Goal: Task Accomplishment & Management: Manage account settings

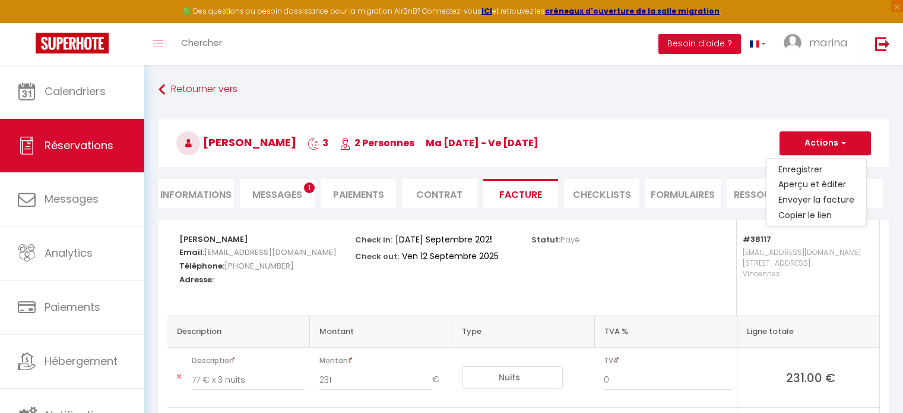
select select "cleaning"
select select "taxes"
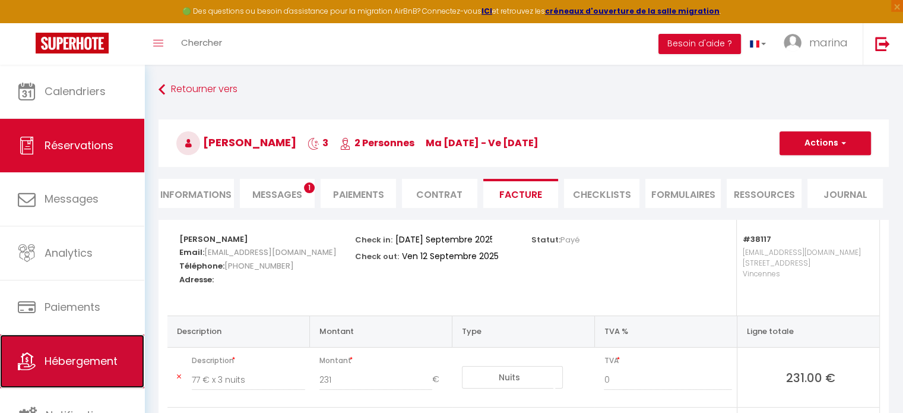
click at [74, 386] on link "Hébergement" at bounding box center [72, 360] width 144 height 53
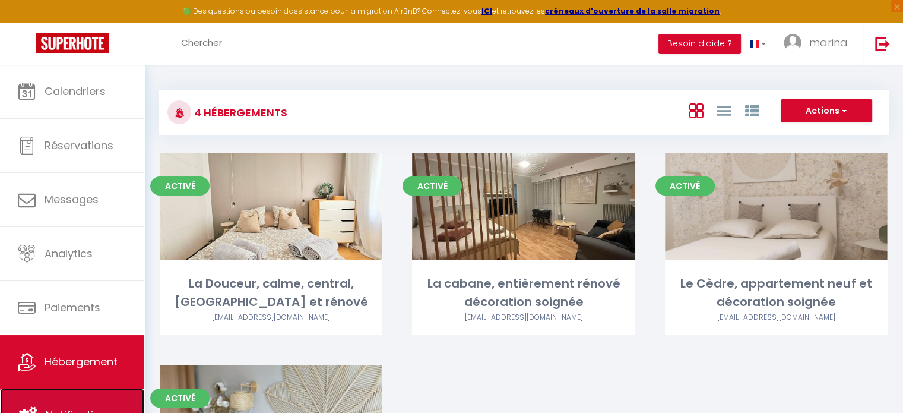
click at [74, 398] on link "Notifications" at bounding box center [72, 414] width 144 height 53
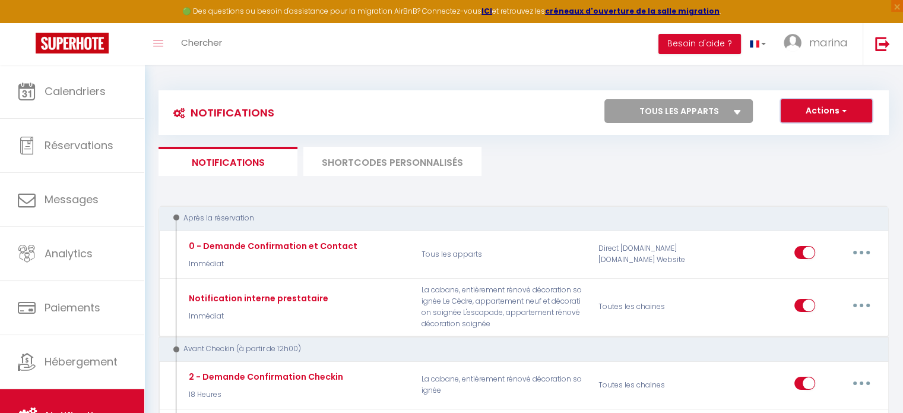
click at [821, 100] on button "Actions" at bounding box center [826, 111] width 91 height 24
click at [875, 43] on img at bounding box center [882, 43] width 15 height 15
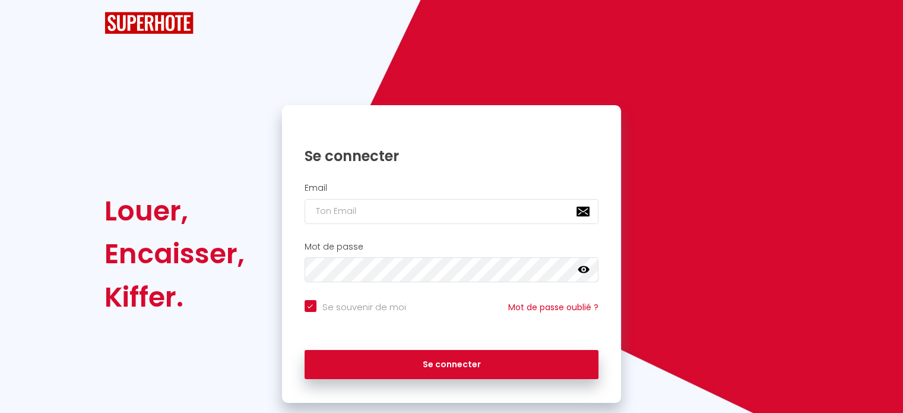
checkbox input "true"
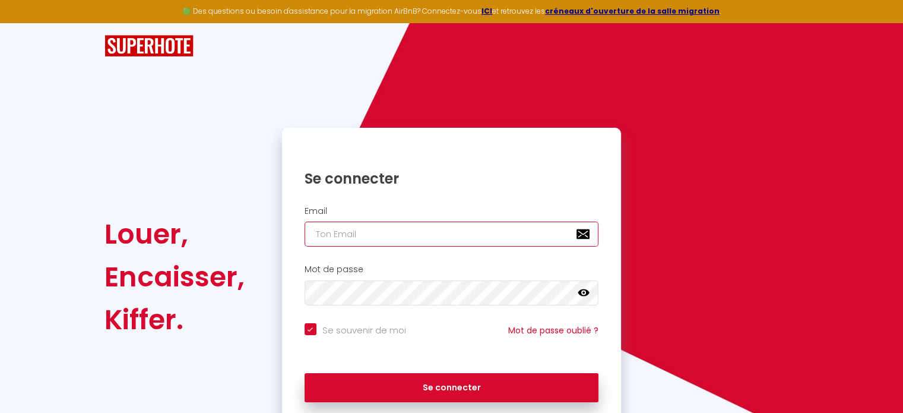
click at [455, 239] on input "email" at bounding box center [452, 233] width 294 height 25
paste input "maison.97215@laposte.net"
type input "maison.97215@laposte.net"
checkbox input "true"
type input "maison.97215@laposte.net"
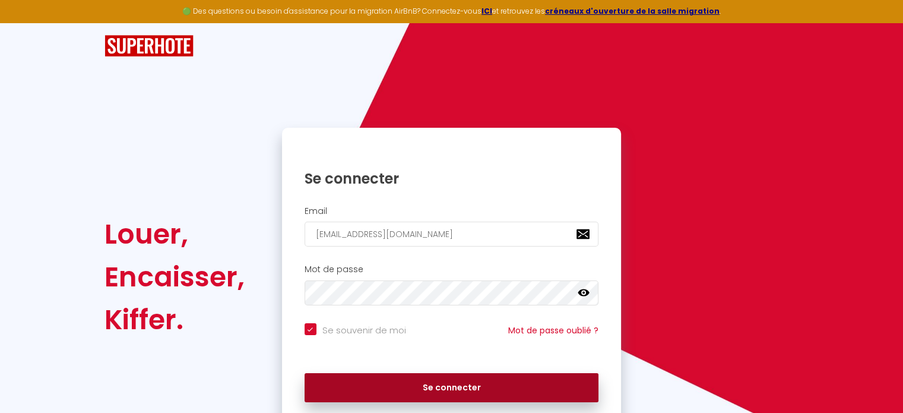
click at [409, 378] on button "Se connecter" at bounding box center [452, 388] width 294 height 30
checkbox input "true"
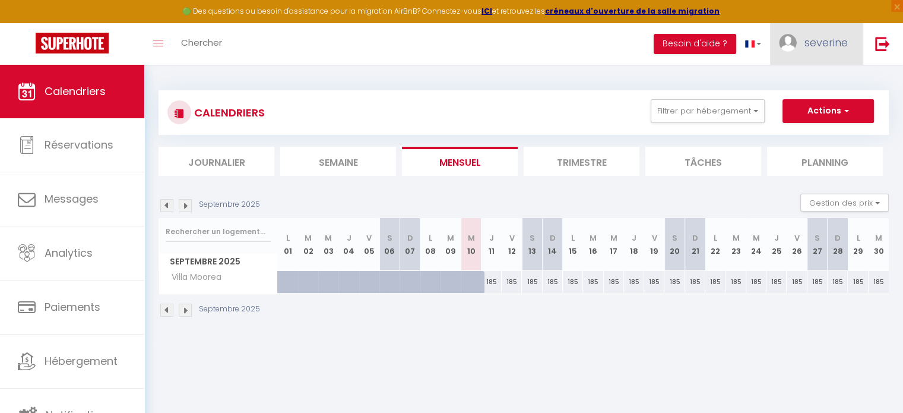
click at [816, 36] on span "severine" at bounding box center [825, 42] width 43 height 15
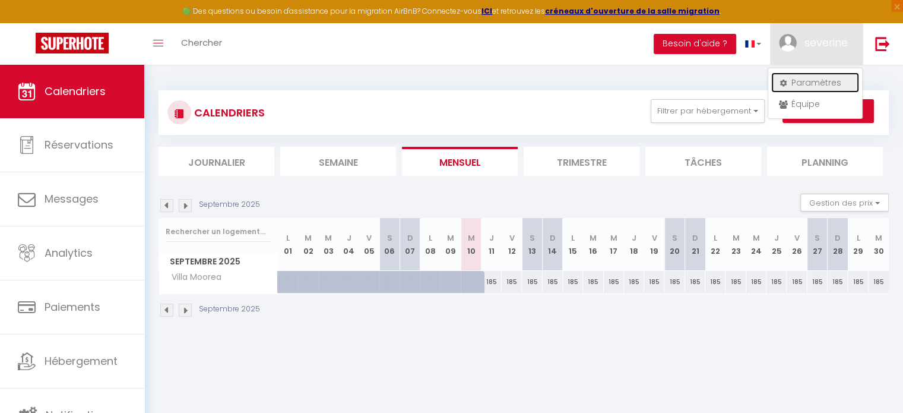
click at [812, 73] on link "Paramètres" at bounding box center [815, 82] width 88 height 20
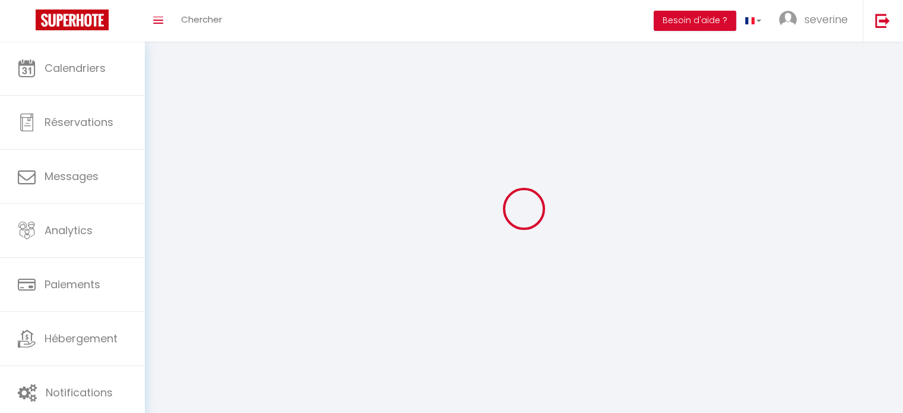
select select "fr"
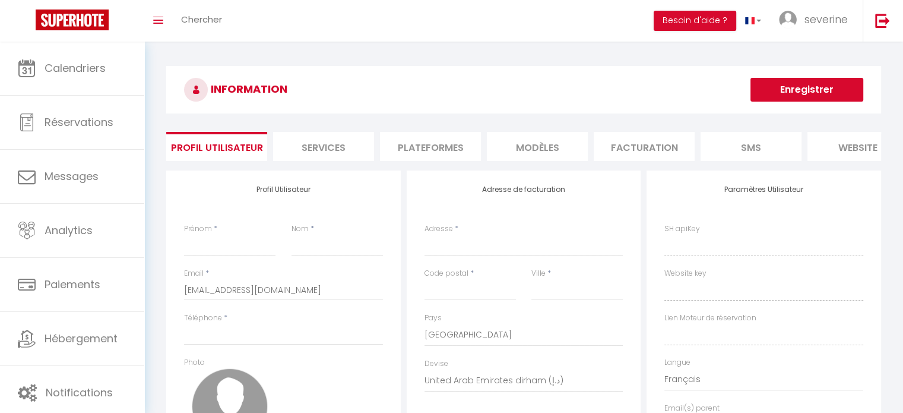
type input "severine"
type input "combat"
type input "+33643269777"
type input "139 Allée kalalou"
type input "97215"
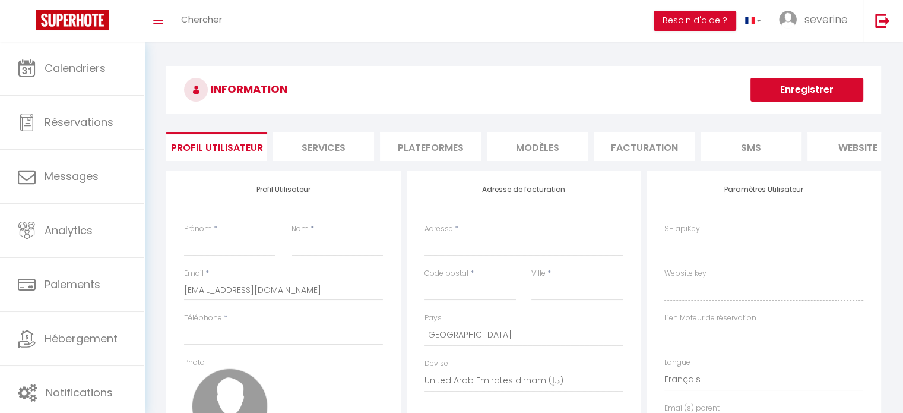
type input "riviere-salée"
select select "136"
select select "28"
type input "krZCAp6pjAb9ZKL3Pd7Sq3BF2"
type input "gG8FJwpCNCmBytsCdUhdLTp34"
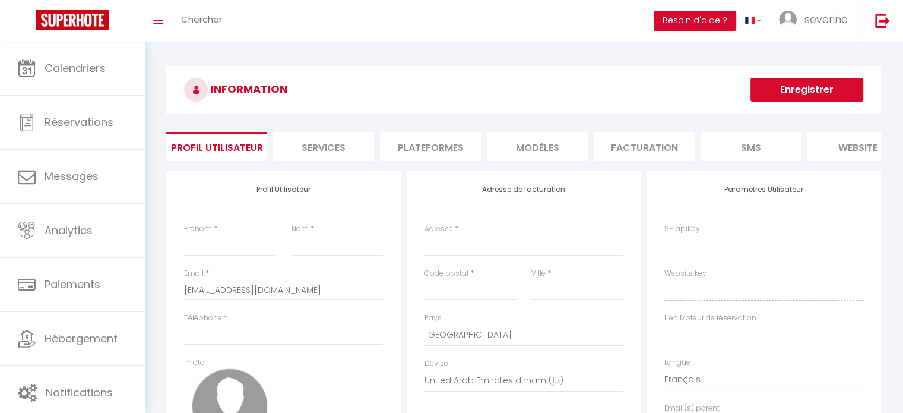
type input "https://app.superhote.com/#/get-available-rentals/gG8FJwpCNCmBytsCdUhdLTp34"
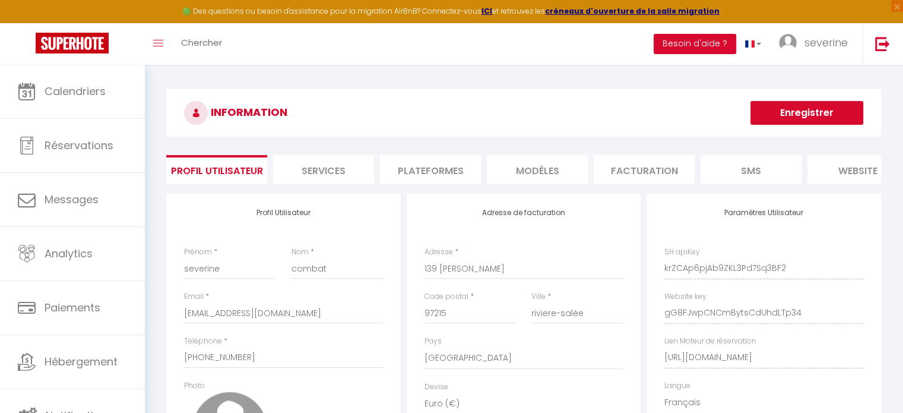
click at [447, 173] on li "Plateformes" at bounding box center [430, 169] width 101 height 29
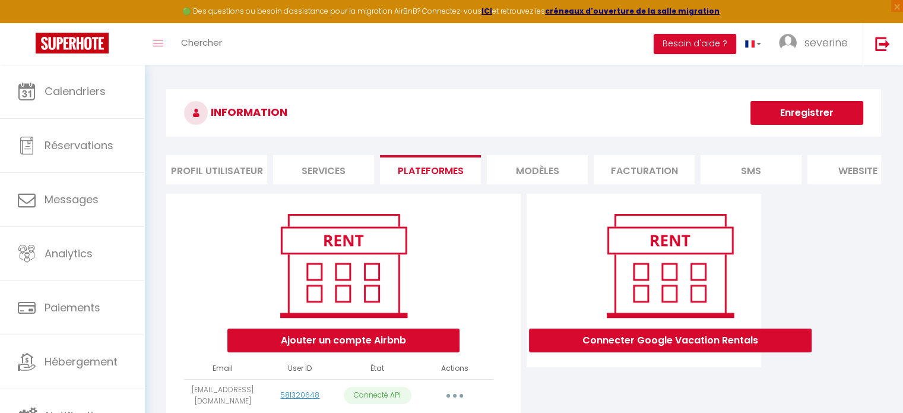
scroll to position [71, 0]
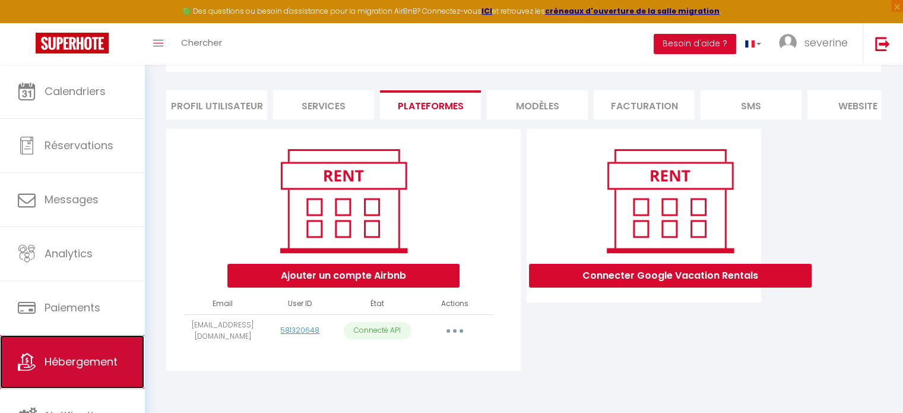
click at [83, 356] on span "Hébergement" at bounding box center [81, 361] width 73 height 15
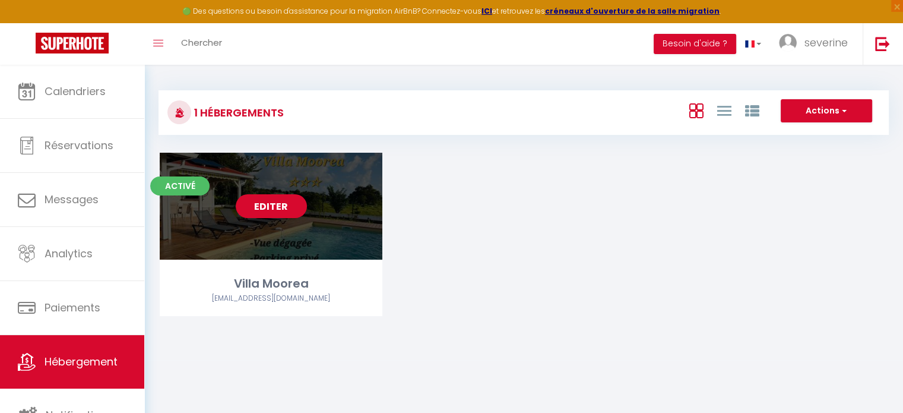
click at [278, 204] on link "Editer" at bounding box center [271, 206] width 71 height 24
select select "3"
select select "2"
select select "1"
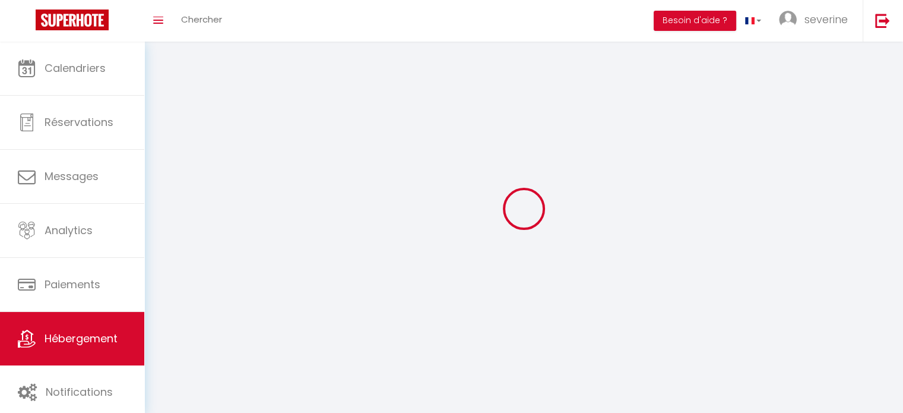
select select
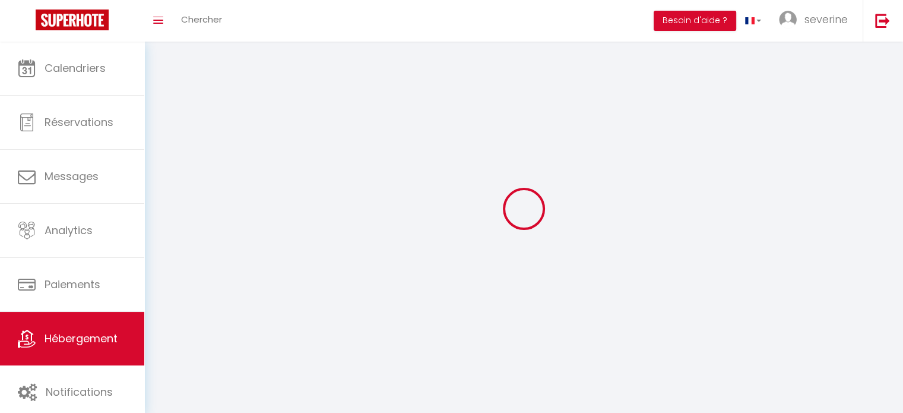
select select "1"
select select
checkbox input "false"
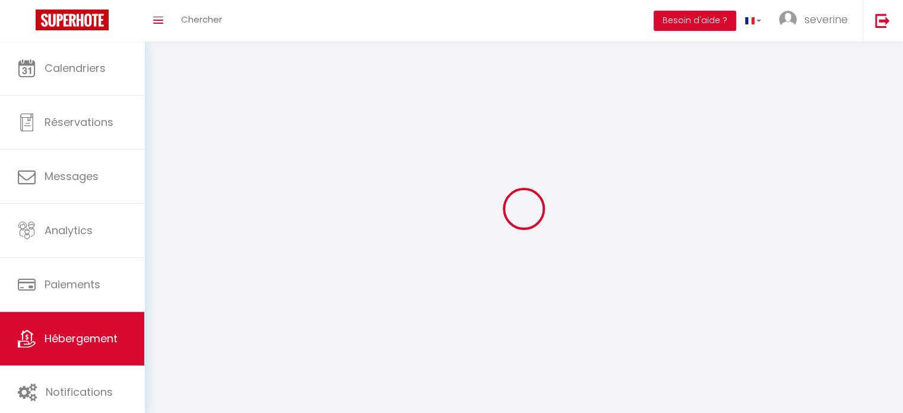
checkbox input "false"
select select
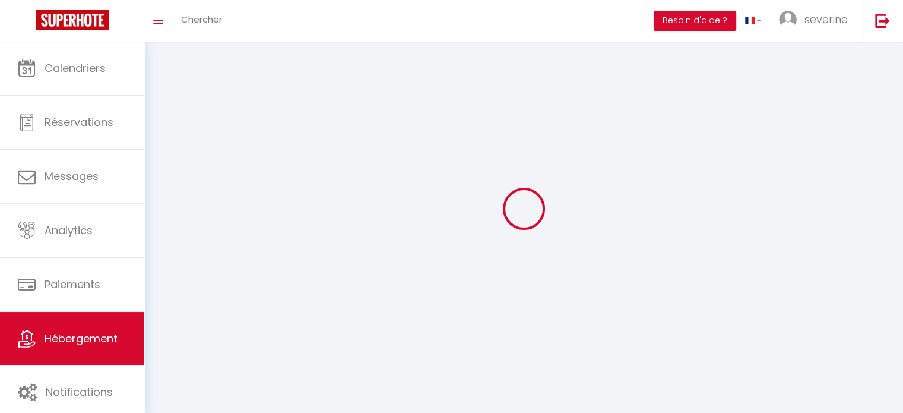
select select
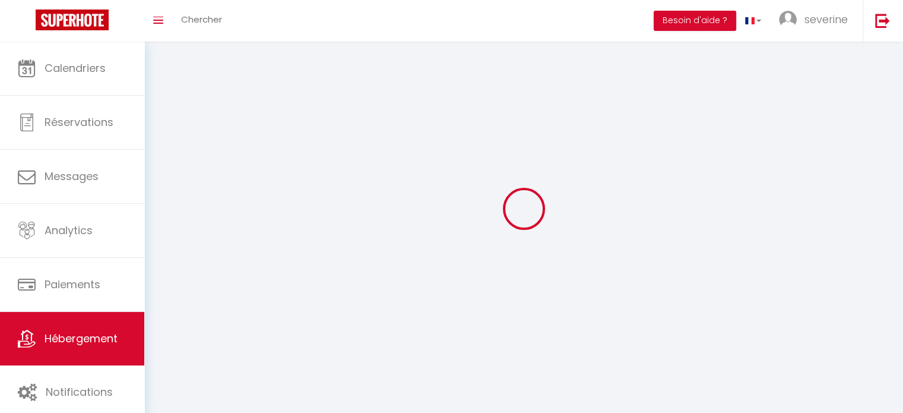
checkbox input "false"
select select
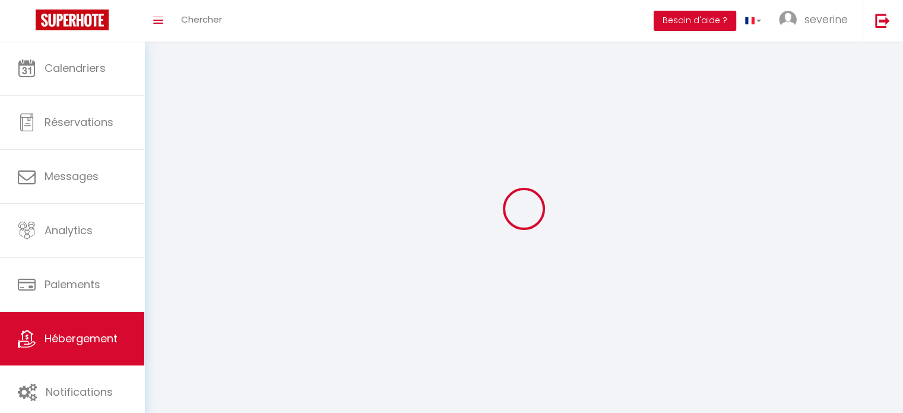
select select
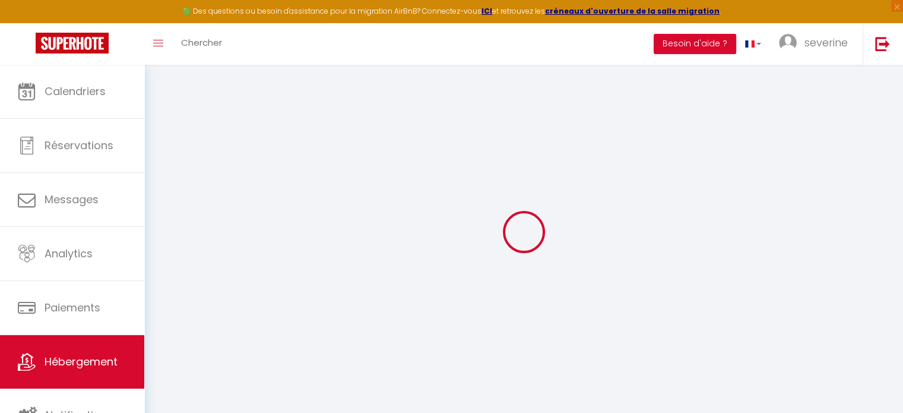
select select "+ 20 %"
select select "+ 22 %"
select select "10608-1329059139172338574"
select select
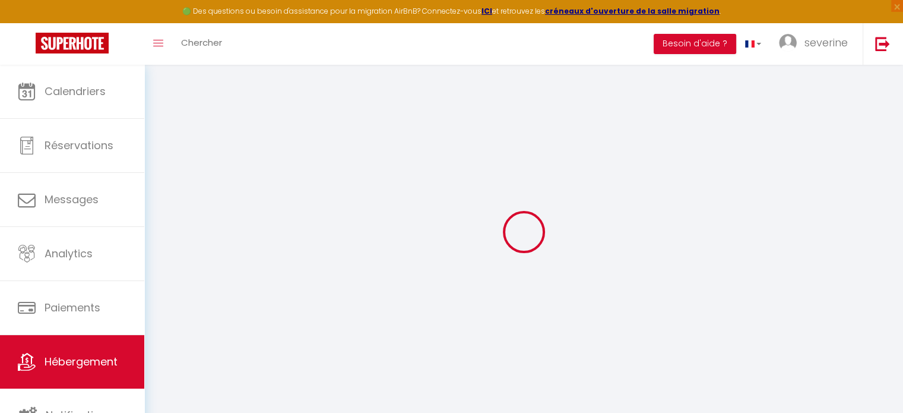
select select
checkbox input "false"
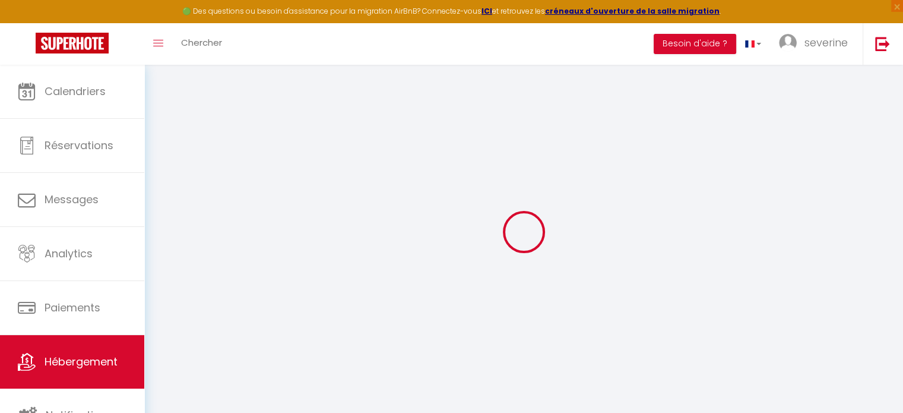
checkbox input "false"
select select
checkbox input "false"
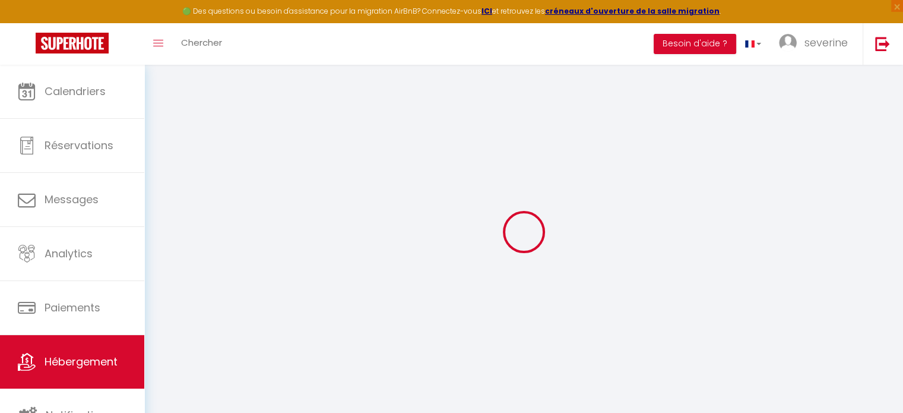
checkbox input "false"
select select "16:00"
select select "23:45"
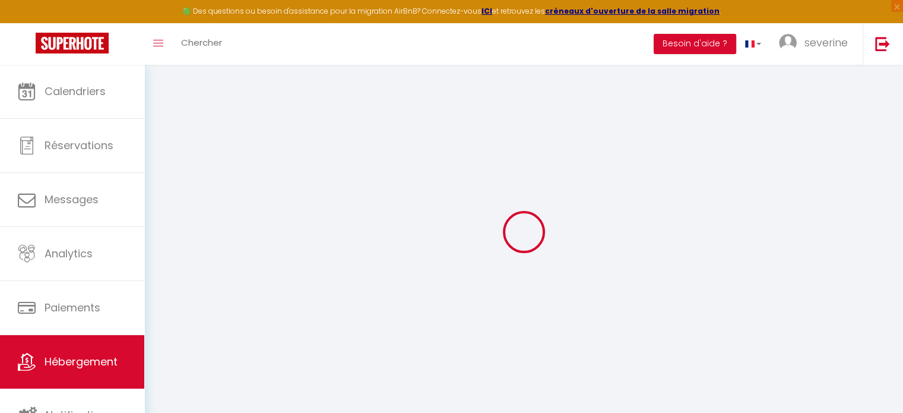
select select "10:00"
select select "30"
select select "120"
select select
checkbox input "false"
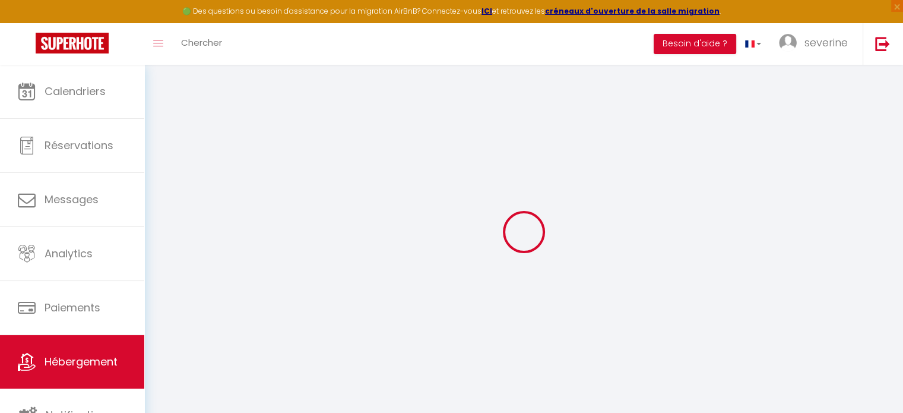
checkbox input "false"
select select
select select "EUR"
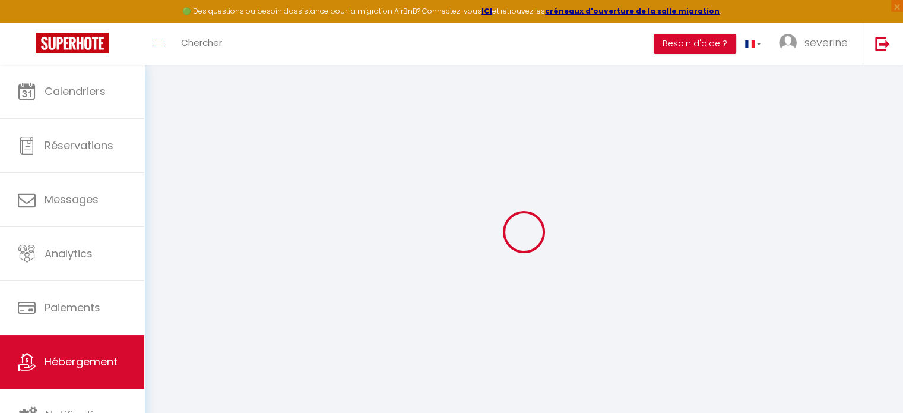
select select
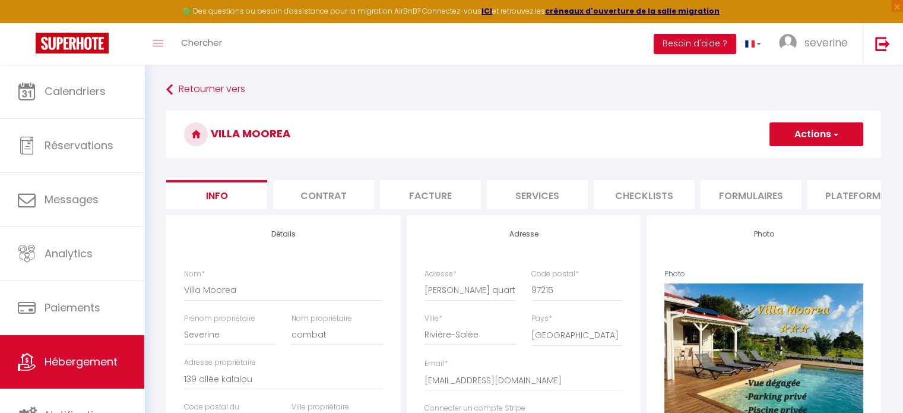
click at [833, 197] on li "Plateformes" at bounding box center [857, 194] width 101 height 29
select select
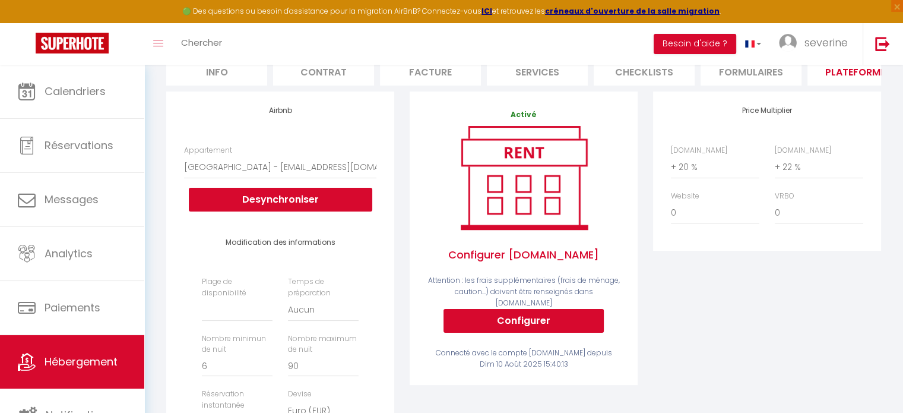
scroll to position [175, 0]
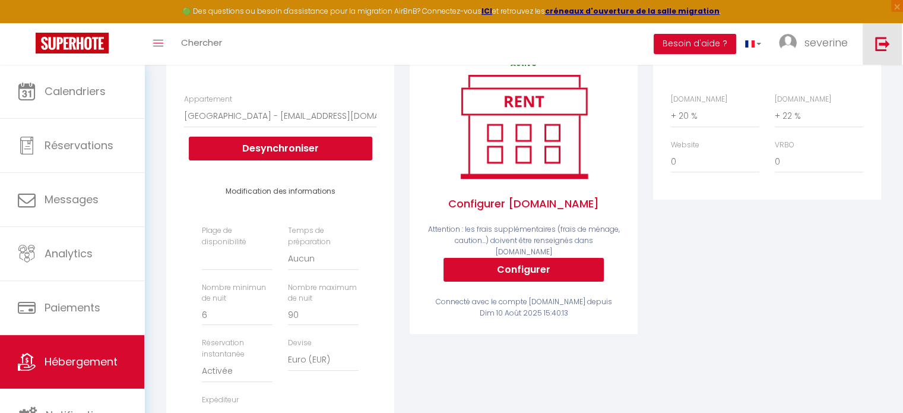
click at [881, 45] on img at bounding box center [882, 43] width 15 height 15
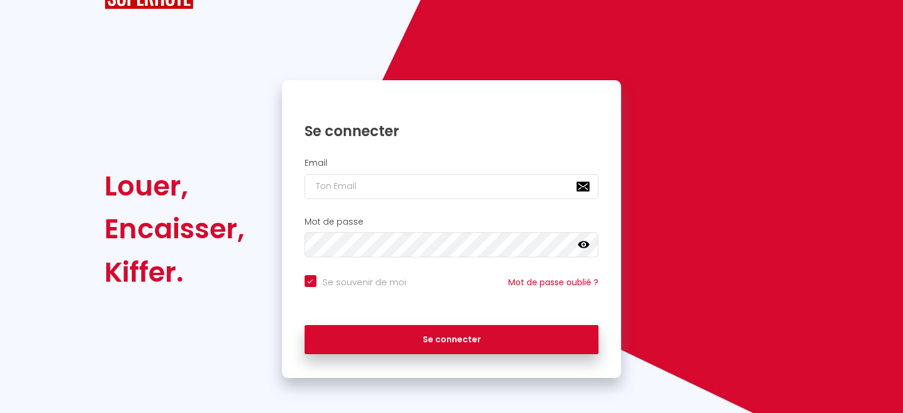
checkbox input "true"
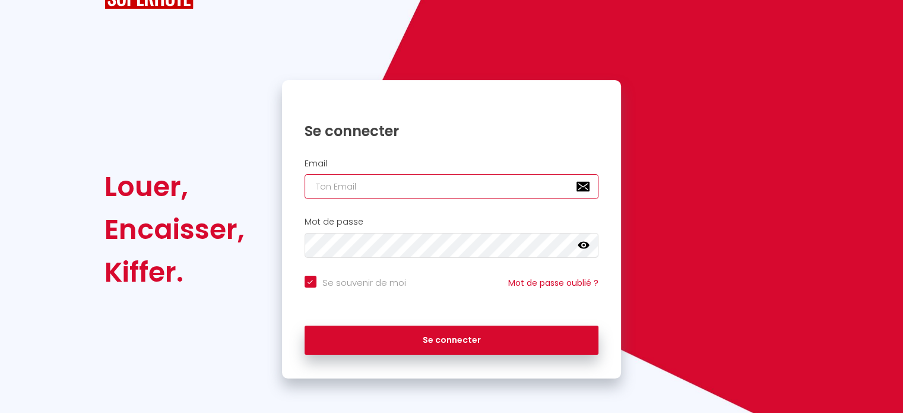
paste input "marinajeulin@yahoo.fr"
type input "marinajeulin@yahoo.fr"
checkbox input "true"
click at [399, 188] on input "marinajeulin@yahoo.fr" at bounding box center [452, 186] width 294 height 25
type input "marinajeulin@yahoo.fr"
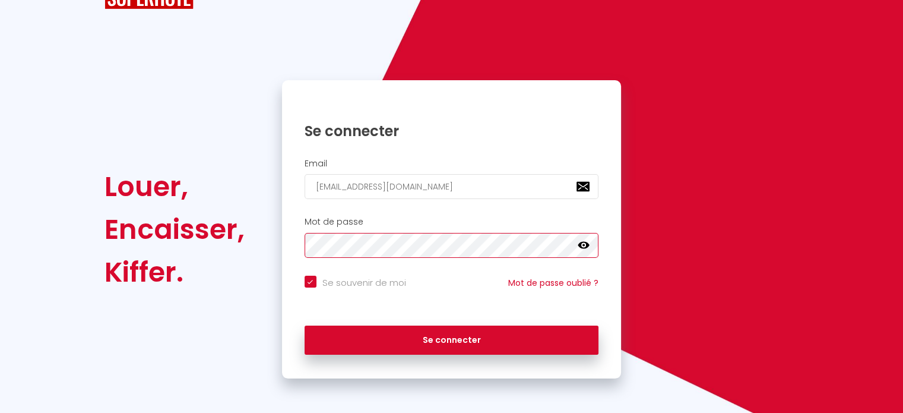
checkbox input "true"
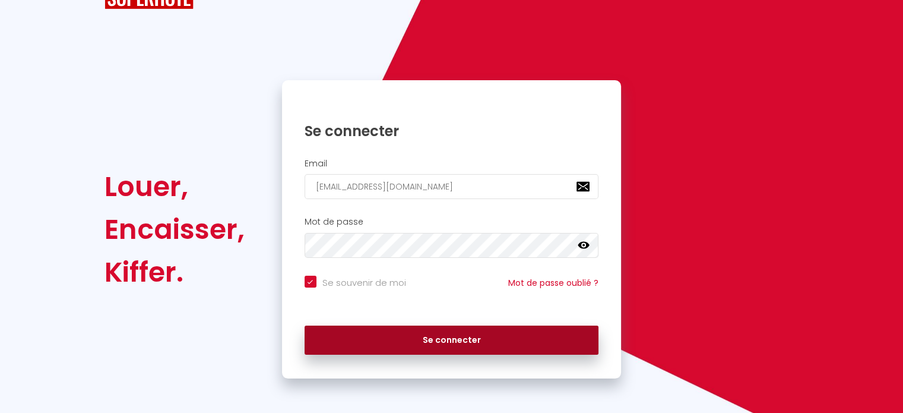
click at [440, 334] on button "Se connecter" at bounding box center [452, 340] width 294 height 30
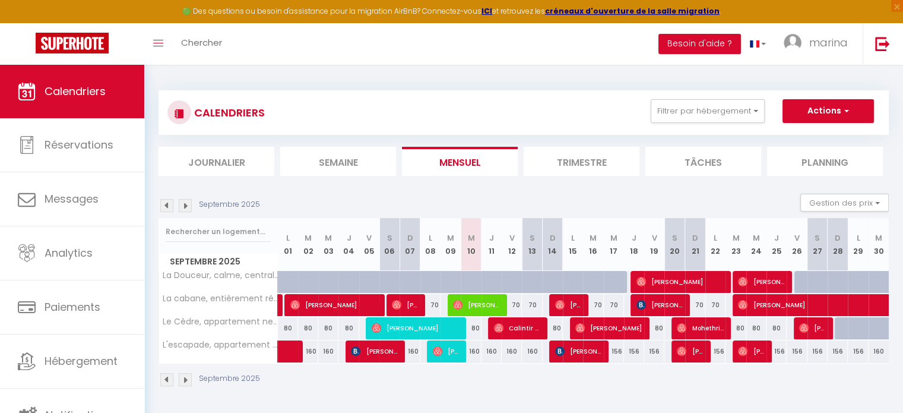
click at [180, 207] on img at bounding box center [185, 205] width 13 height 13
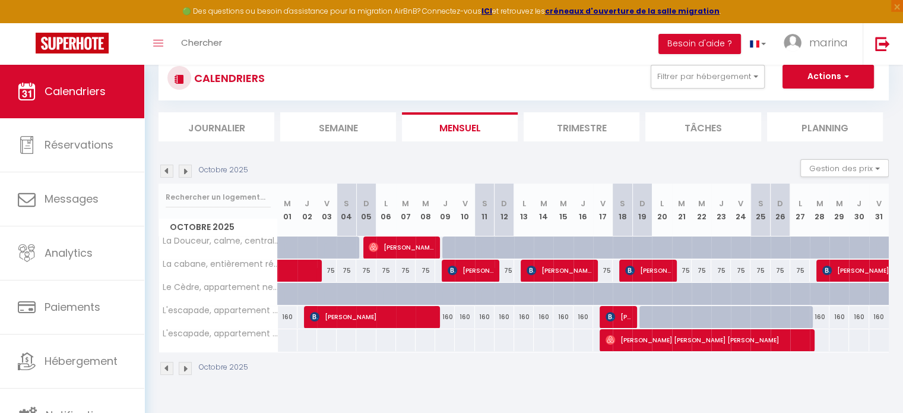
scroll to position [57, 0]
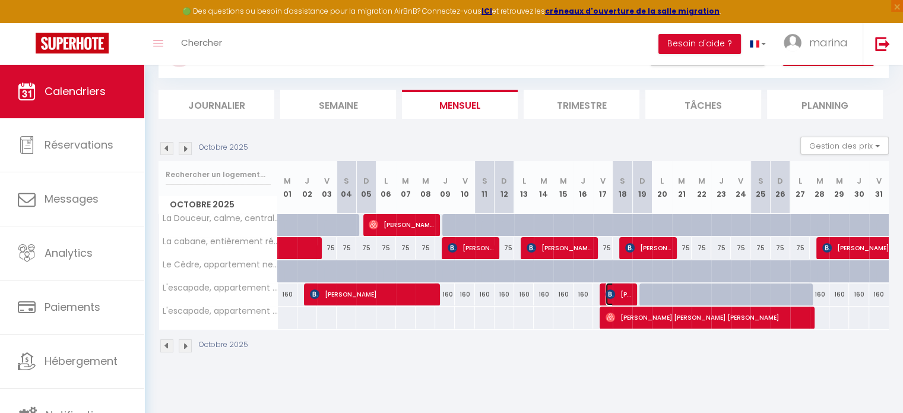
click at [620, 293] on span "Durand Louise" at bounding box center [618, 294] width 26 height 23
select select "OK"
select select "0"
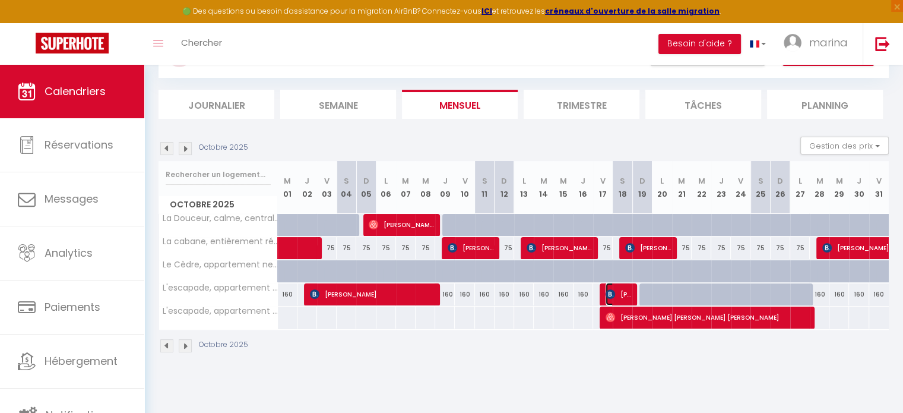
select select "1"
select select
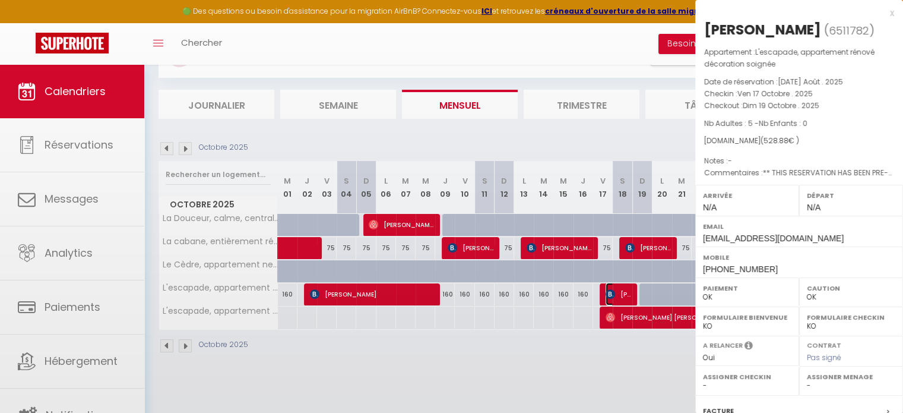
select select "25229"
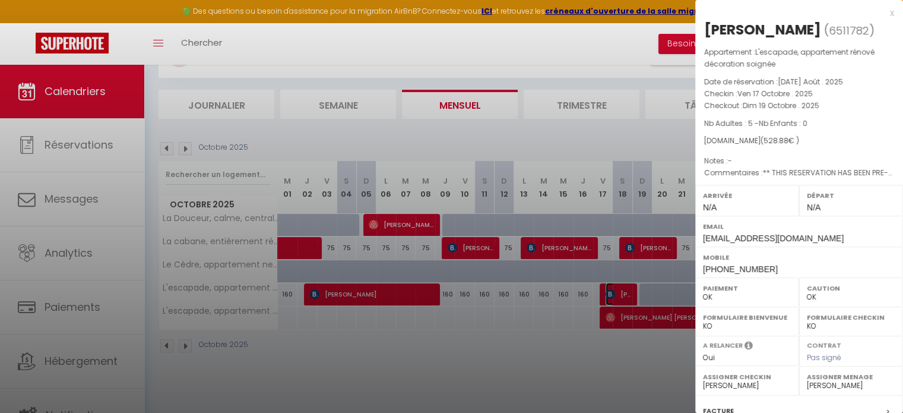
scroll to position [150, 0]
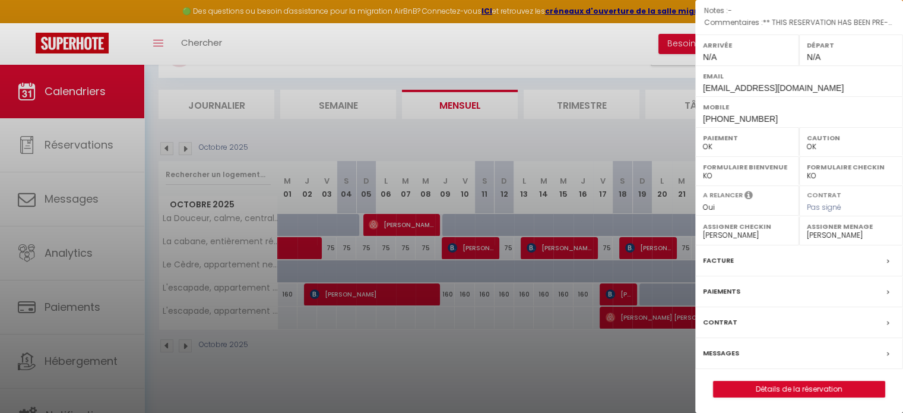
click at [562, 362] on div at bounding box center [451, 206] width 903 height 413
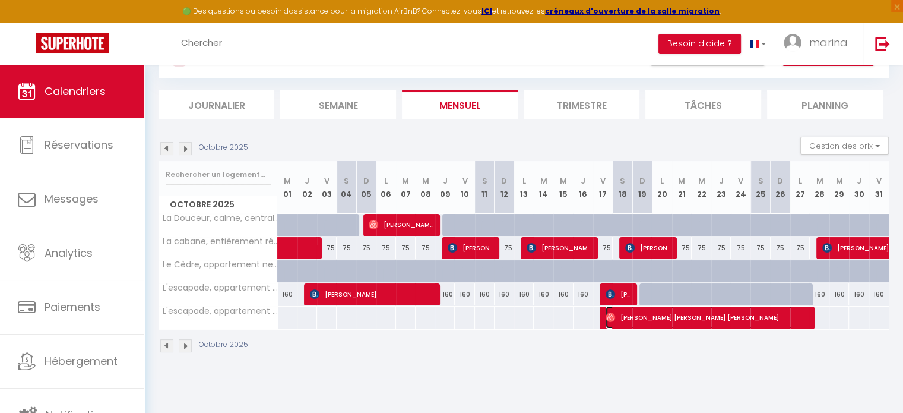
click at [655, 321] on span "Fabiana Luiza Martins Amorim" at bounding box center [706, 317] width 202 height 23
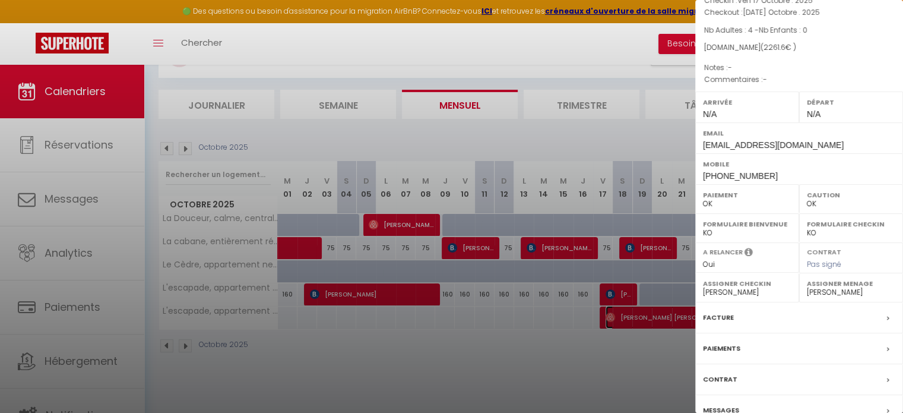
scroll to position [188, 0]
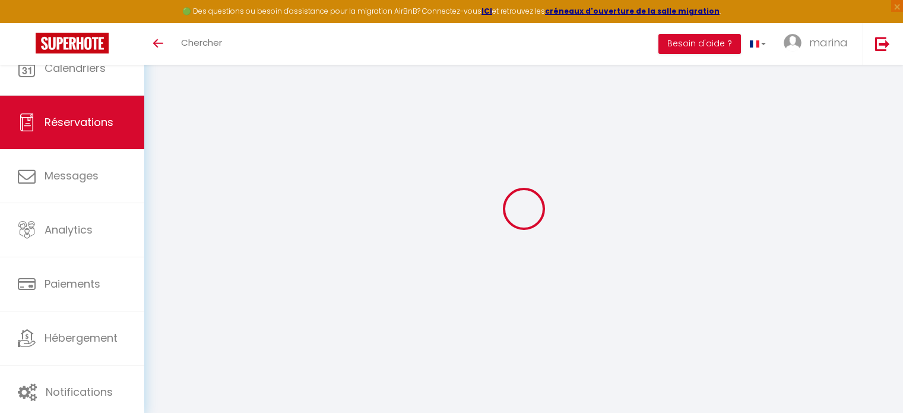
select select
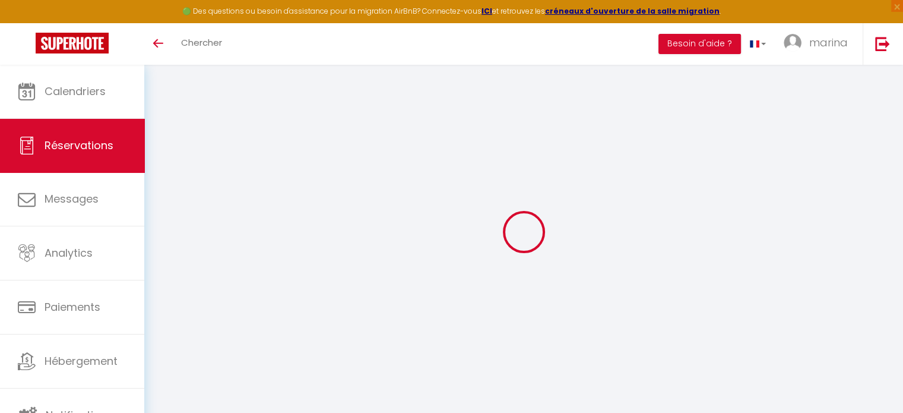
type input "Durand"
type input "Louise"
type input "[EMAIL_ADDRESS][DOMAIN_NAME]"
type input "[PHONE_NUMBER]"
type input "."
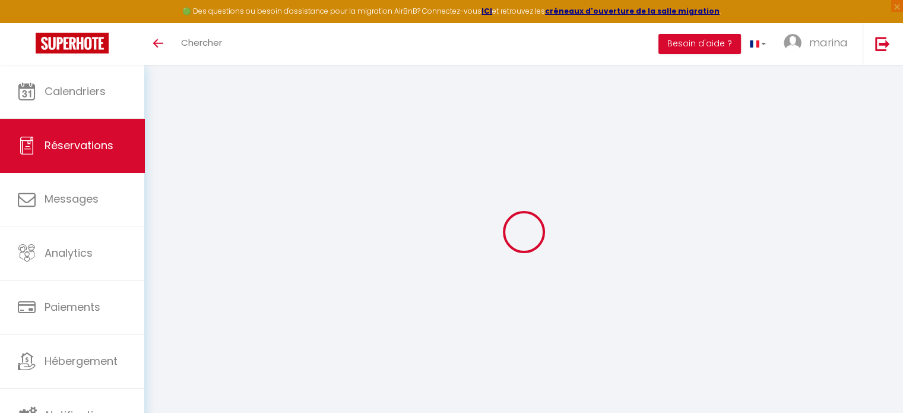
select select "FR"
type input "80.09"
type input "7.4"
select select "38121"
select select "1"
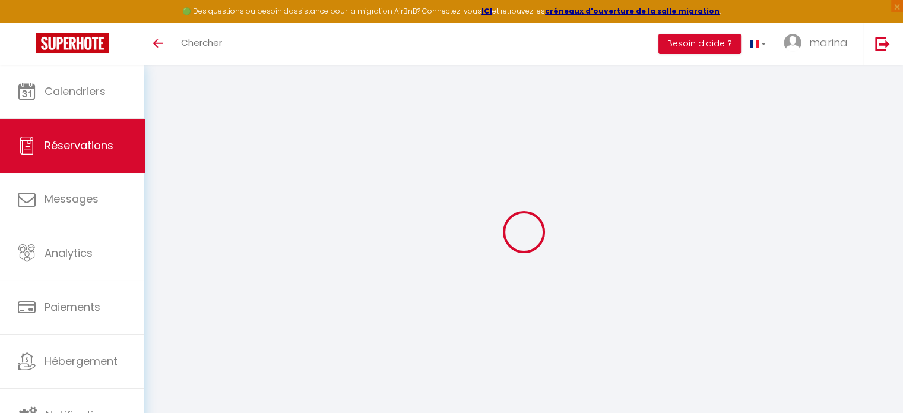
select select
type input "5"
select select "12"
select select "15"
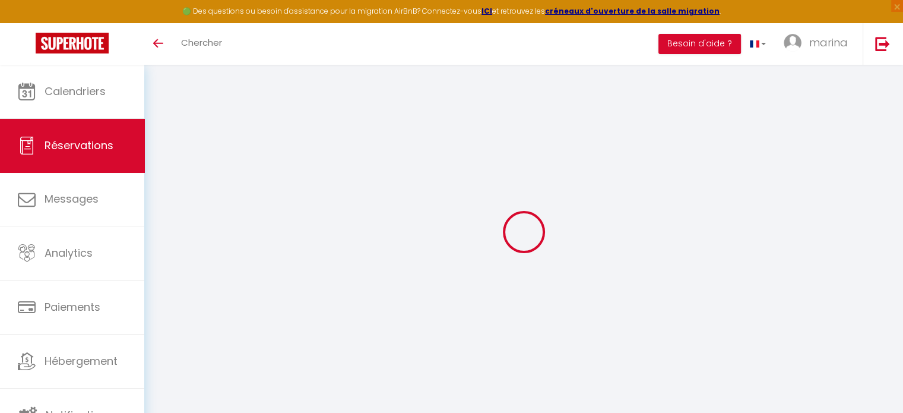
type input "391.1"
checkbox input "false"
type input "0"
select select "2"
type input "105"
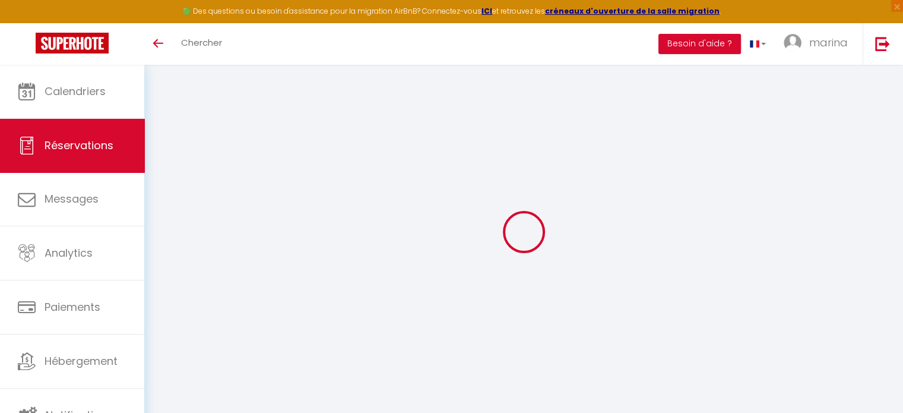
type input "0"
select select
checkbox input "false"
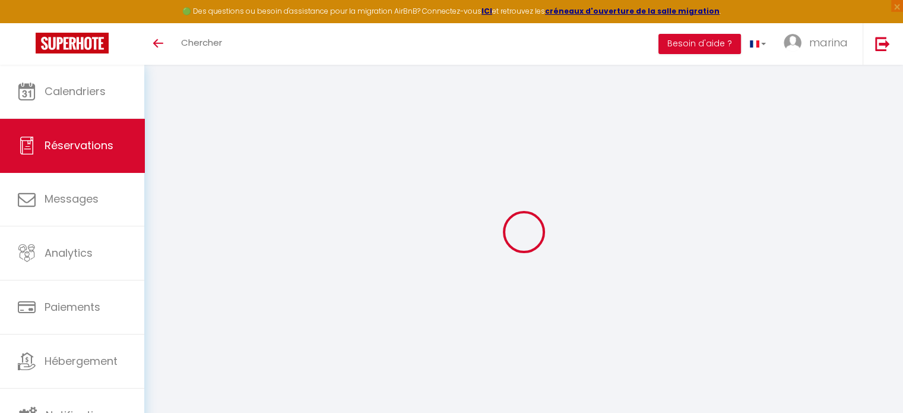
select select
checkbox input "false"
select select
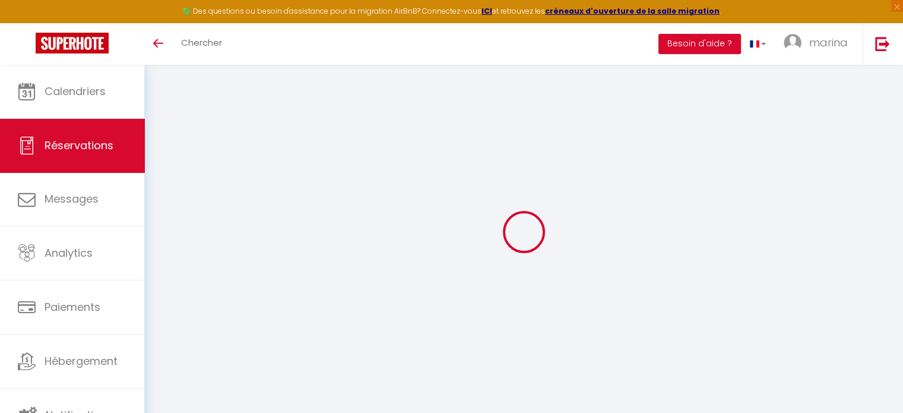
checkbox input "false"
type voyageur1 "** THIS RESERVATION HAS BEEN PRE-PAID ** BOOKING NOTE : Payment charge is EUR 7…"
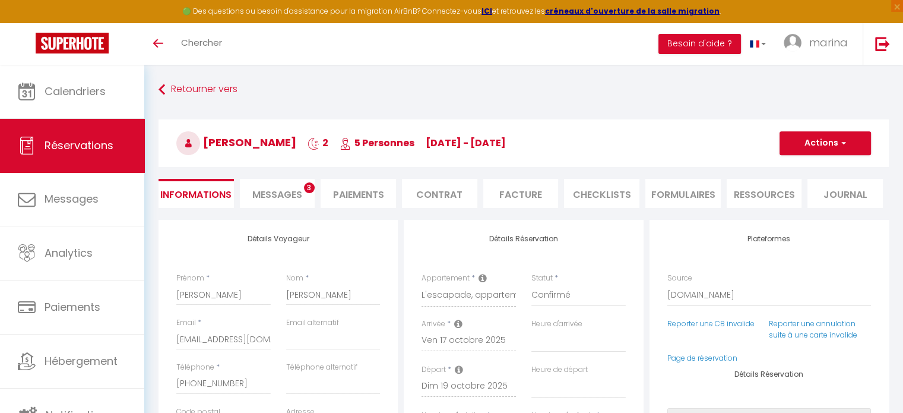
type input "80"
type input "57.78"
select select
checkbox input "false"
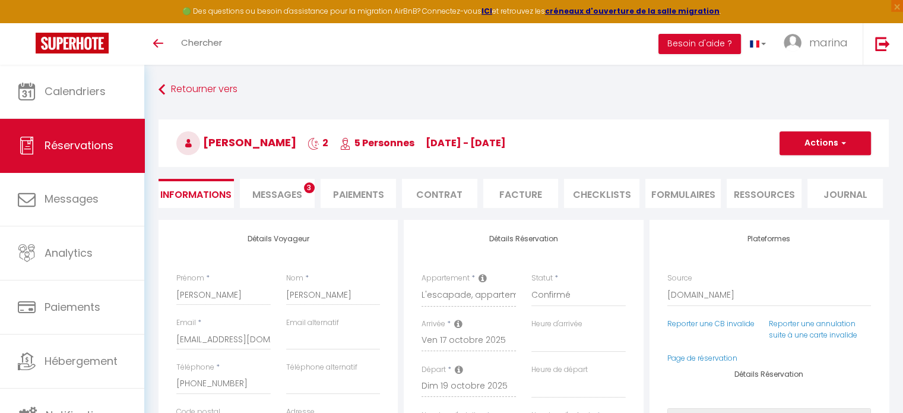
select select
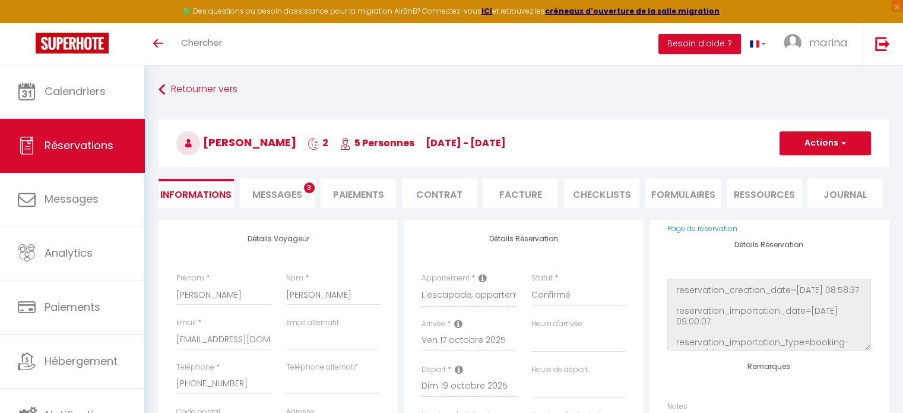
scroll to position [21, 0]
click at [895, 40] on link at bounding box center [882, 44] width 39 height 42
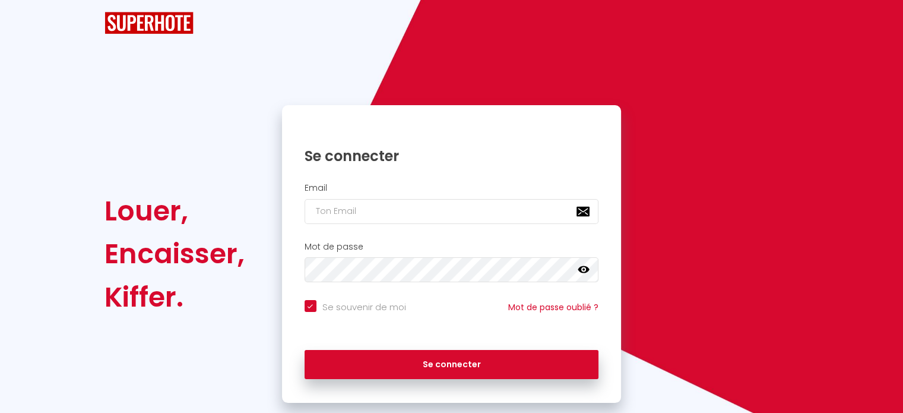
checkbox input "true"
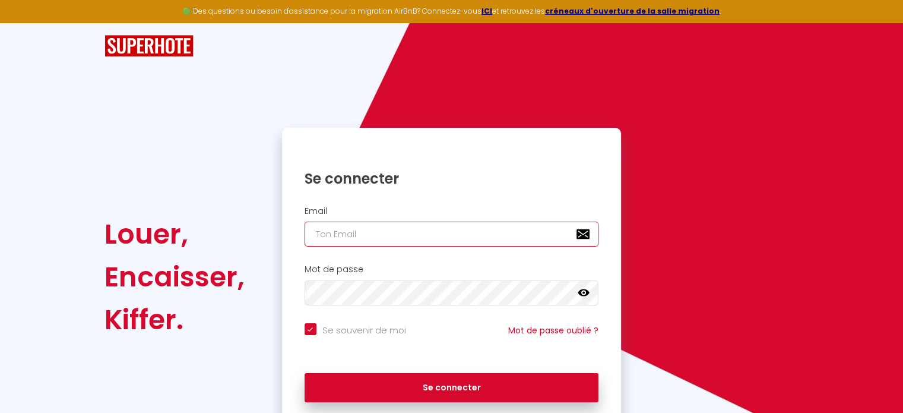
paste input "nice@primoconciergerie.fr"
click at [508, 237] on input "email" at bounding box center [452, 233] width 294 height 25
type input "nice@primoconciergerie.fr"
checkbox input "true"
type input "nice@primoconciergerie.fr"
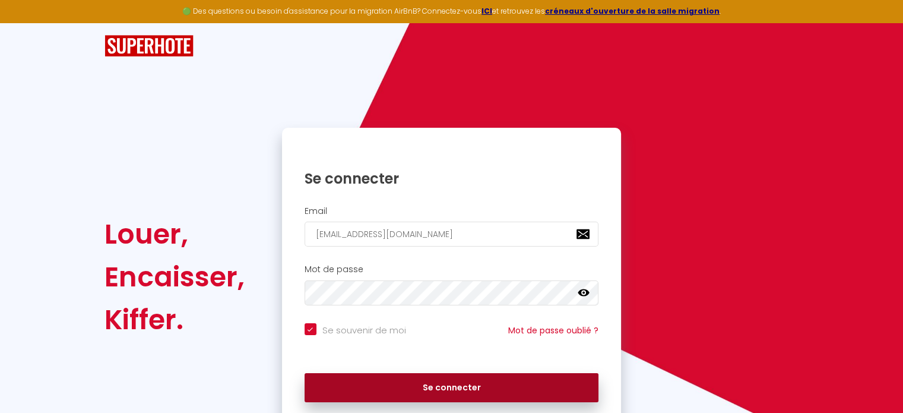
click at [463, 383] on button "Se connecter" at bounding box center [452, 388] width 294 height 30
checkbox input "true"
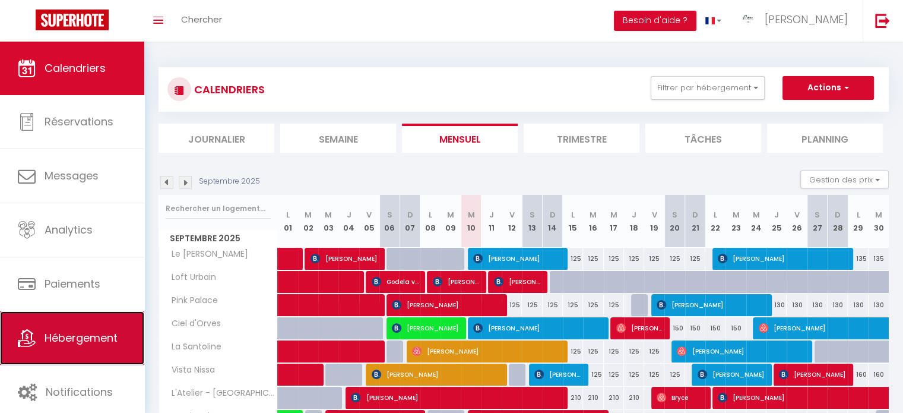
click at [78, 326] on link "Hébergement" at bounding box center [72, 337] width 144 height 53
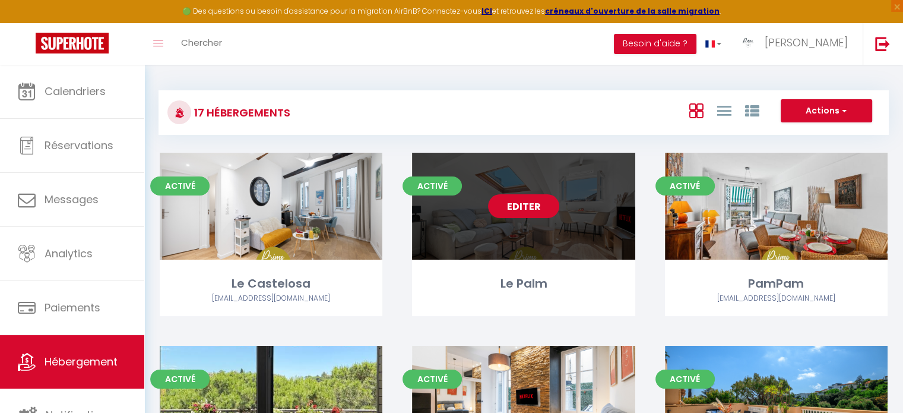
click at [540, 206] on link "Editer" at bounding box center [523, 206] width 71 height 24
select select "3"
select select "2"
select select "1"
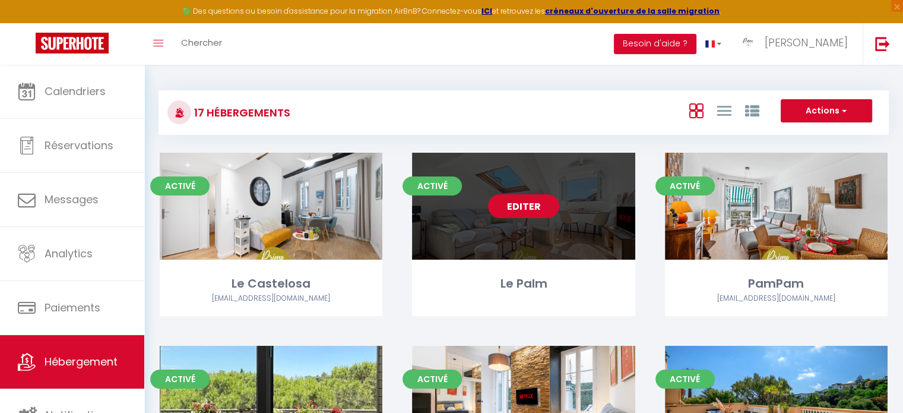
select select
select select "28"
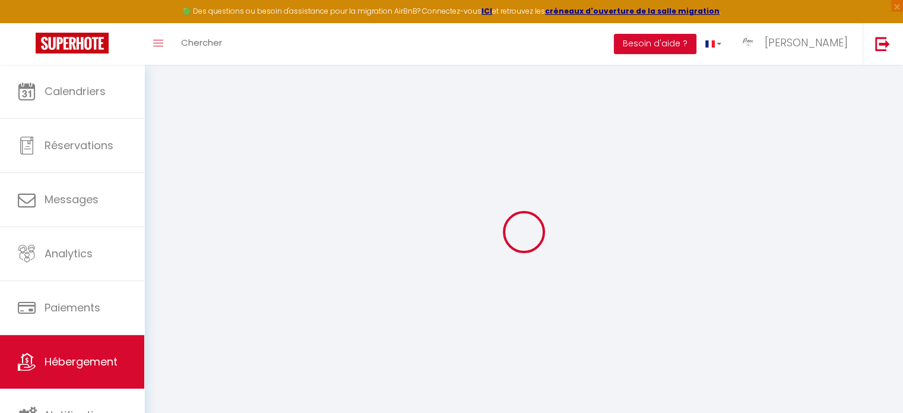
select select
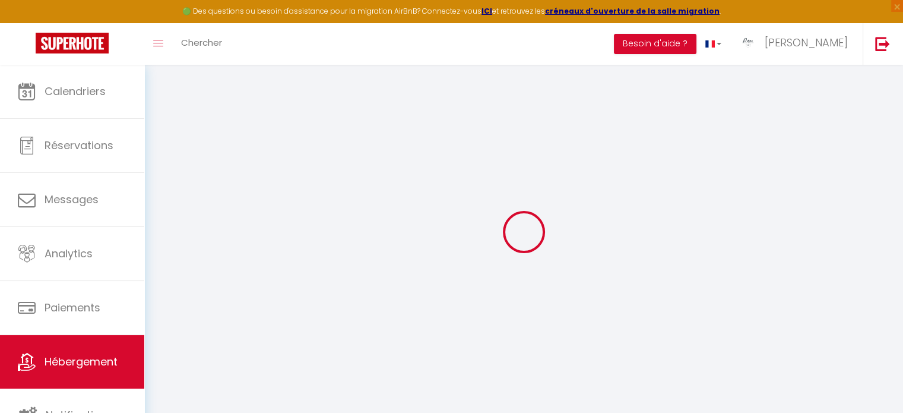
select select
checkbox input "false"
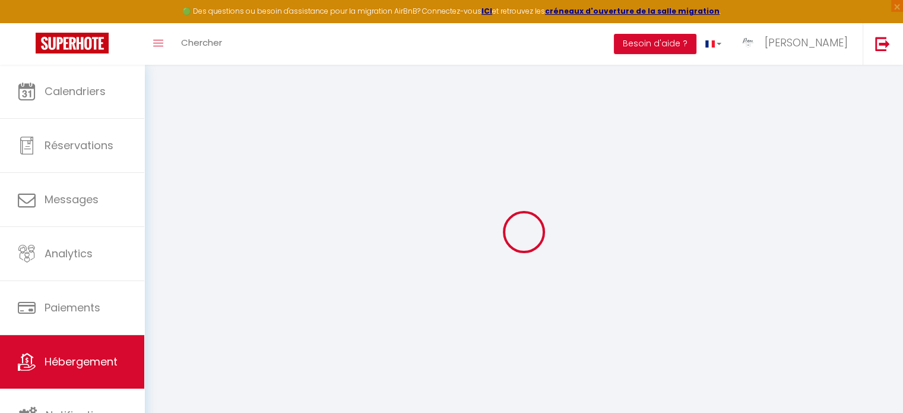
select select
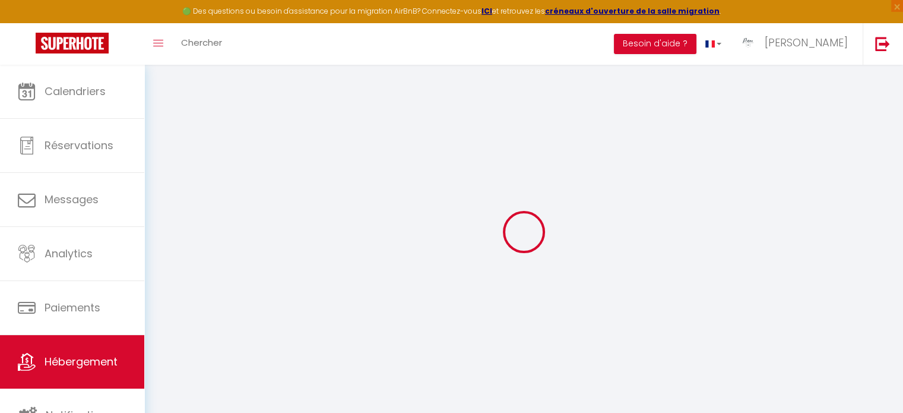
select select
checkbox input "false"
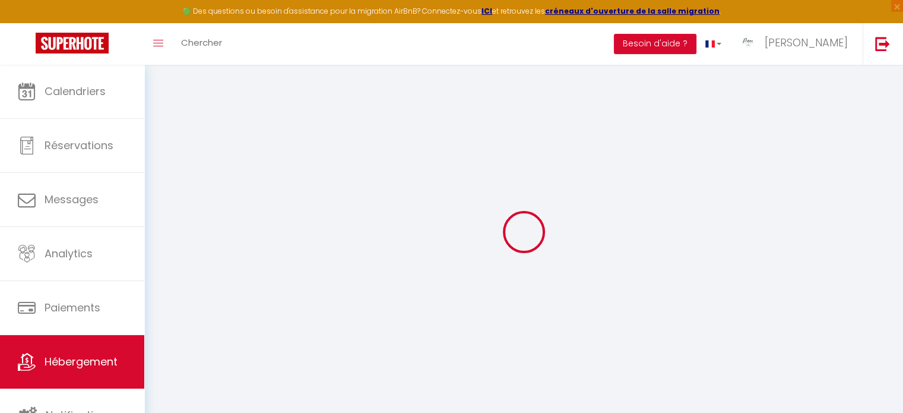
checkbox input "false"
select select
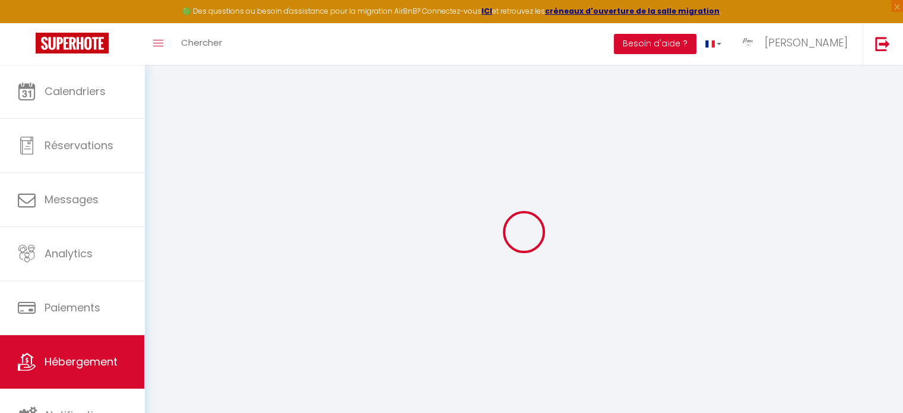
select select
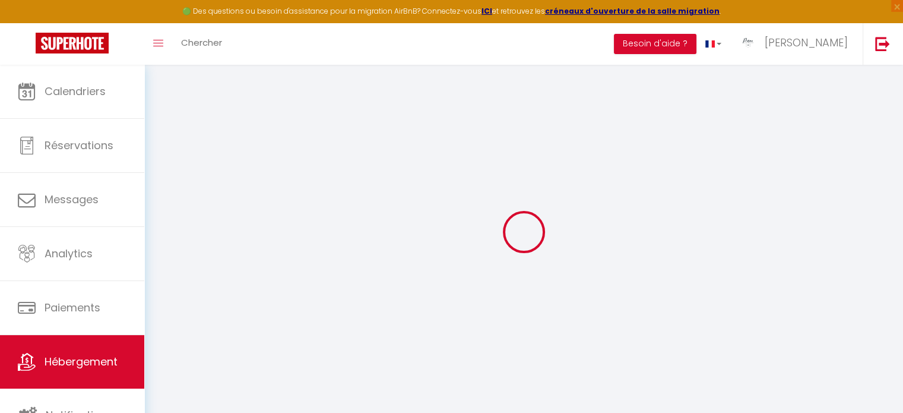
checkbox input "false"
select select
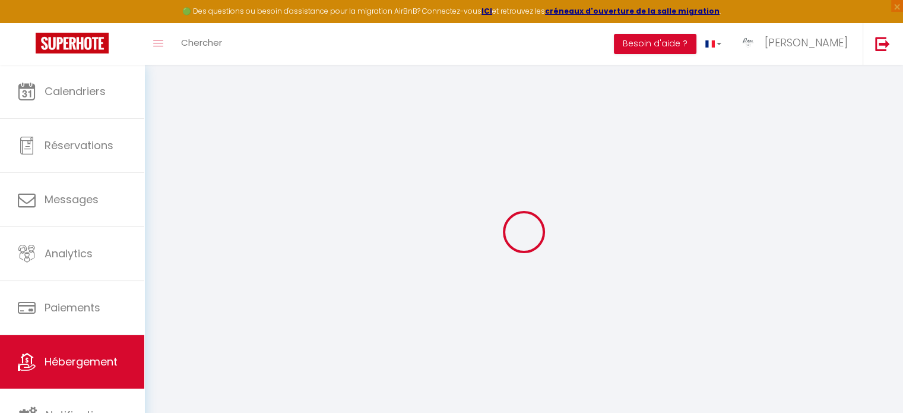
select select
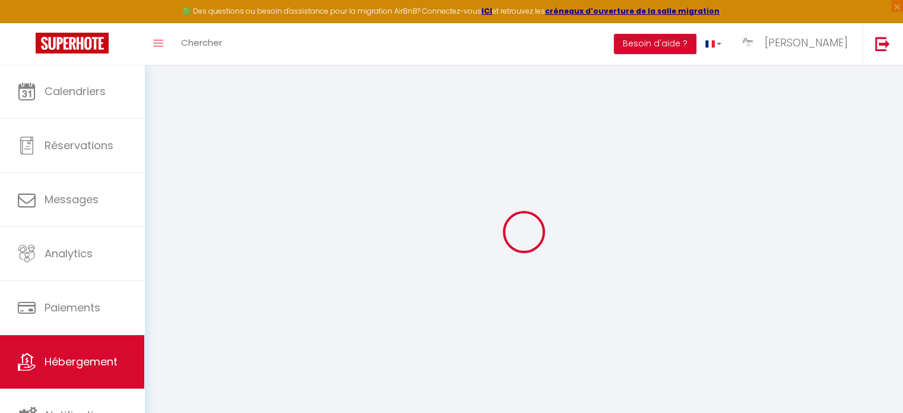
select select
checkbox input "false"
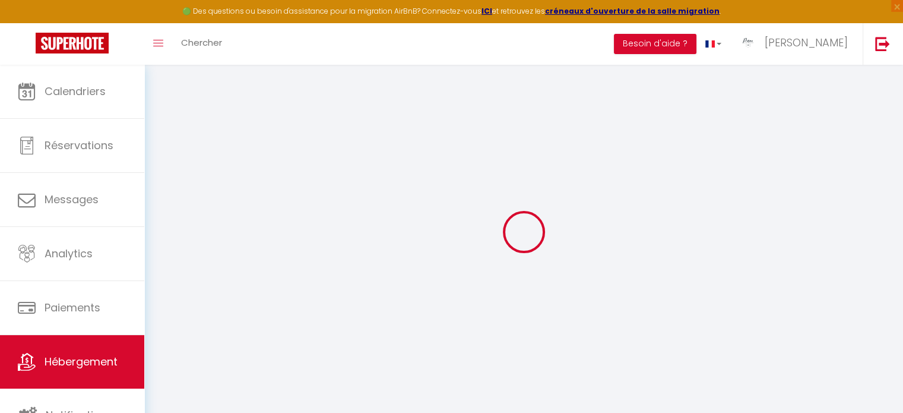
checkbox input "false"
select select
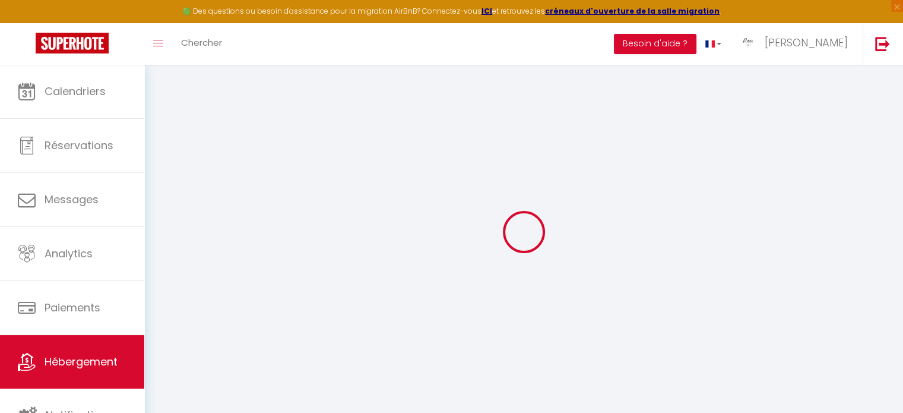
select select
checkbox input "false"
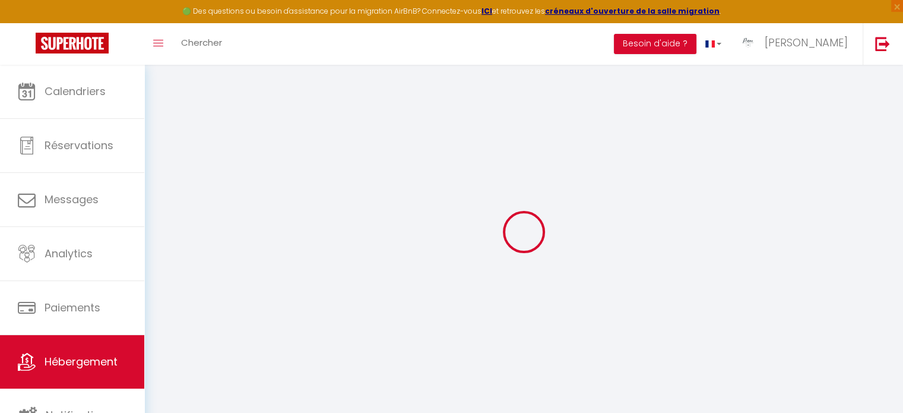
checkbox input "false"
select select
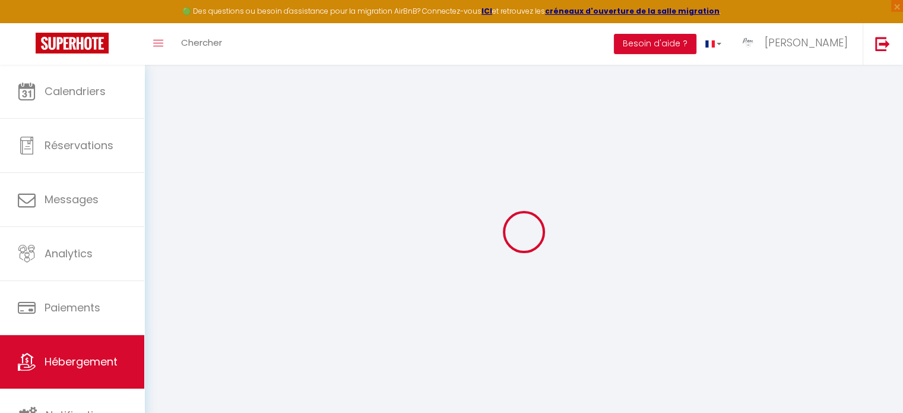
select select
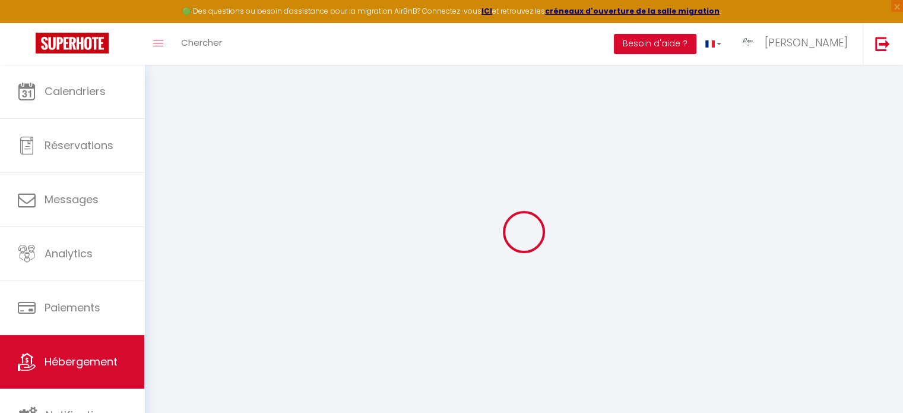
select select
checkbox input "false"
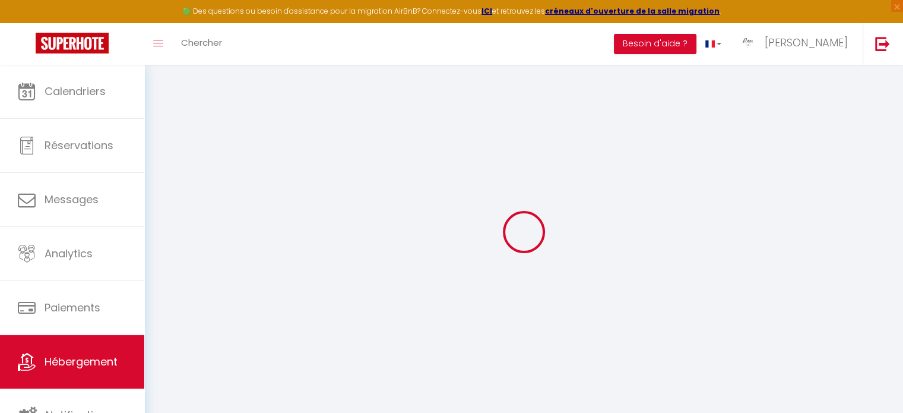
select select
type input "Le Palm"
type input "Ruben"
type input "Boukobza"
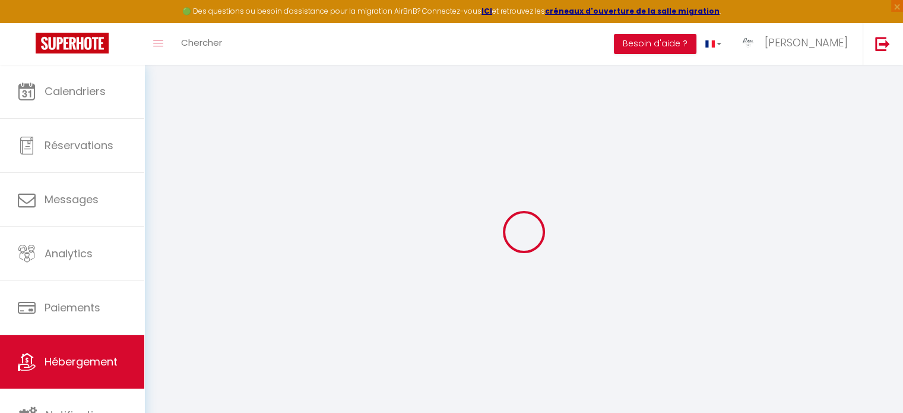
type input "49 avenue estienne d'orves"
type input "06000"
type input "Nice"
select select "2"
select select "0"
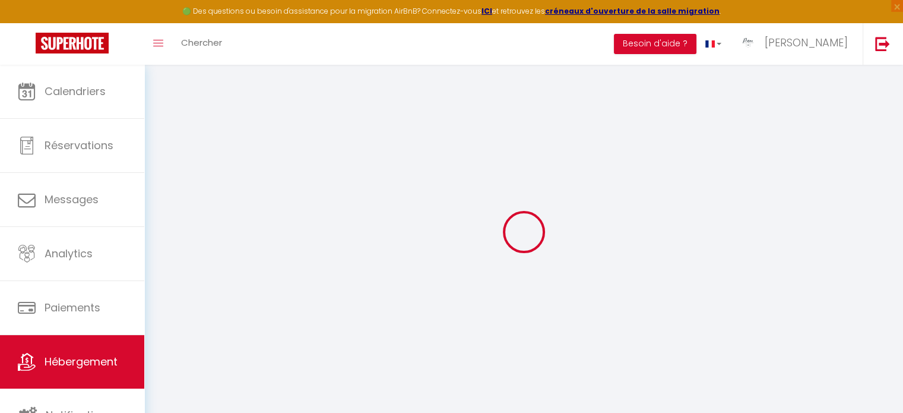
type input "85"
type input "60"
type input "6.70"
type input "500"
type input "9.89"
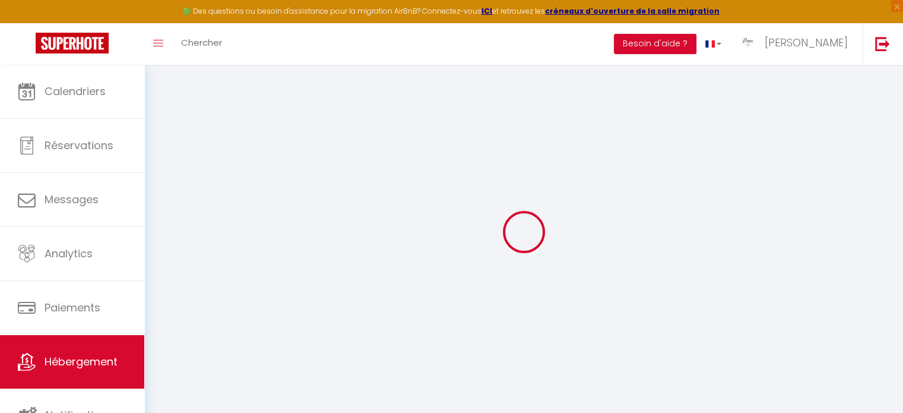
select select
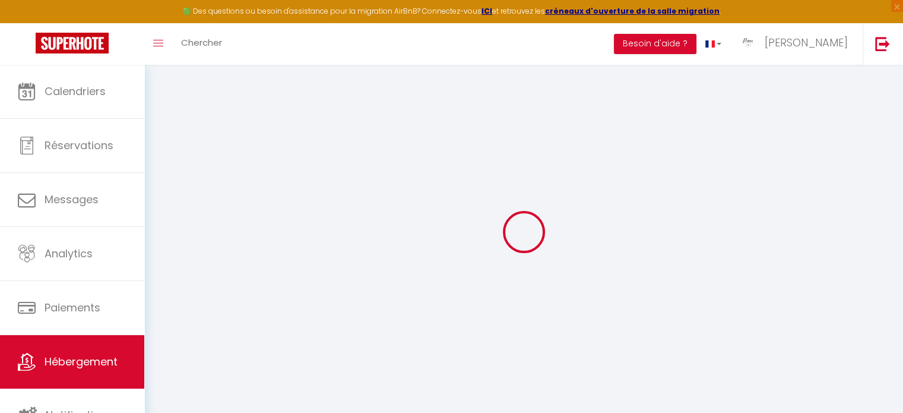
select select
type input "3 avenue Villermont"
type input "06000"
type input "Nice"
type input "nice@primoconciergerie.fr"
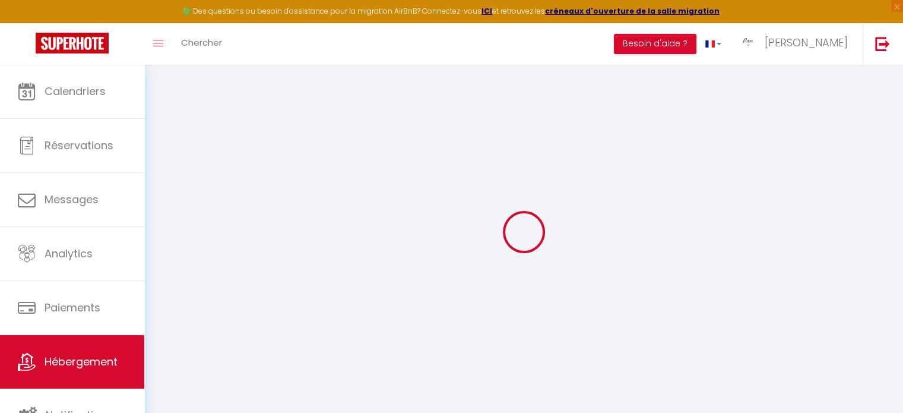
select select
checkbox input "true"
checkbox input "false"
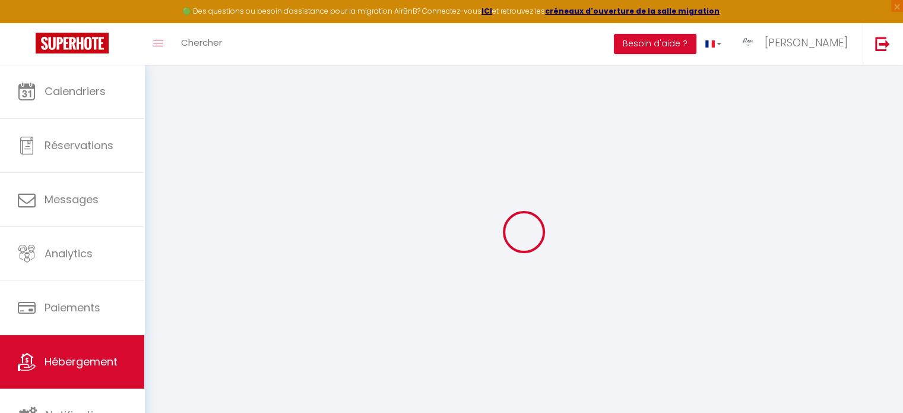
type input "0"
select select
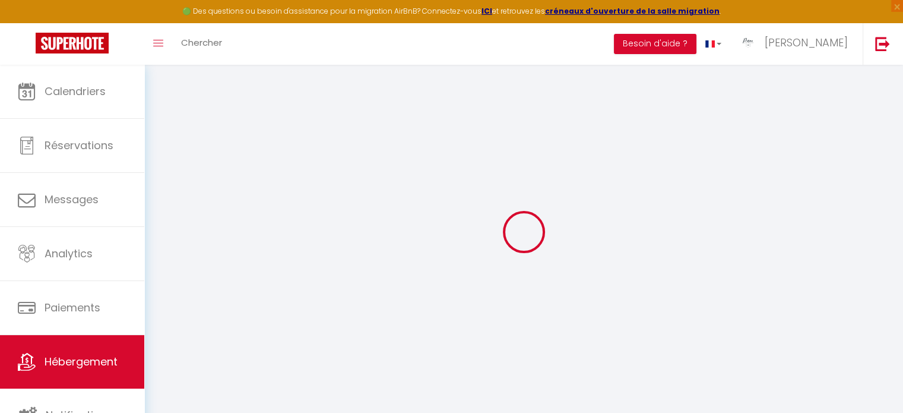
select select
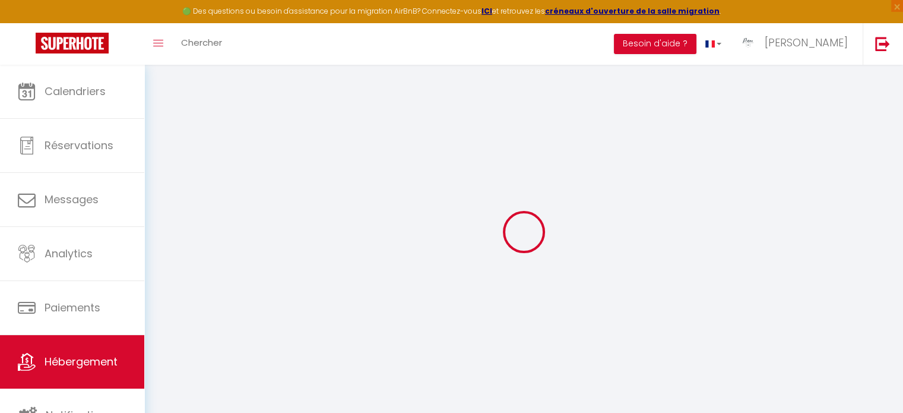
select select
checkbox input "true"
checkbox input "false"
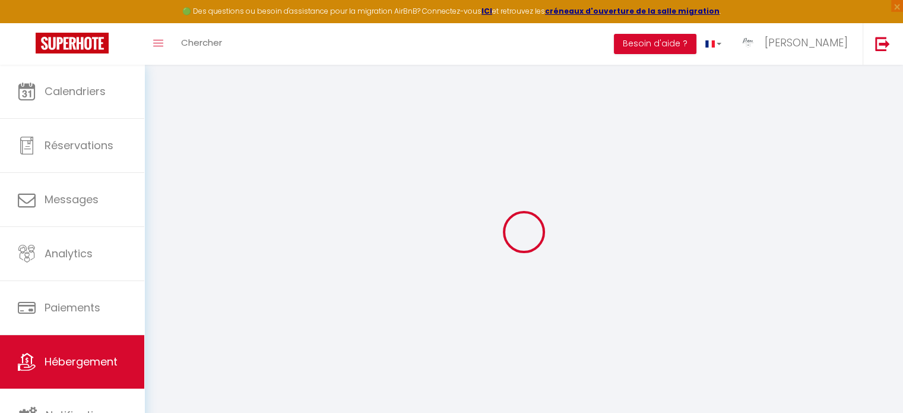
select select
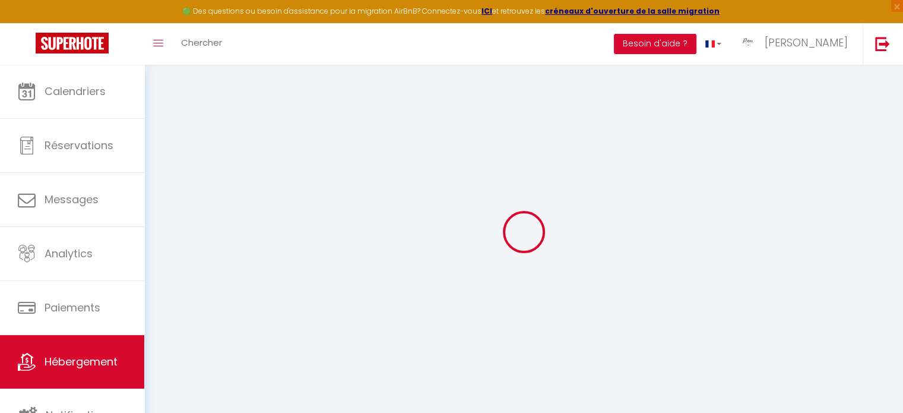
select select
checkbox input "true"
checkbox input "false"
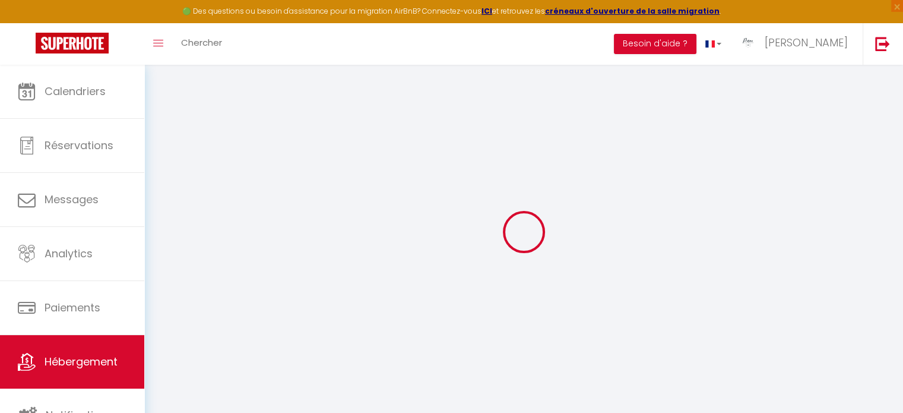
checkbox input "false"
select select
checkbox input "true"
checkbox input "false"
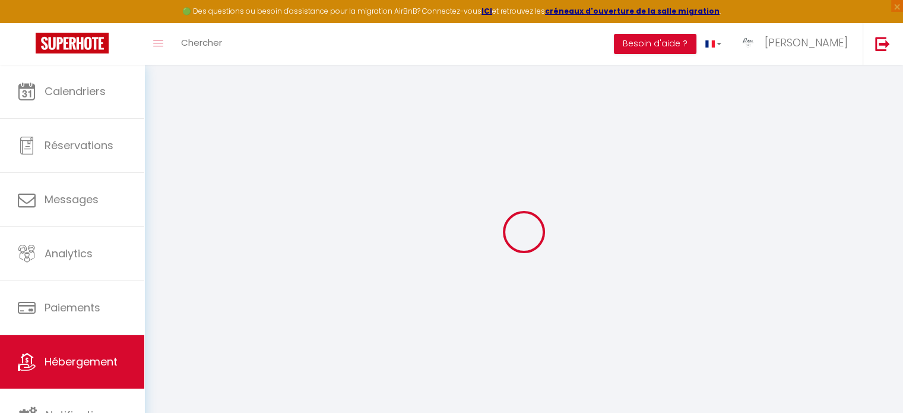
checkbox input "false"
select select
checkbox input "true"
checkbox input "false"
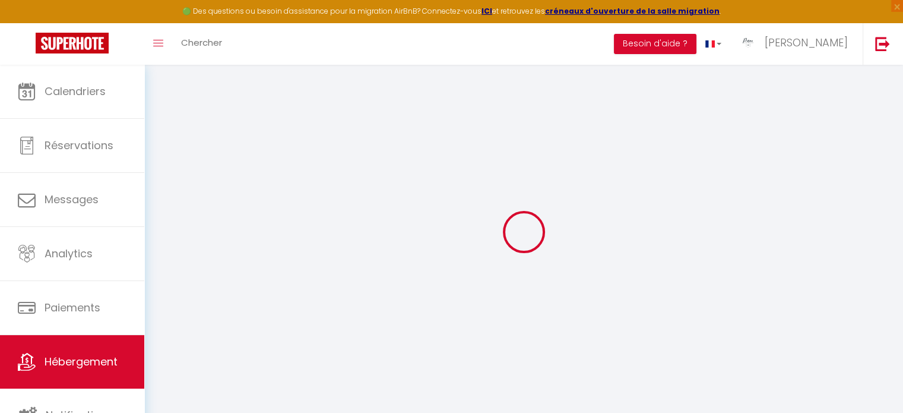
checkbox input "false"
select select
checkbox input "true"
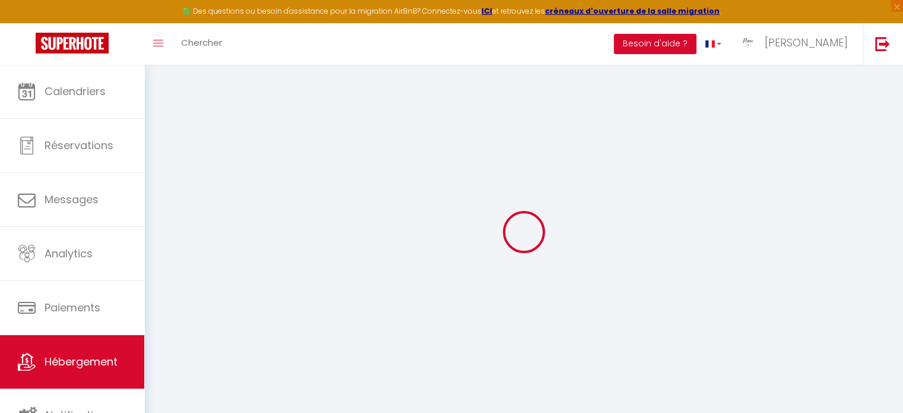
checkbox input "false"
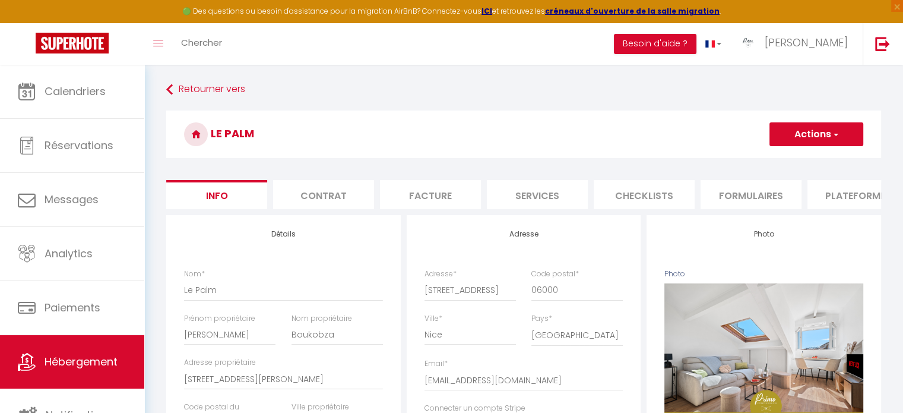
click at [826, 130] on button "Actions" at bounding box center [816, 134] width 94 height 24
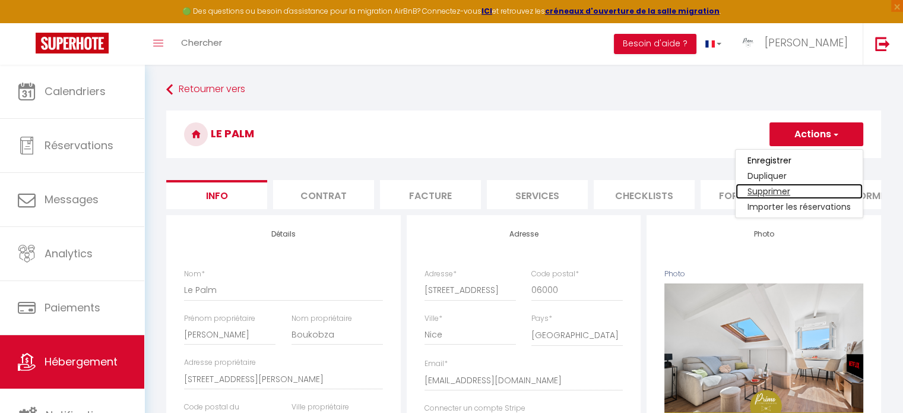
click at [778, 188] on link "Supprimer" at bounding box center [798, 190] width 127 height 15
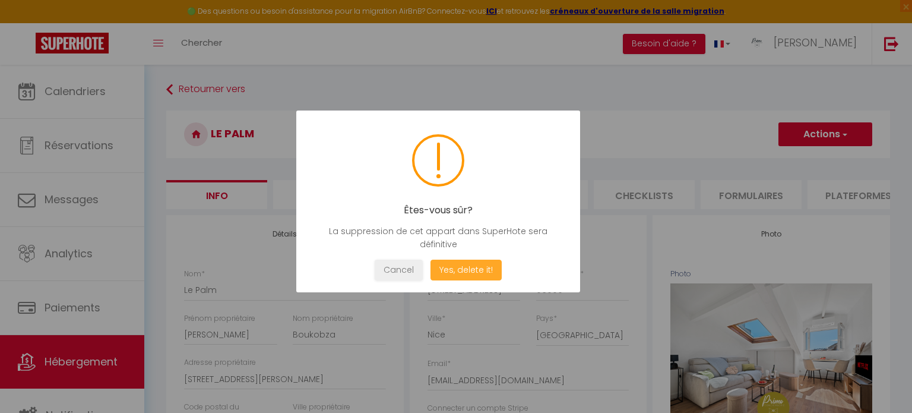
click at [481, 267] on button "Yes, delete it!" at bounding box center [465, 269] width 71 height 21
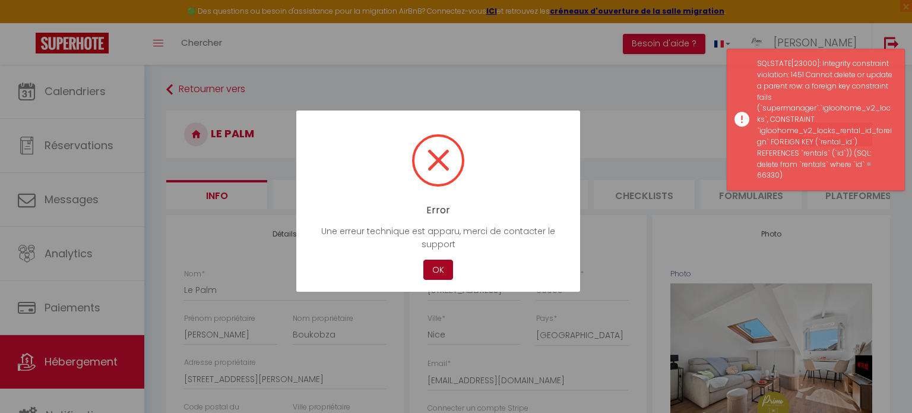
click at [438, 269] on button "OK" at bounding box center [438, 269] width 30 height 21
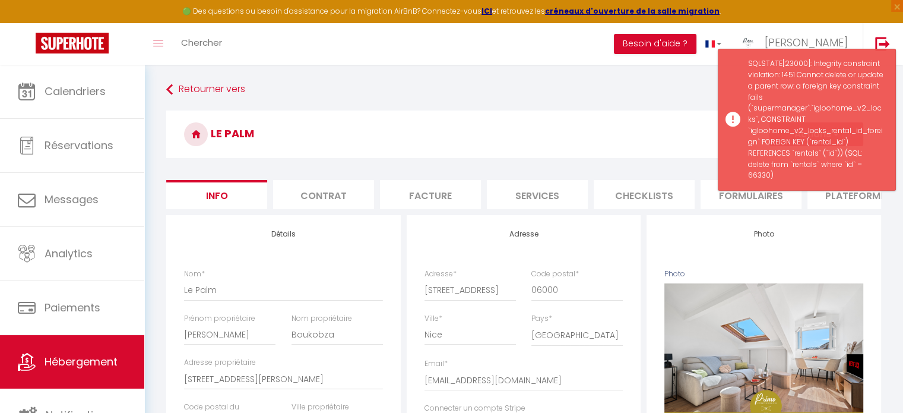
click at [510, 201] on li "Services" at bounding box center [537, 194] width 101 height 29
select select
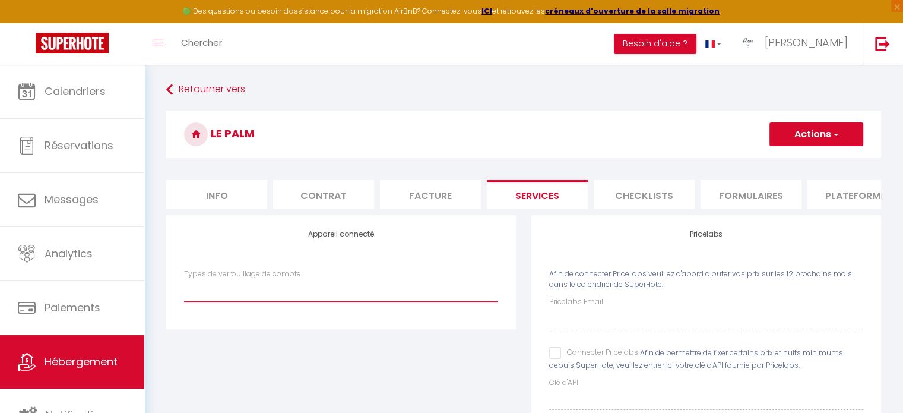
click at [300, 302] on select "Igloohome IgloohomeV2" at bounding box center [341, 290] width 314 height 23
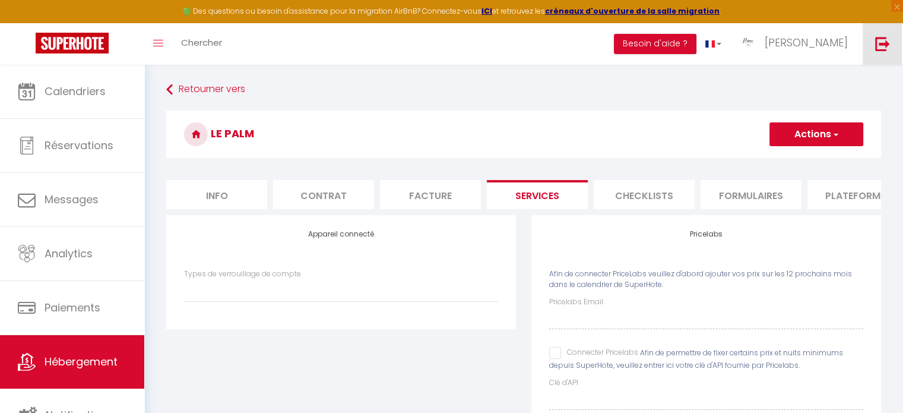
click at [867, 56] on link at bounding box center [882, 44] width 39 height 42
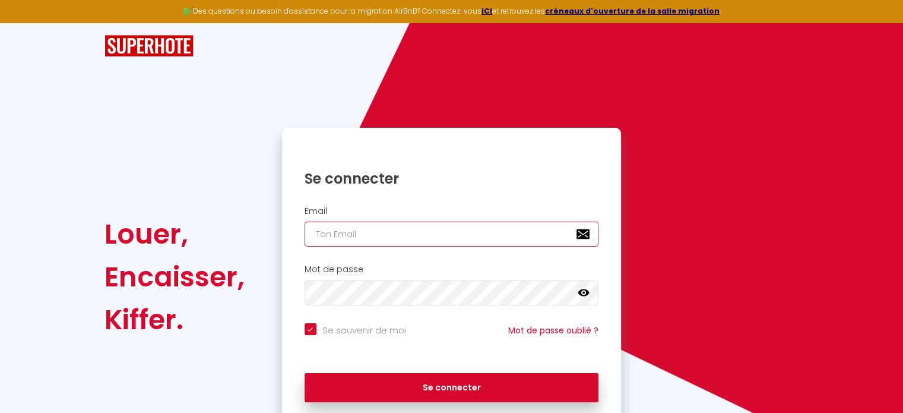
click at [482, 242] on input "email" at bounding box center [452, 233] width 294 height 25
paste input "diane770immo@gmail.com"
type input "diane770immo@gmail.com"
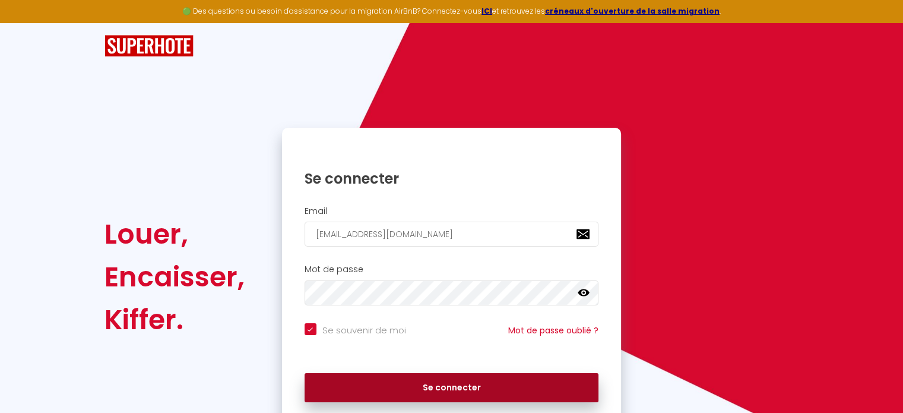
click at [443, 386] on button "Se connecter" at bounding box center [452, 388] width 294 height 30
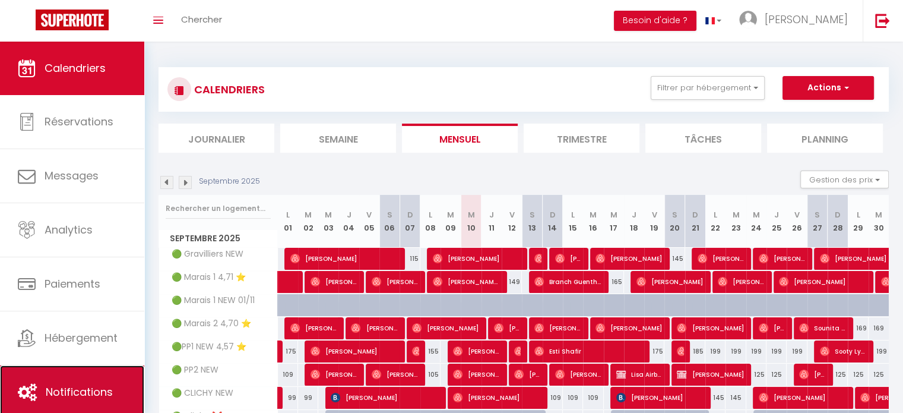
click at [94, 381] on link "Notifications" at bounding box center [72, 391] width 144 height 53
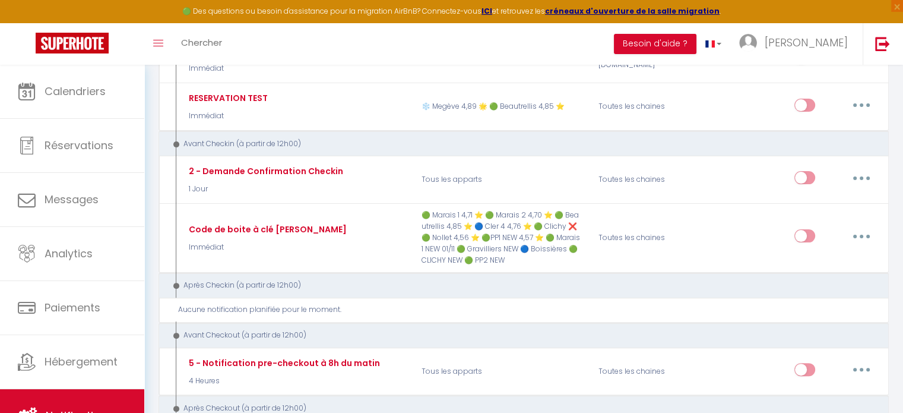
scroll to position [291, 0]
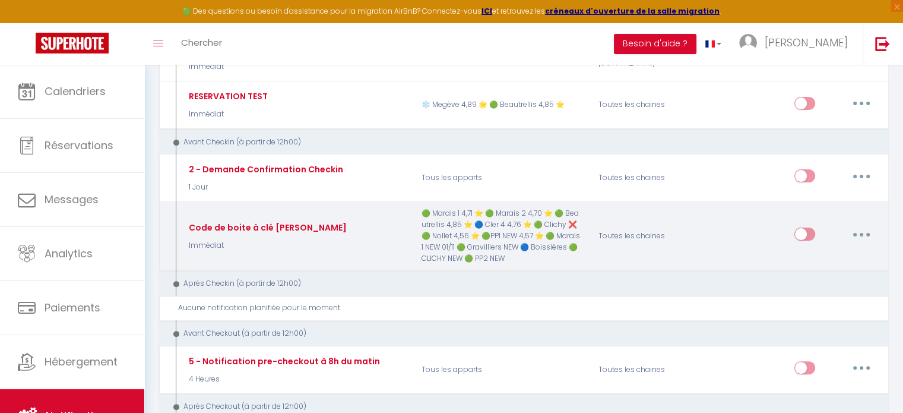
click at [864, 230] on button "button" at bounding box center [861, 233] width 33 height 19
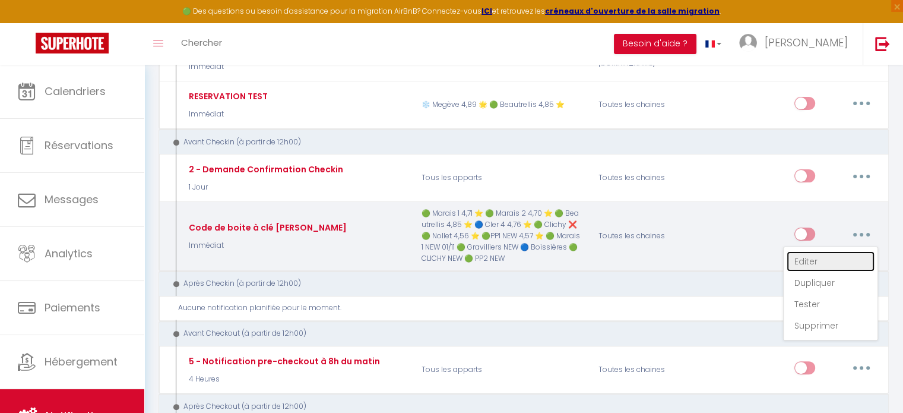
click at [841, 251] on link "Editer" at bounding box center [831, 261] width 88 height 20
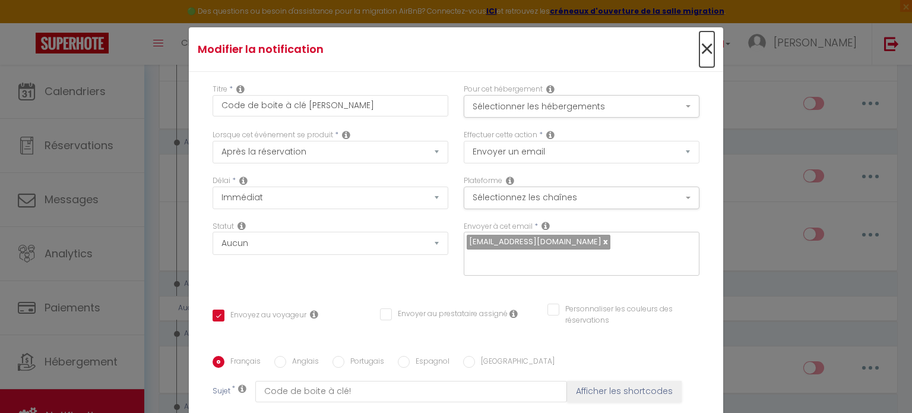
click at [699, 42] on span "×" at bounding box center [706, 49] width 15 height 36
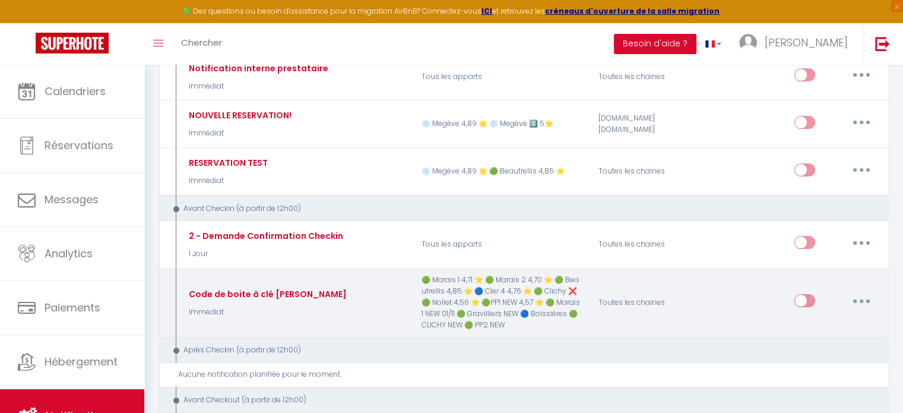
scroll to position [259, 0]
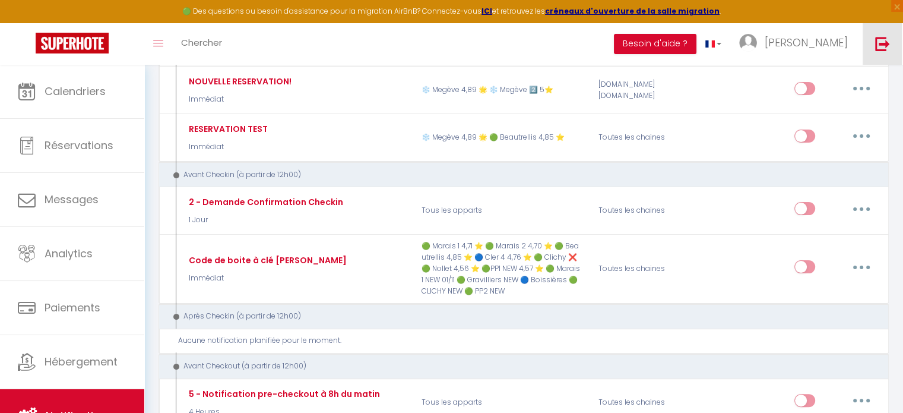
click at [890, 45] on link at bounding box center [882, 44] width 39 height 42
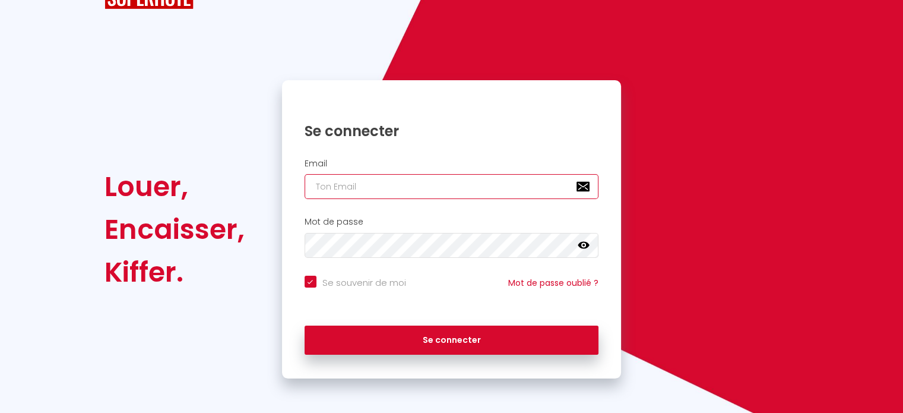
paste input "conciergerie@garni-investissementlocatif.com"
click at [388, 189] on input "conciergerie@garni-investissementlocatif.com" at bounding box center [452, 186] width 294 height 25
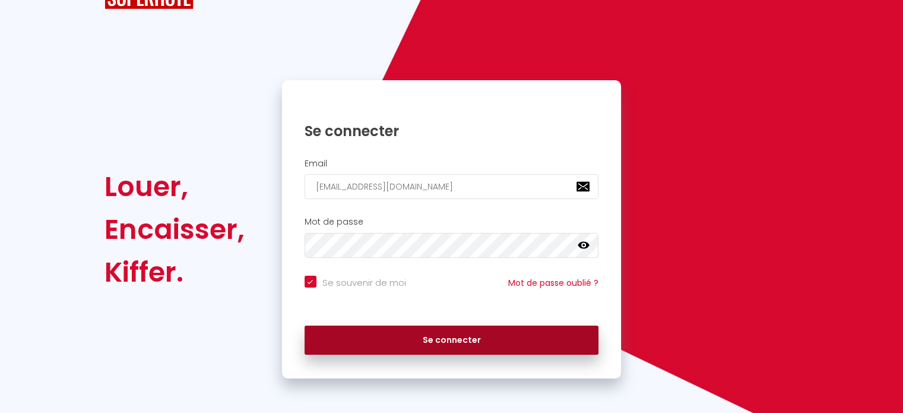
click at [436, 343] on button "Se connecter" at bounding box center [452, 340] width 294 height 30
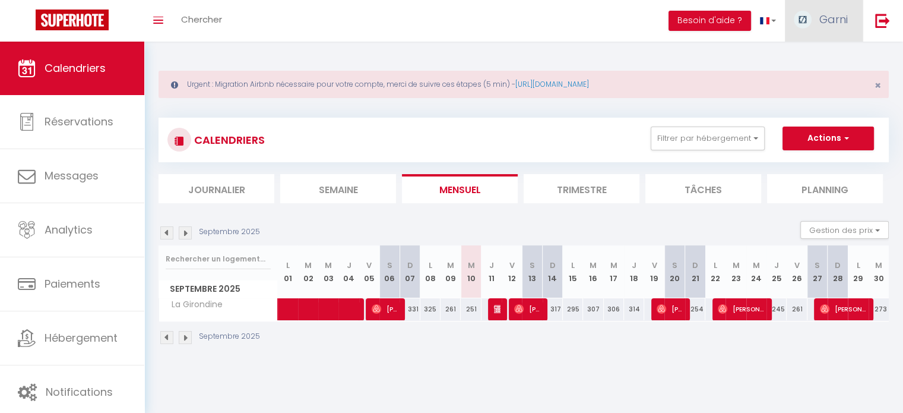
click at [800, 15] on img at bounding box center [803, 20] width 18 height 18
click at [798, 53] on link "Paramètres" at bounding box center [815, 59] width 88 height 20
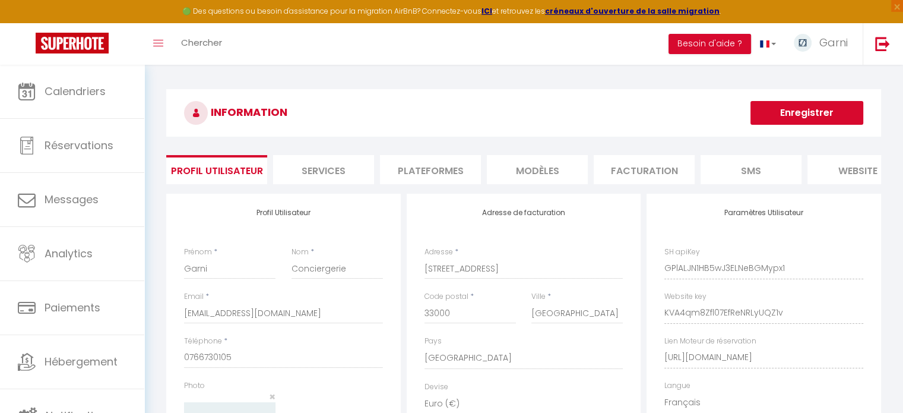
click at [442, 174] on li "Plateformes" at bounding box center [430, 169] width 101 height 29
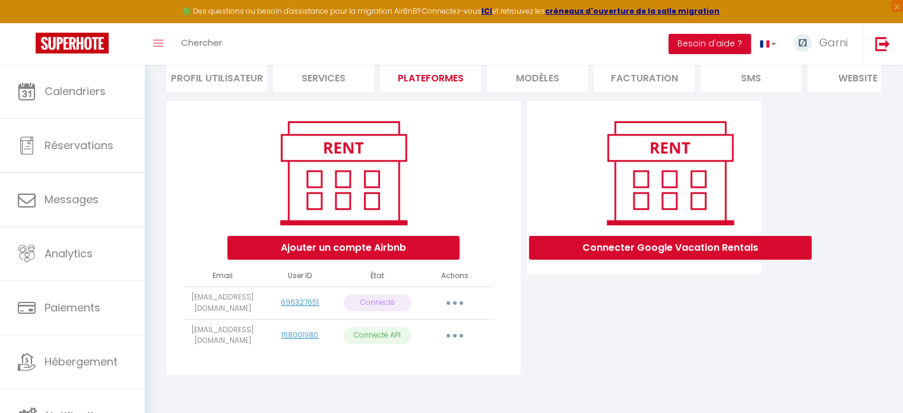
scroll to position [126, 0]
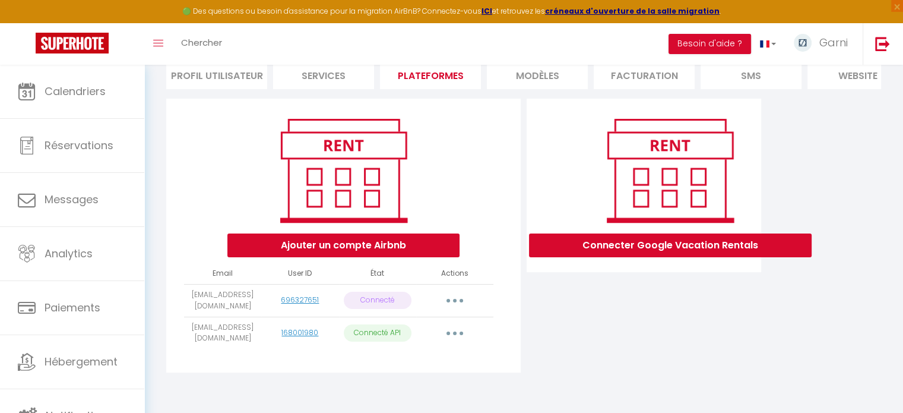
drag, startPoint x: 401, startPoint y: 290, endPoint x: 359, endPoint y: 291, distance: 42.2
click at [359, 291] on p "Connecté" at bounding box center [378, 299] width 68 height 17
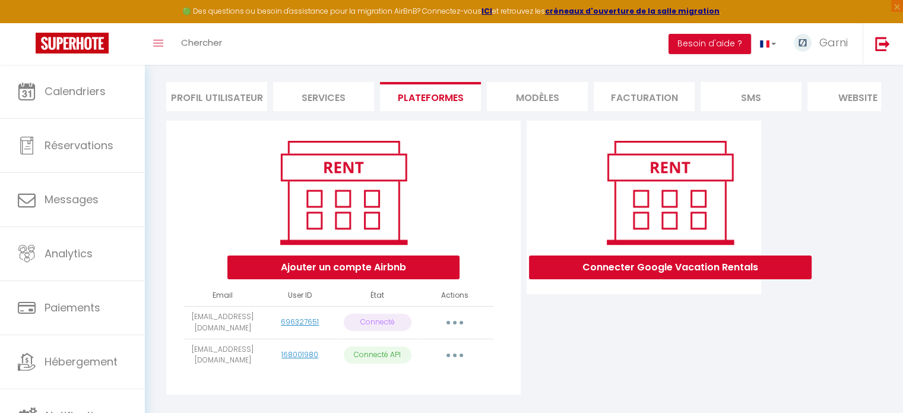
scroll to position [113, 0]
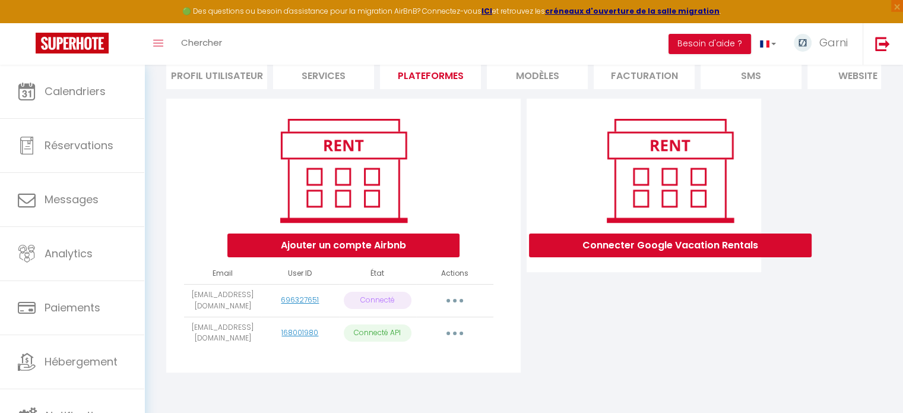
click at [458, 297] on button "button" at bounding box center [454, 300] width 33 height 19
click at [591, 297] on div "Connecter Google Vacation Rentals" at bounding box center [644, 239] width 240 height 281
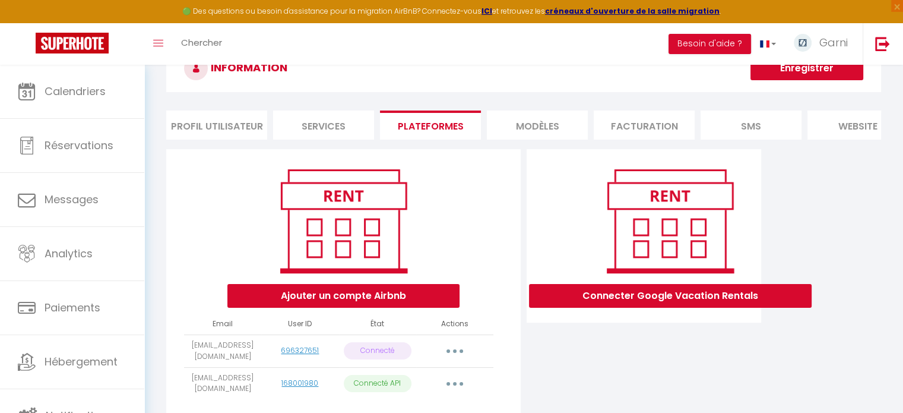
scroll to position [0, 0]
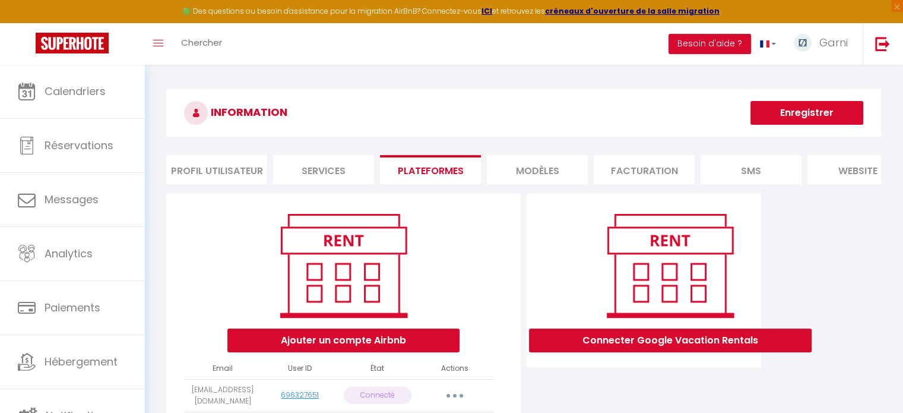
click at [464, 116] on h3 "INFORMATION" at bounding box center [523, 112] width 715 height 47
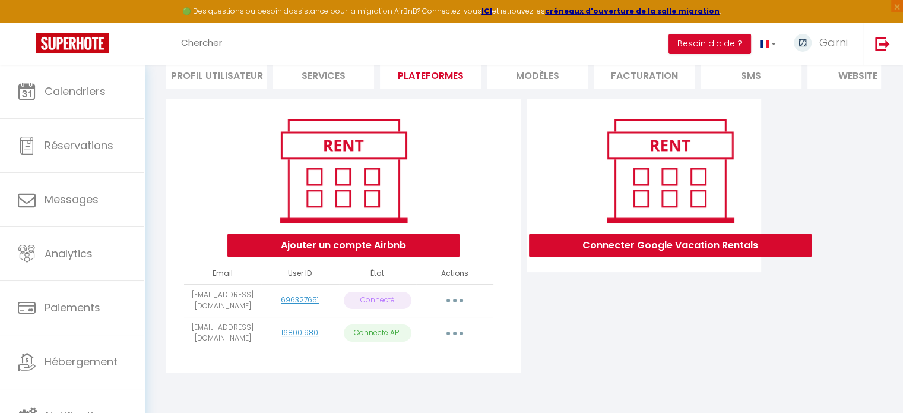
scroll to position [126, 0]
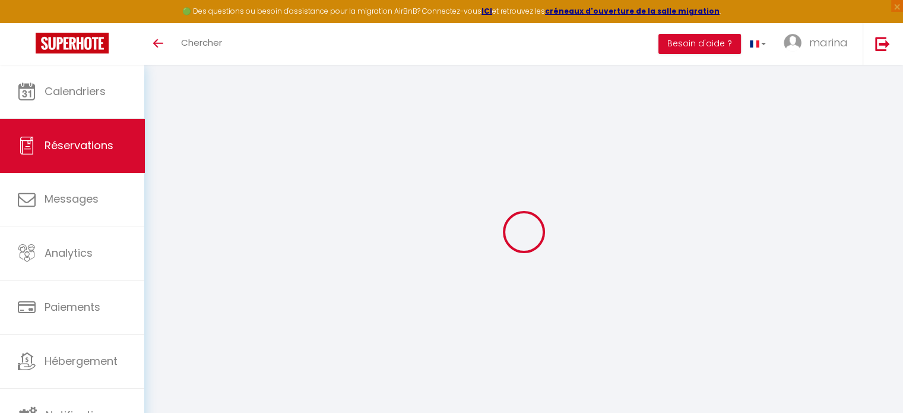
select select
checkbox input "false"
select select
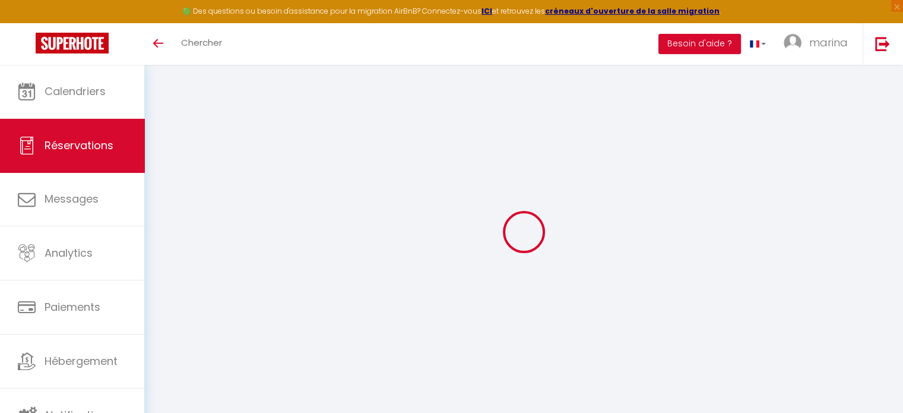
select select
checkbox input "false"
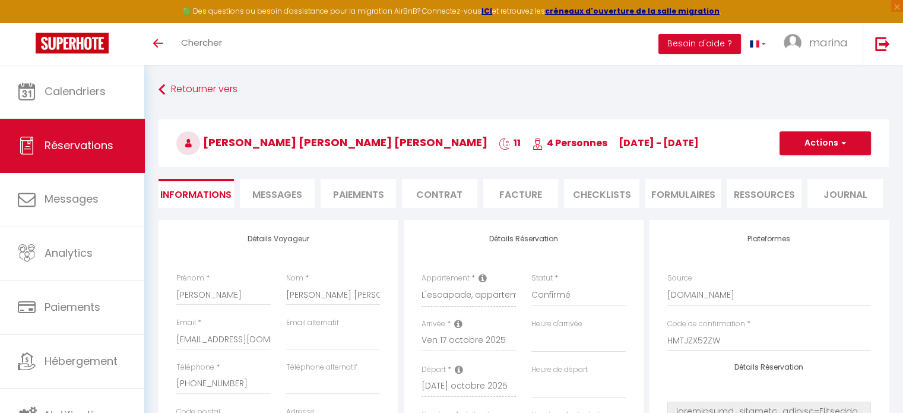
select select
type input "80"
type input "342.4"
select select
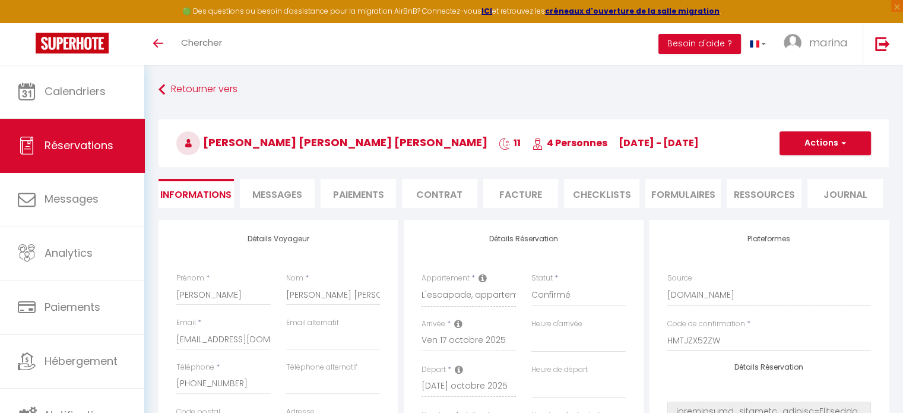
checkbox input "false"
select select
checkbox input "false"
select select
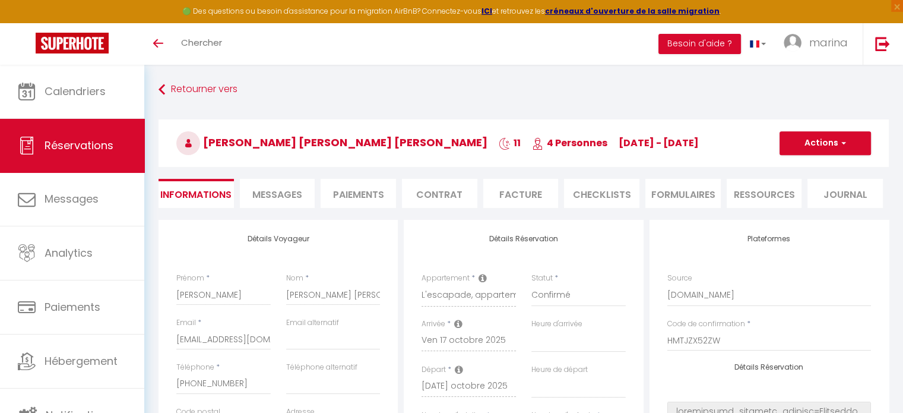
click at [290, 189] on span "Messages" at bounding box center [277, 195] width 50 height 14
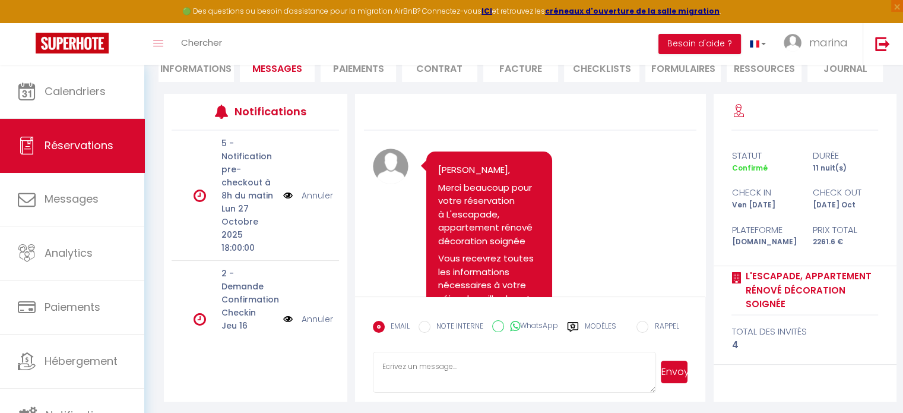
scroll to position [36, 0]
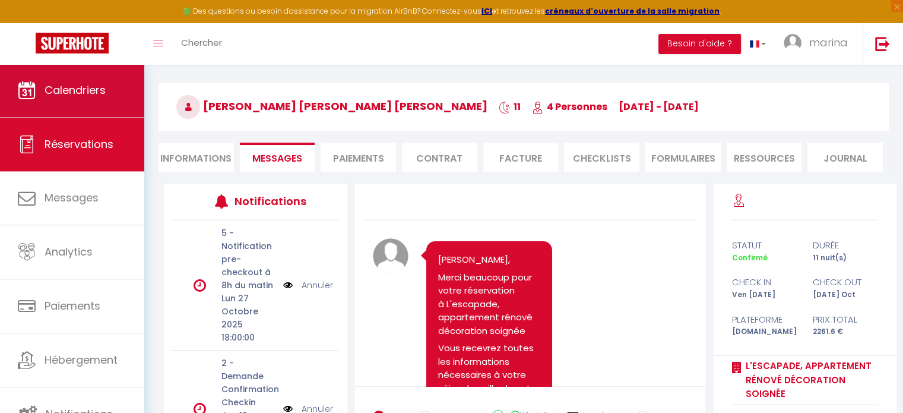
click at [64, 91] on span "Calendriers" at bounding box center [75, 90] width 61 height 15
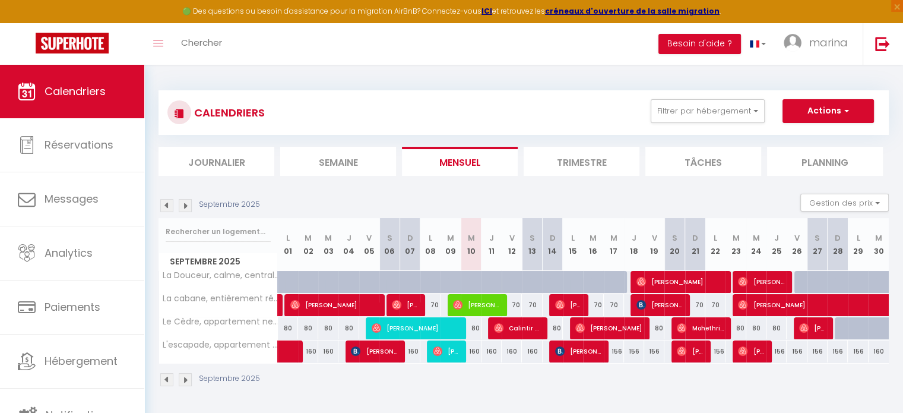
click at [188, 207] on img at bounding box center [185, 205] width 13 height 13
select select
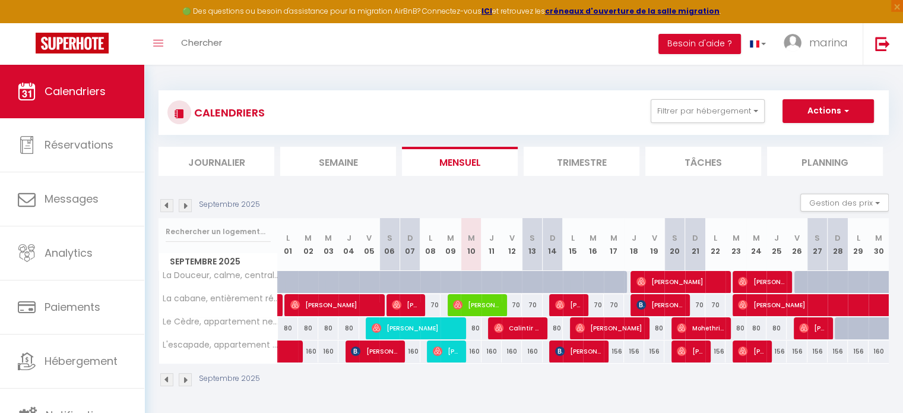
select select
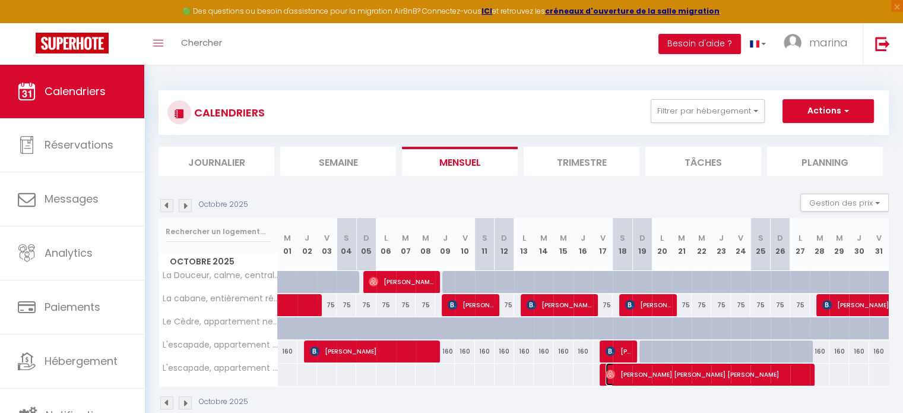
click at [699, 375] on span "[PERSON_NAME] [PERSON_NAME] [PERSON_NAME]" at bounding box center [706, 374] width 202 height 23
select select "OK"
select select "0"
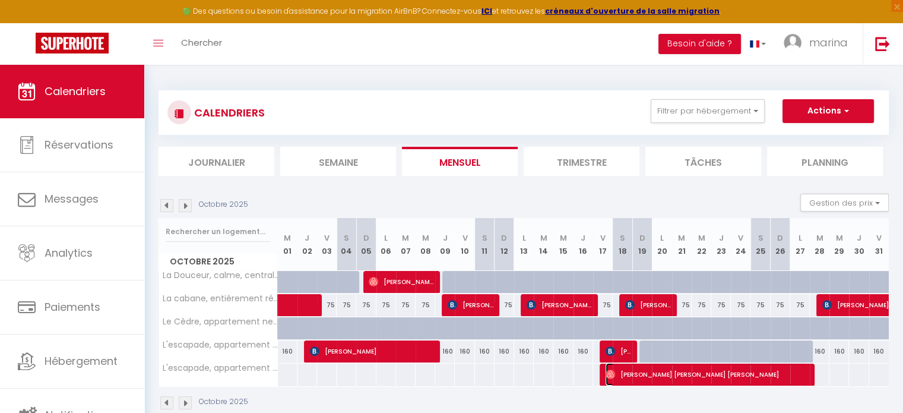
select select "1"
select select
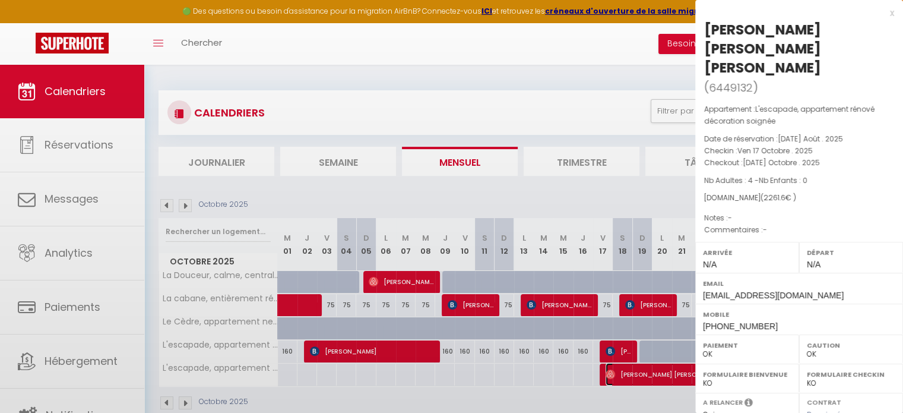
select select "25229"
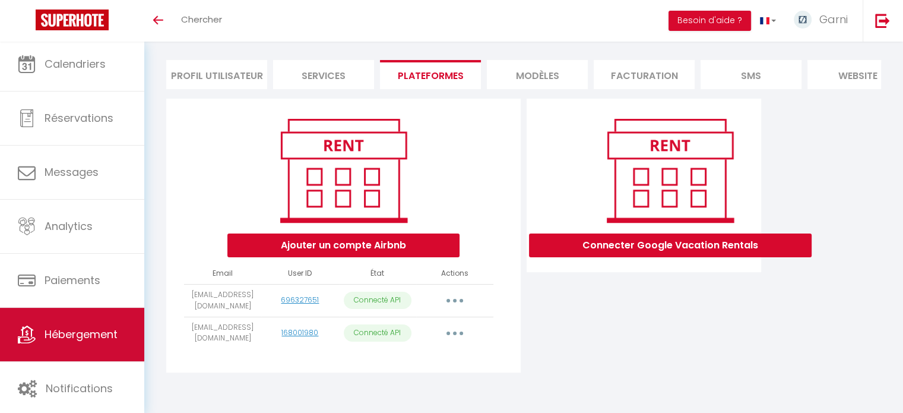
click at [83, 337] on span "Hébergement" at bounding box center [81, 333] width 73 height 15
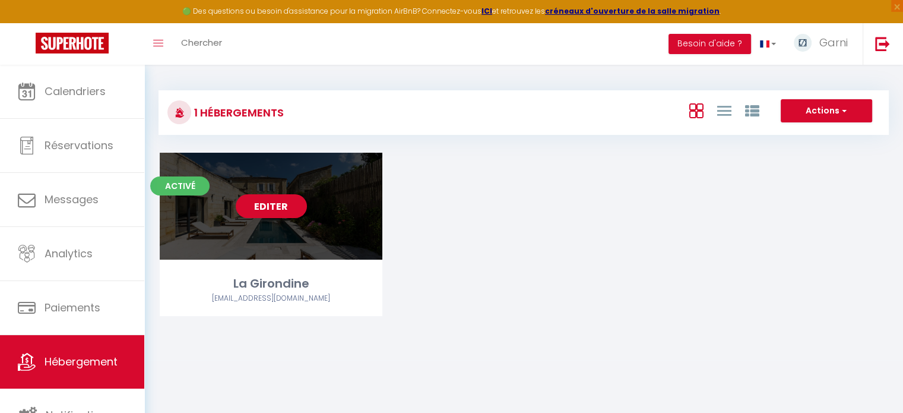
click at [291, 204] on link "Editer" at bounding box center [271, 206] width 71 height 24
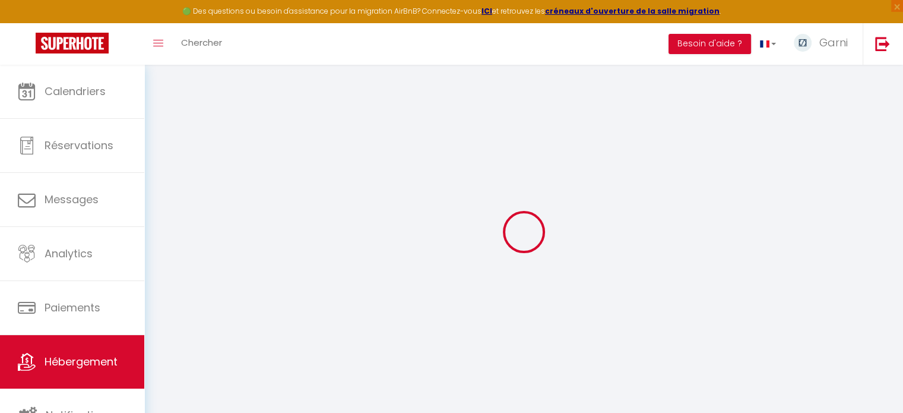
select select
select select "+ 20 %"
select select "+ 21 %"
select select "+ 3 %"
select select
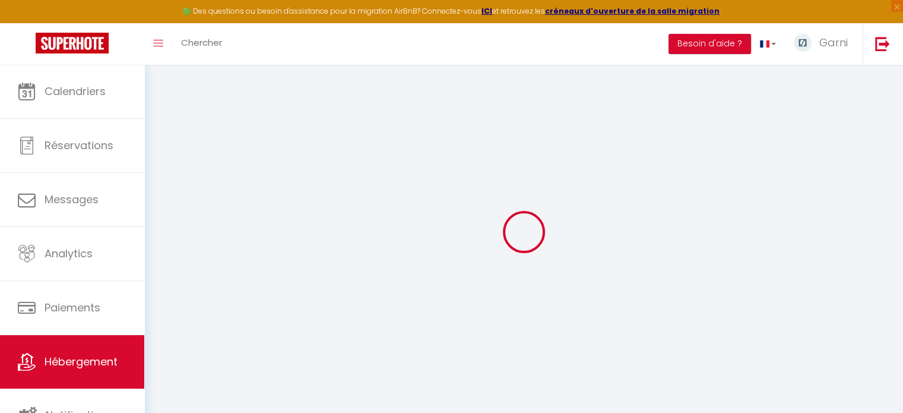
select select
checkbox input "false"
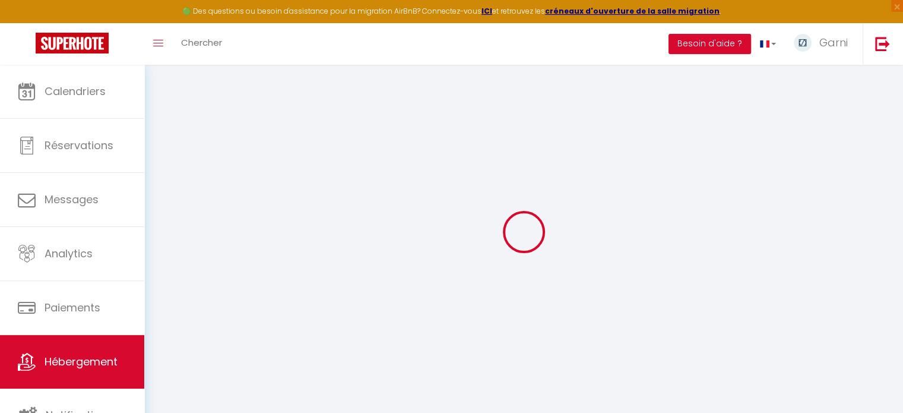
select select
select select "17:00"
select select "23:45"
select select "11:00"
select select "240"
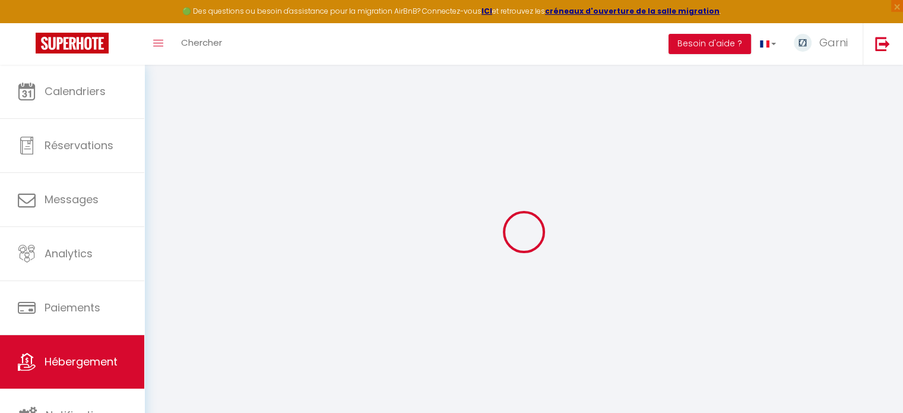
select select "240"
select select "365"
select select "well_reviewed_guests"
select select "EUR"
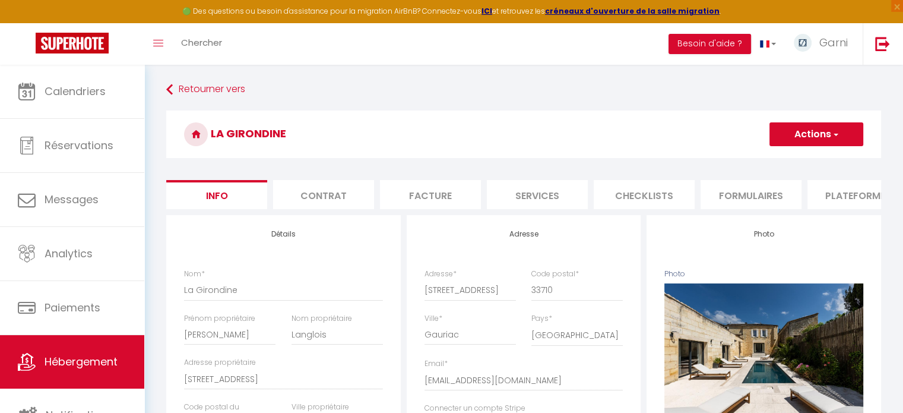
click at [829, 204] on li "Plateformes" at bounding box center [857, 194] width 101 height 29
select select
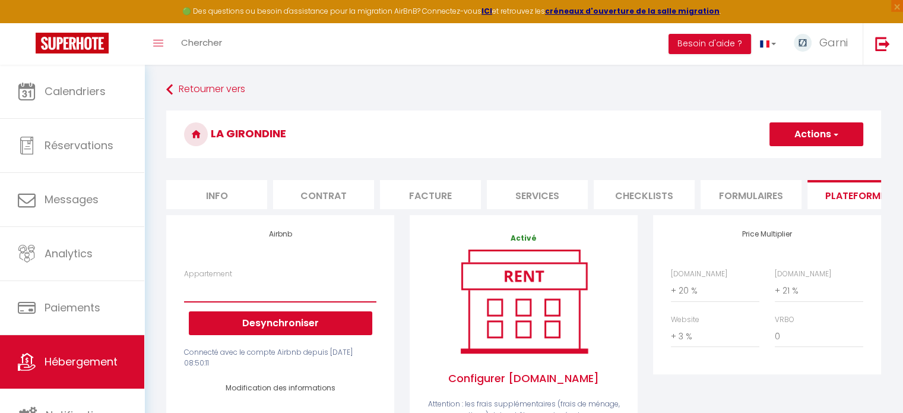
click at [261, 300] on select "27 rue de l'église Gauriac · The Girondine – Pool, Billiards, wine & Estuary - …" at bounding box center [280, 290] width 192 height 23
click at [477, 131] on h3 "La Girondine" at bounding box center [523, 133] width 715 height 47
click at [256, 297] on select "27 rue de l'église Gauriac · The Girondine – Pool, Billiards, wine & Estuary - …" at bounding box center [280, 290] width 192 height 23
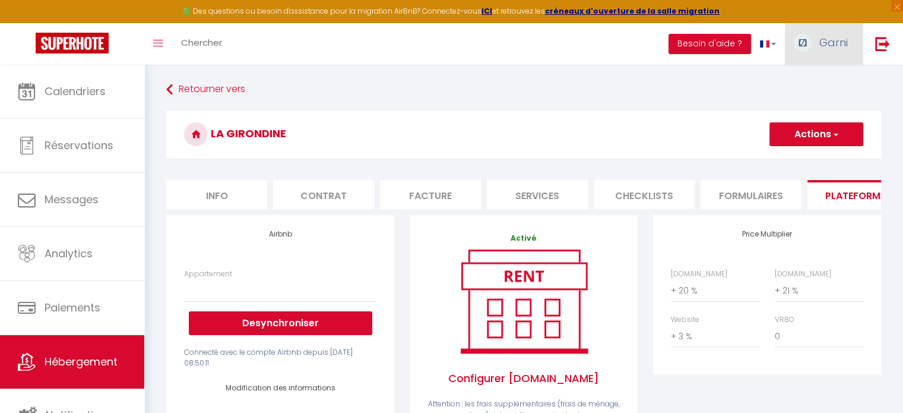
click at [823, 38] on span "Garni" at bounding box center [833, 42] width 28 height 15
click at [806, 82] on link "Paramètres" at bounding box center [815, 82] width 88 height 20
select select "28"
select select "fr"
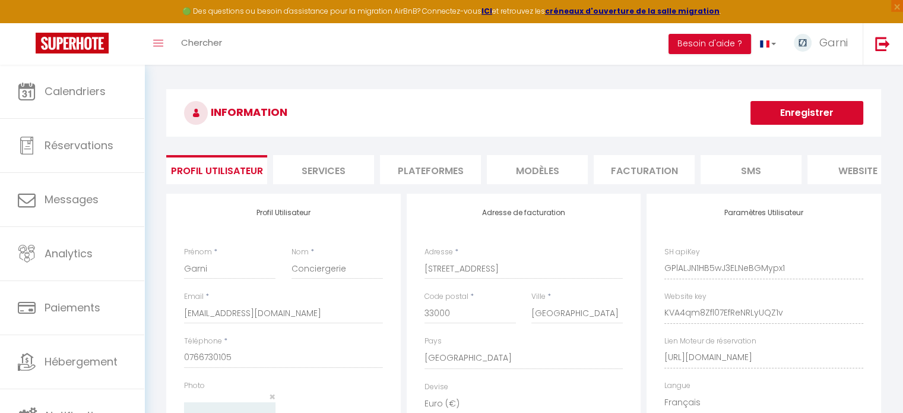
click at [451, 167] on li "Plateformes" at bounding box center [430, 169] width 101 height 29
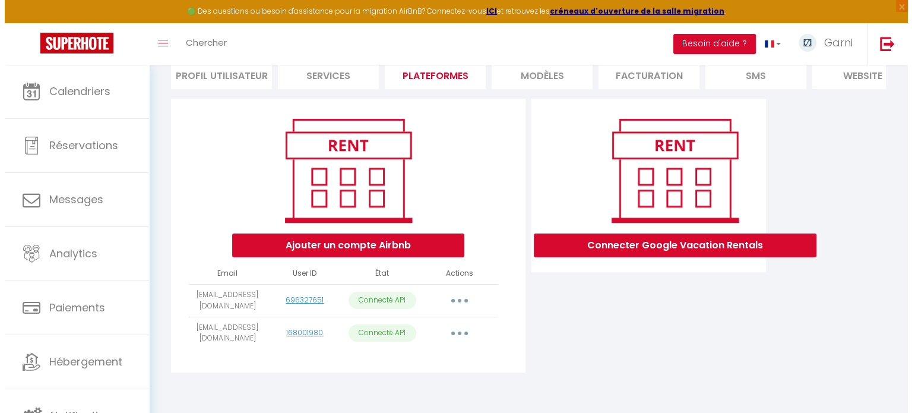
scroll to position [118, 0]
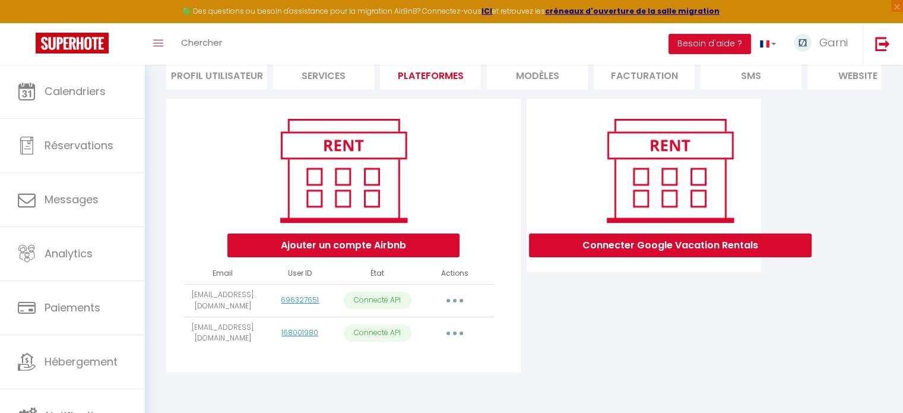
click at [451, 340] on button "button" at bounding box center [454, 333] width 33 height 19
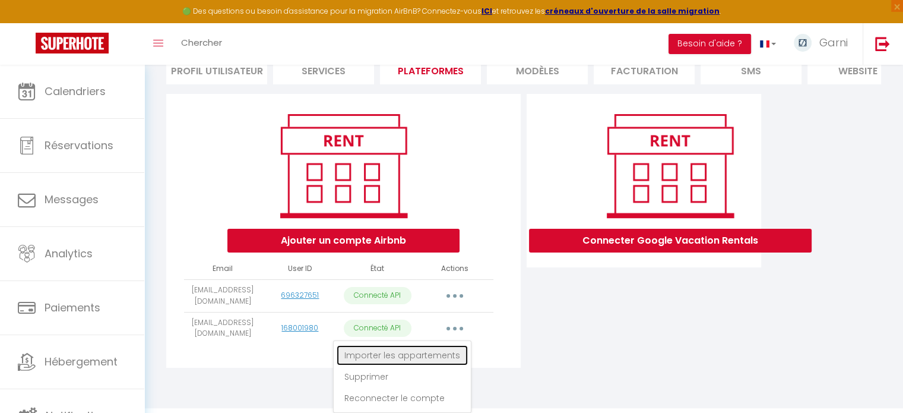
click at [423, 365] on link "Importer les appartements" at bounding box center [402, 355] width 131 height 20
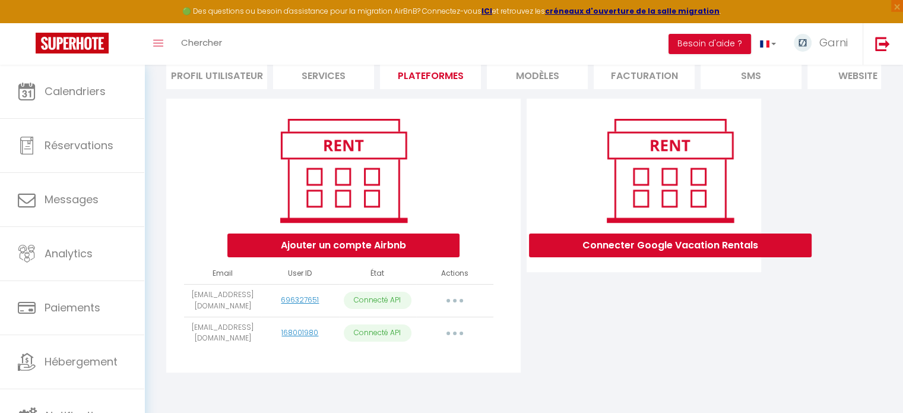
select select "68685"
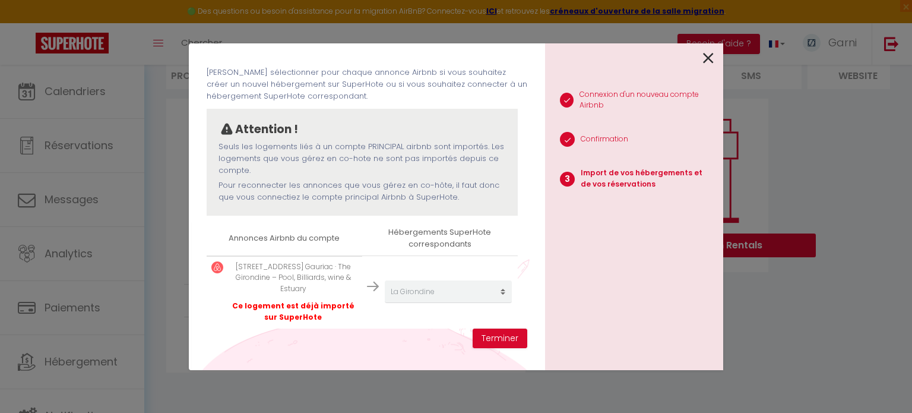
scroll to position [57, 0]
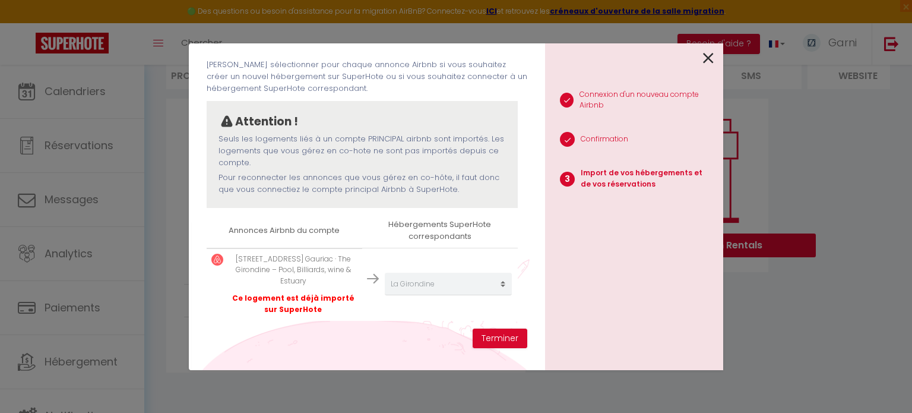
click at [709, 61] on icon at bounding box center [708, 58] width 11 height 18
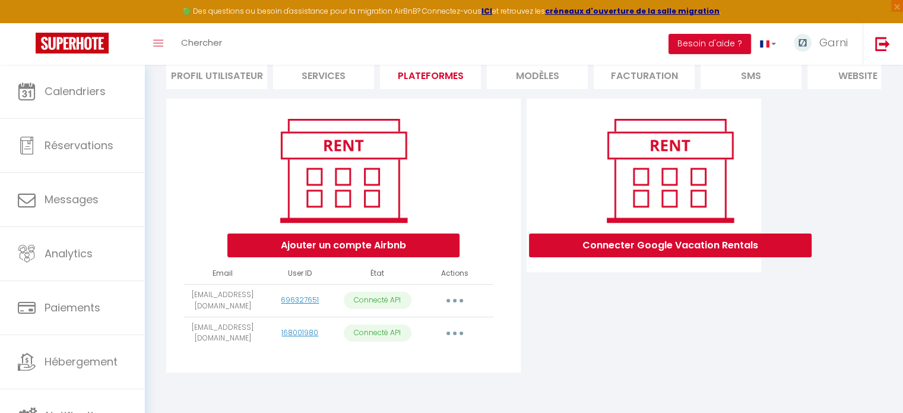
click at [452, 293] on button "button" at bounding box center [454, 300] width 33 height 19
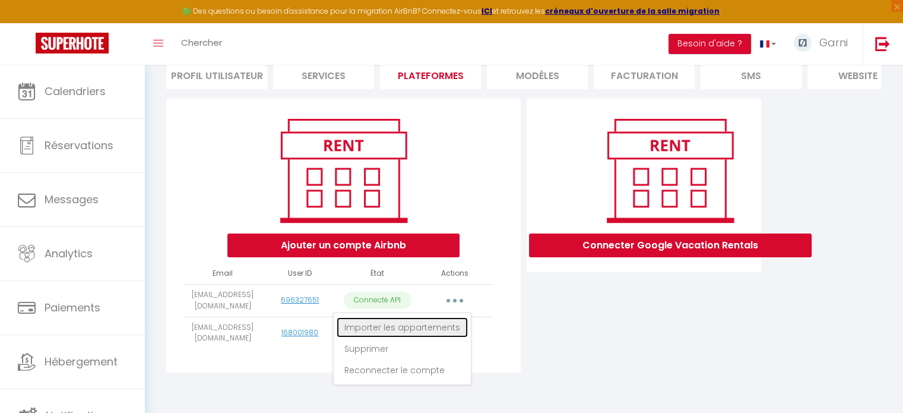
click at [431, 325] on link "Importer les appartements" at bounding box center [402, 327] width 131 height 20
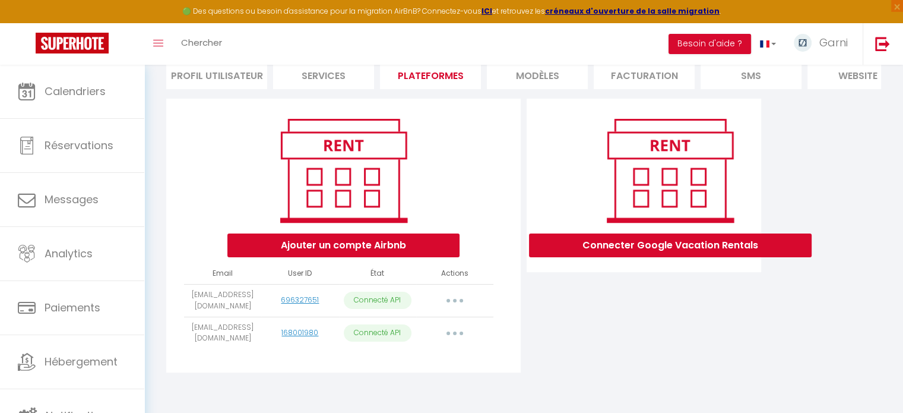
scroll to position [0, 0]
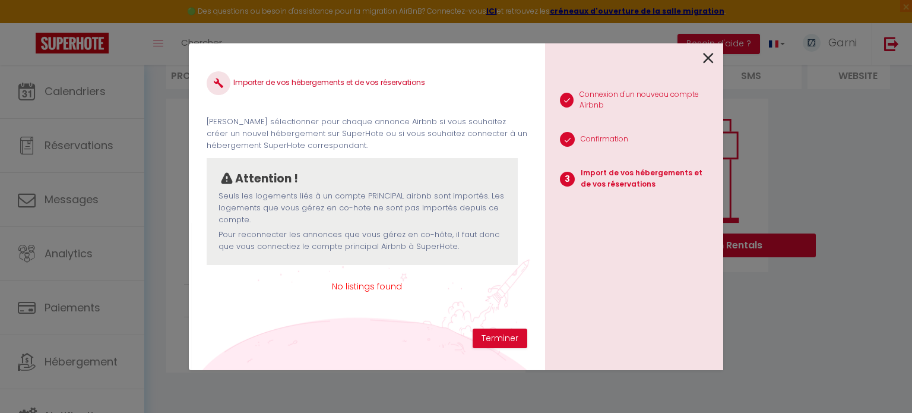
click at [708, 63] on icon at bounding box center [708, 58] width 11 height 18
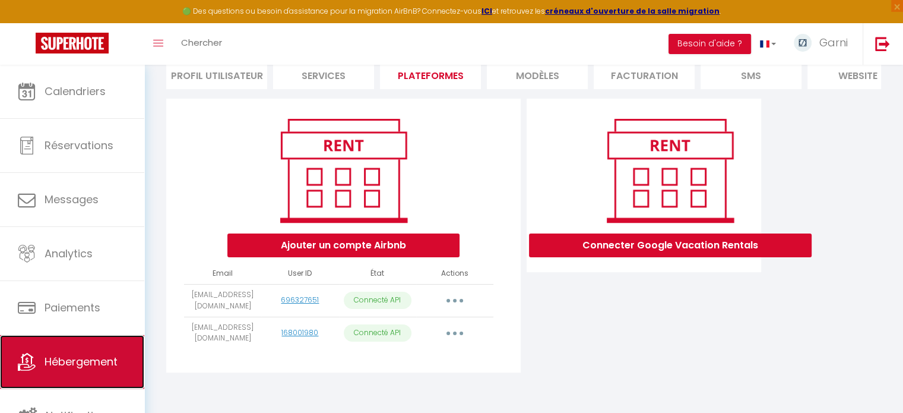
click at [69, 366] on span "Hébergement" at bounding box center [81, 361] width 73 height 15
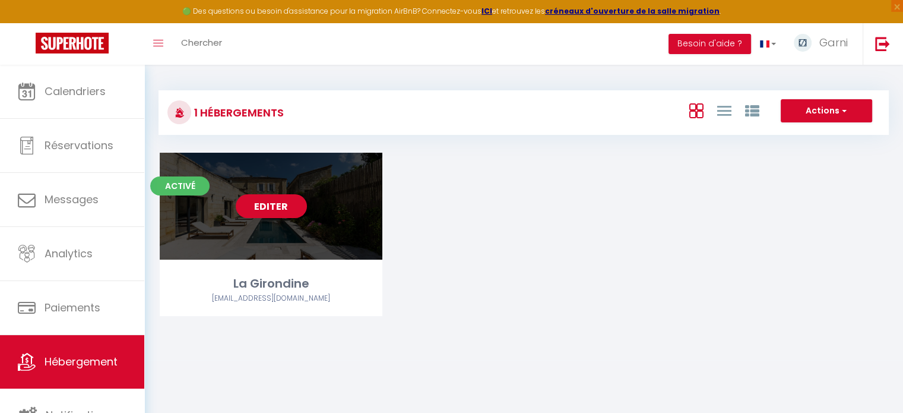
click at [299, 208] on link "Editer" at bounding box center [271, 206] width 71 height 24
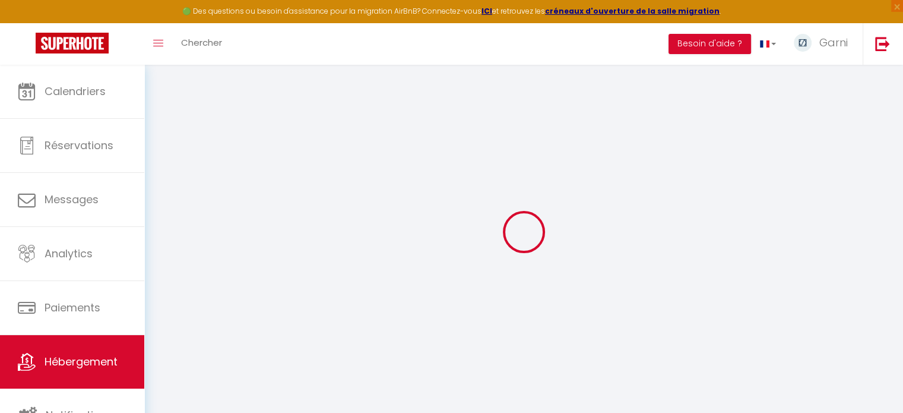
select select "+ 20 %"
select select "+ 21 %"
select select "+ 3 %"
select select
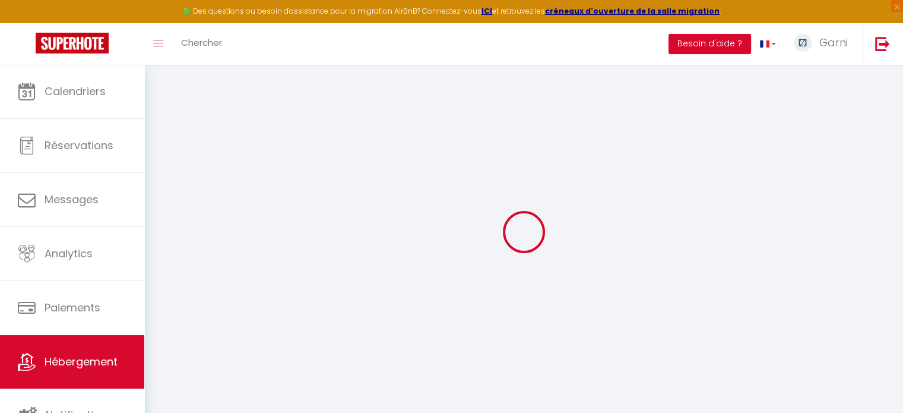
checkbox input "false"
select select
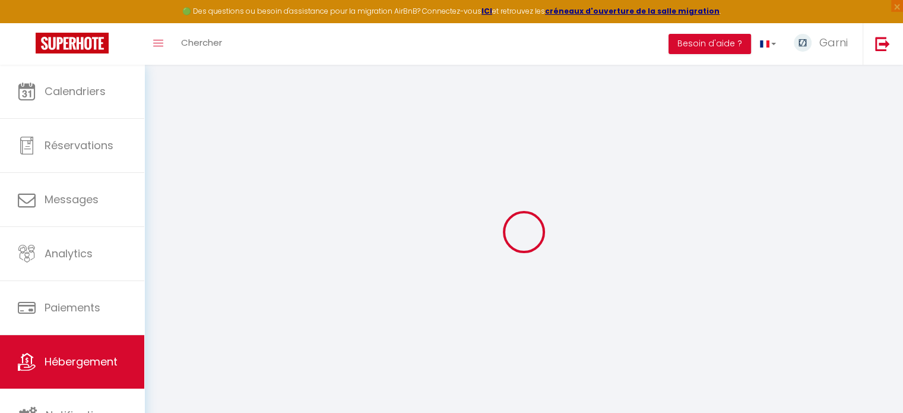
select select "17:00"
select select "23:45"
select select "11:00"
select select "240"
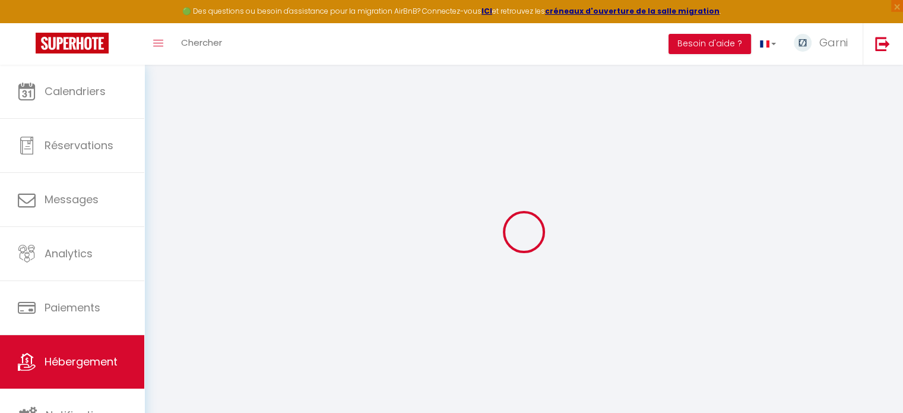
select select "365"
select select "well_reviewed_guests"
select select "EUR"
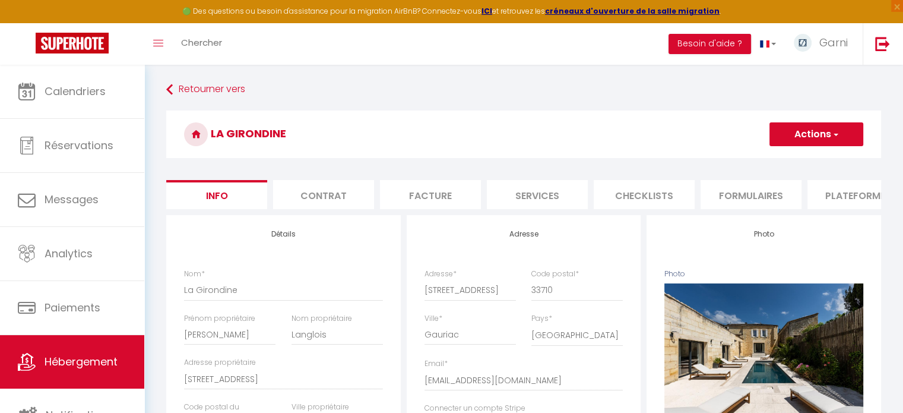
click at [844, 193] on li "Plateformes" at bounding box center [857, 194] width 101 height 29
select select
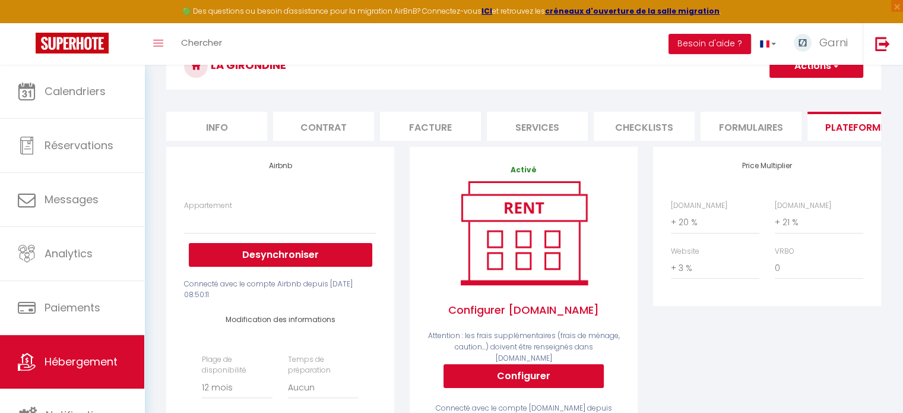
scroll to position [68, 0]
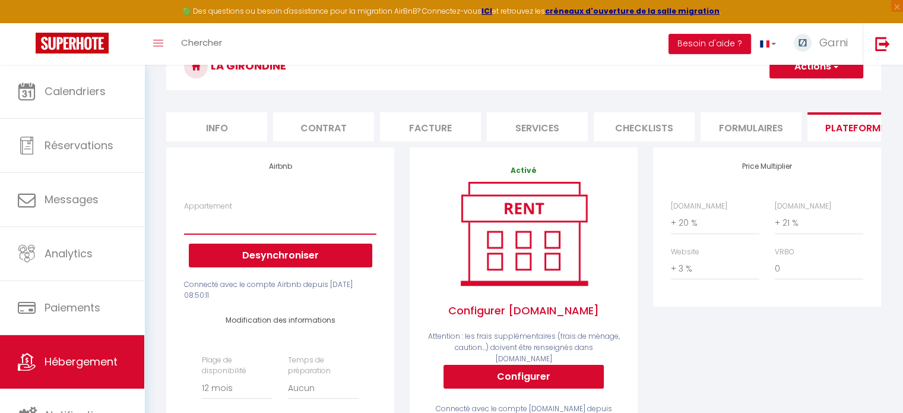
click at [332, 234] on select "27 rue de l'église Gauriac · The Girondine – Pool, Billiards, wine & Estuary - …" at bounding box center [280, 222] width 192 height 23
click at [402, 163] on div "Activé Configurer Booking.com Attention : les frais supplémentaires (frais de m…" at bounding box center [523, 388] width 243 height 483
click at [882, 45] on img at bounding box center [882, 43] width 15 height 15
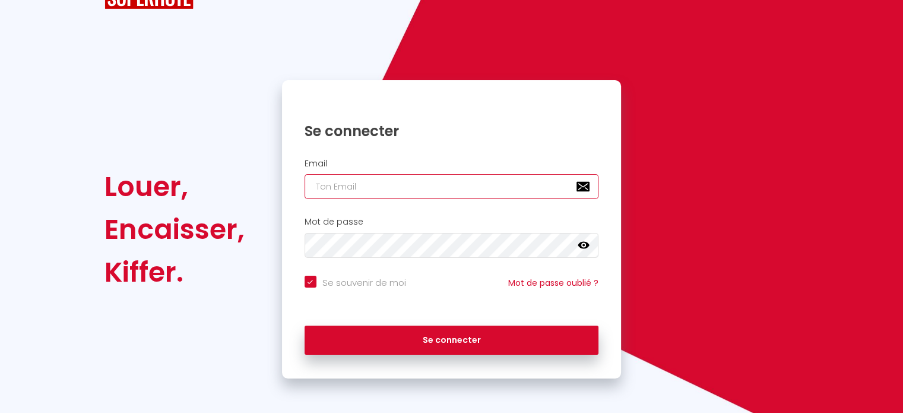
paste input "conciergeriecovex@gmail.com"
type input "conciergeriecovex@gmail.com"
checkbox input "true"
click at [407, 195] on input "conciergeriecovex@gmail.com" at bounding box center [452, 186] width 294 height 25
type input "conciergeriecovex@gmail.com"
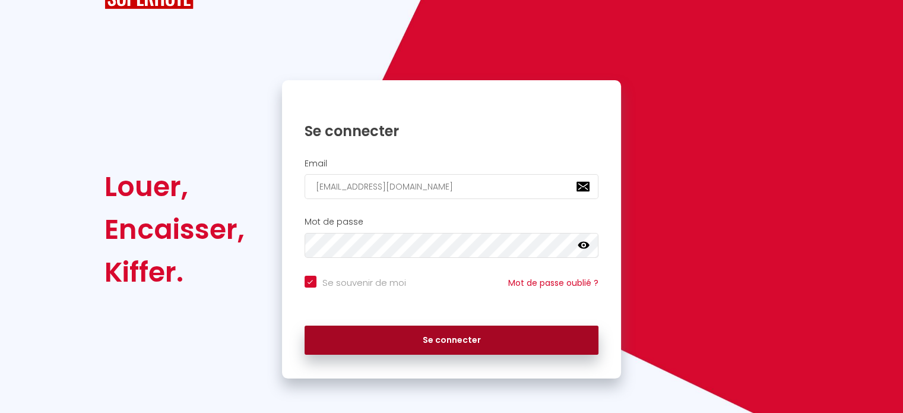
click at [408, 343] on button "Se connecter" at bounding box center [452, 340] width 294 height 30
checkbox input "true"
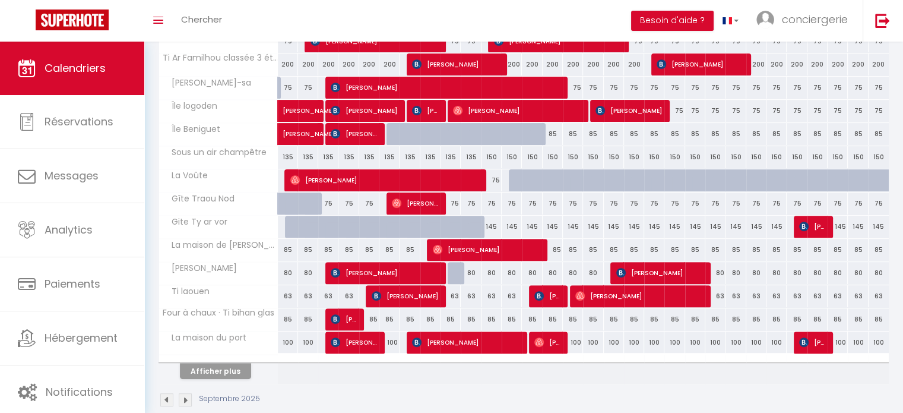
scroll to position [373, 0]
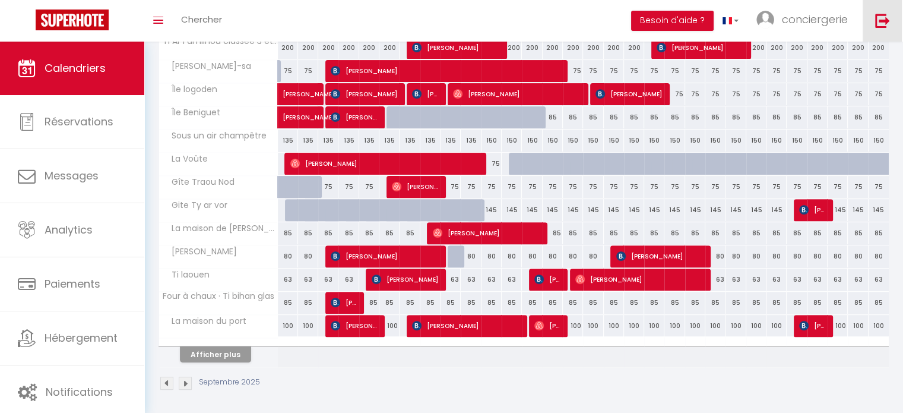
click at [890, 22] on link at bounding box center [882, 21] width 39 height 42
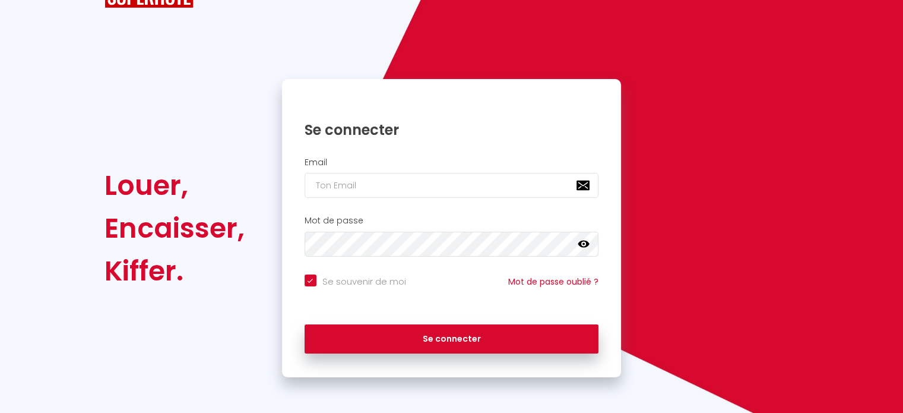
scroll to position [47, 0]
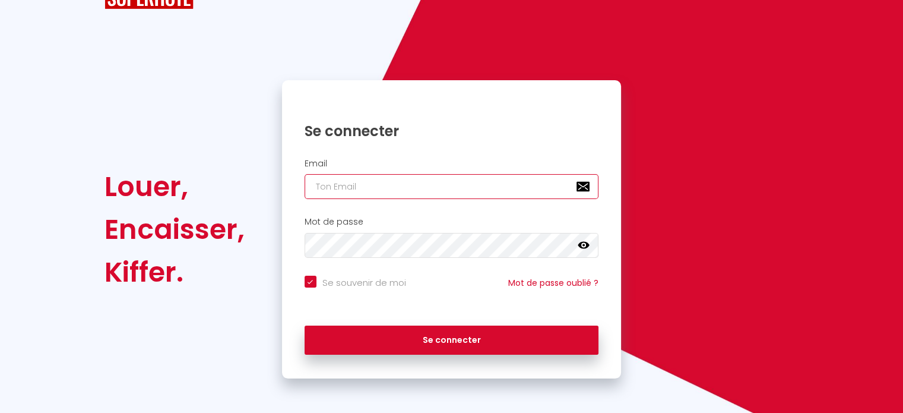
paste input "bruno.gomes@primoconciergerie.fr"
type input "bruno.gomes@primoconciergerie.fr"
checkbox input "true"
click at [487, 179] on input "bruno.gomes@primoconciergerie.fr" at bounding box center [452, 186] width 294 height 25
type input "bruno.gomes@primoconciergerie.fr"
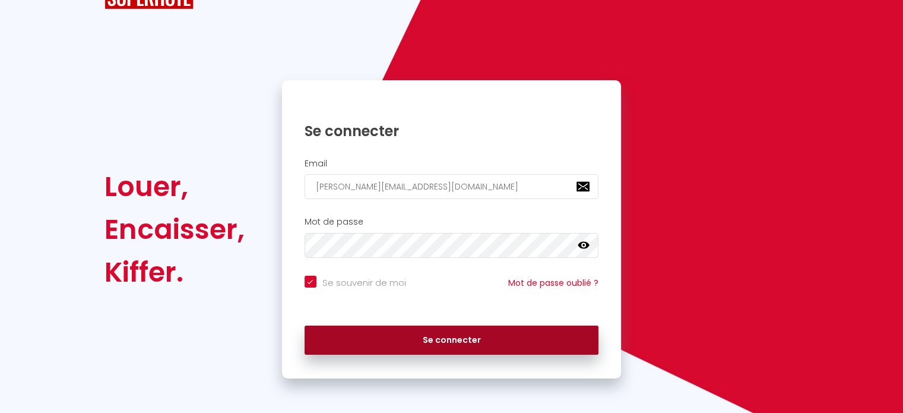
click at [451, 338] on button "Se connecter" at bounding box center [452, 340] width 294 height 30
checkbox input "true"
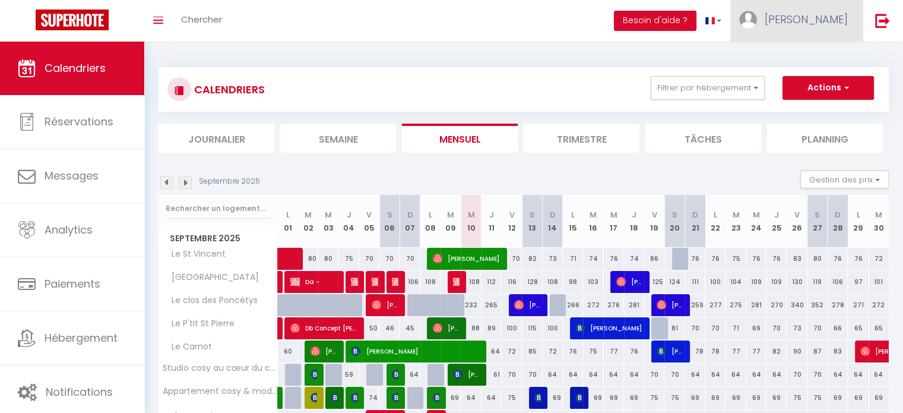
click at [833, 19] on span "Bruno" at bounding box center [806, 19] width 83 height 15
click at [806, 56] on link "Paramètres" at bounding box center [815, 59] width 88 height 20
select select
select select "28"
select select "fr"
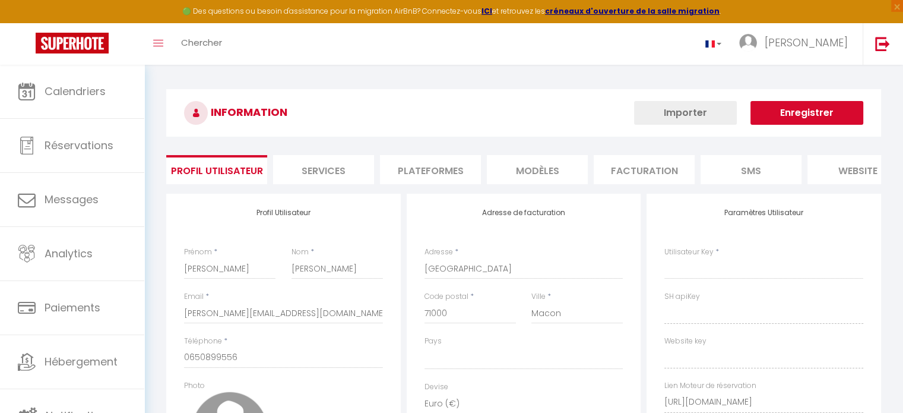
select select
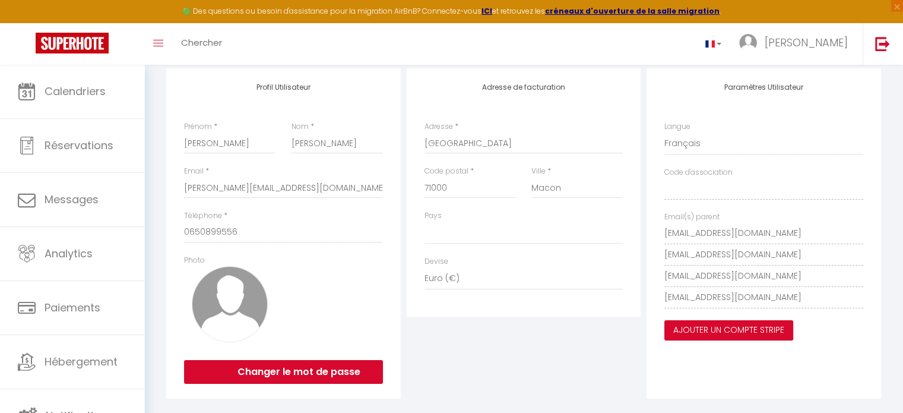
scroll to position [126, 0]
click at [887, 47] on img at bounding box center [882, 43] width 15 height 15
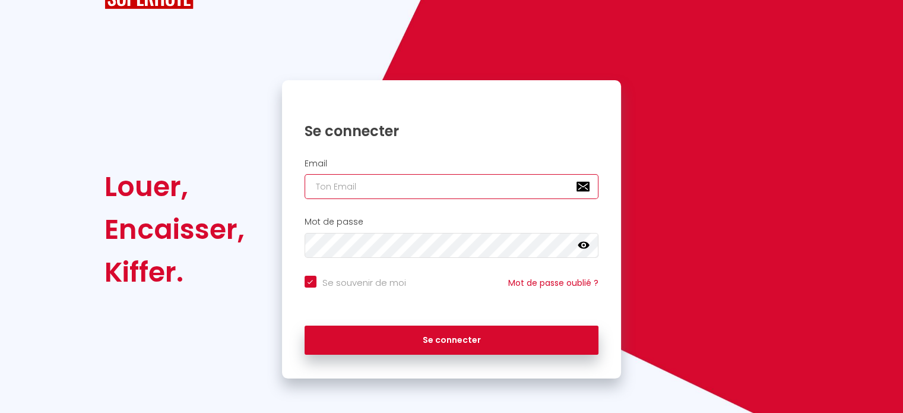
paste input "macon@primoconciergerie.fr"
type input "macon@primoconciergerie.fr"
checkbox input "true"
click at [420, 182] on input "macon@primoconciergerie.fr" at bounding box center [452, 186] width 294 height 25
type input "macon@primoconciergerie.fr"
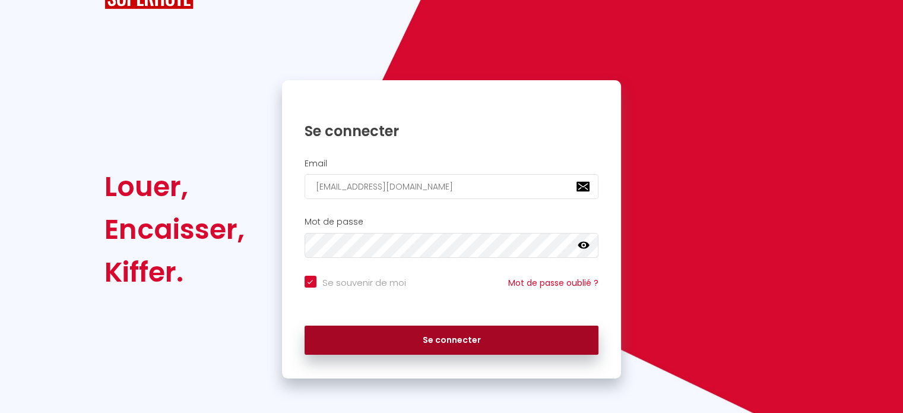
click at [439, 331] on button "Se connecter" at bounding box center [452, 340] width 294 height 30
checkbox input "true"
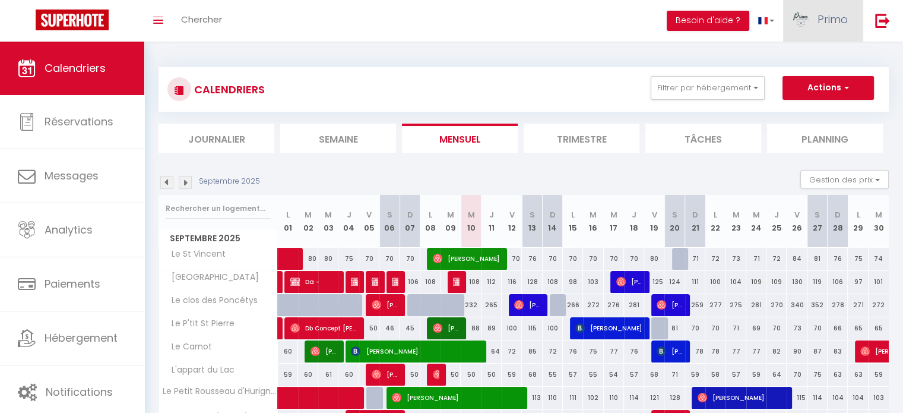
click at [823, 30] on link "Primo" at bounding box center [823, 21] width 80 height 42
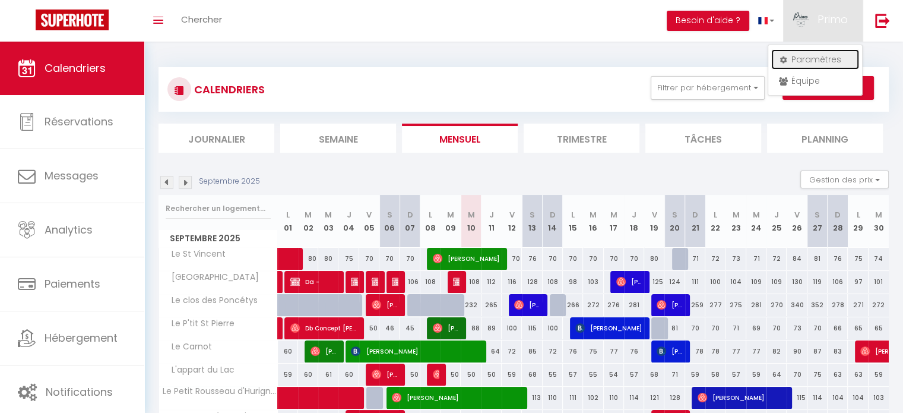
click at [811, 58] on link "Paramètres" at bounding box center [815, 59] width 88 height 20
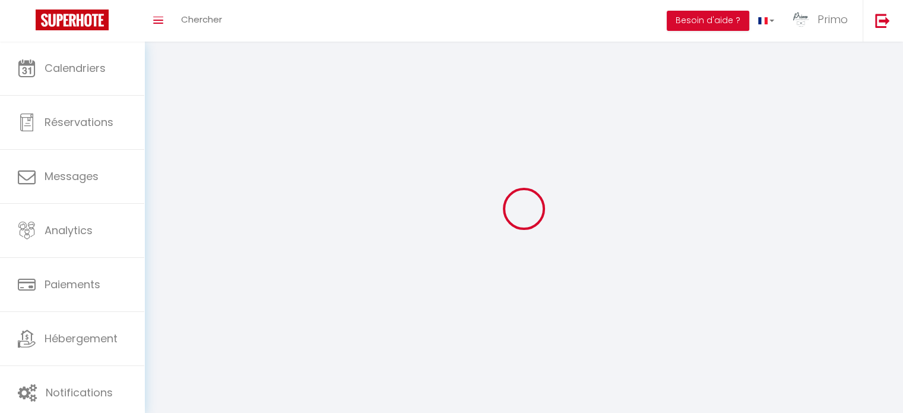
select select "28"
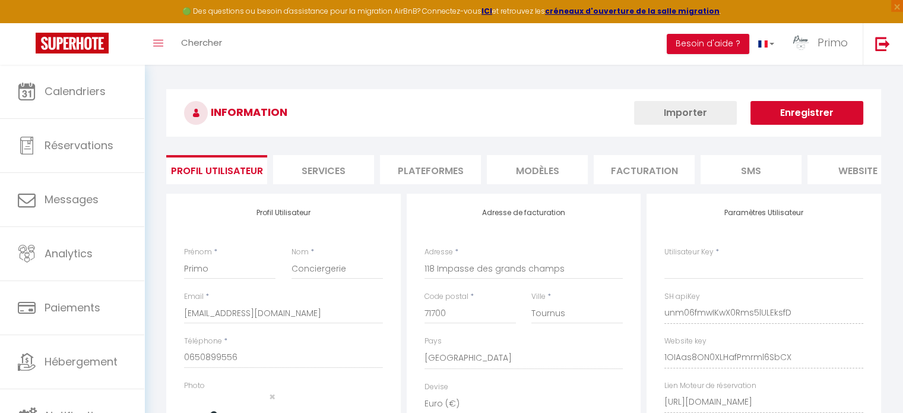
type input "unm06fmwIKwX0Rms5lULEksfD"
type input "1OIAas8ON0XLHafPmrml6SbCX"
type input "https://app.superhote.com/#/get-available-rentals/1OIAas8ON0XLHafPmrml6SbCX"
select select "fr"
click at [429, 172] on li "Plateformes" at bounding box center [430, 169] width 101 height 29
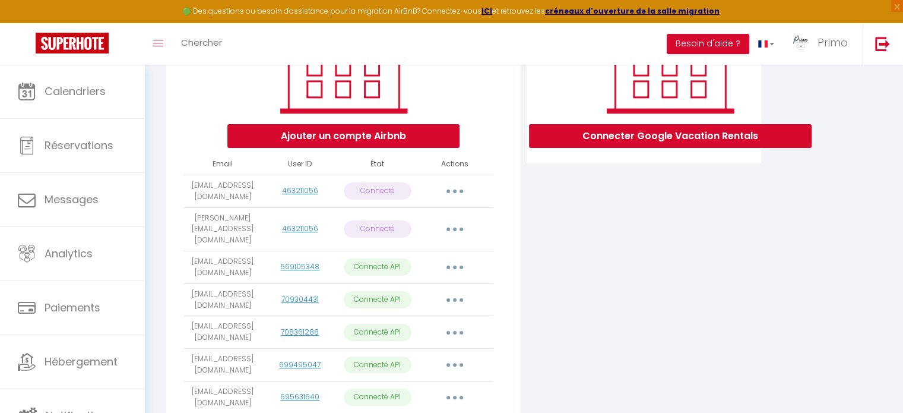
scroll to position [177, 0]
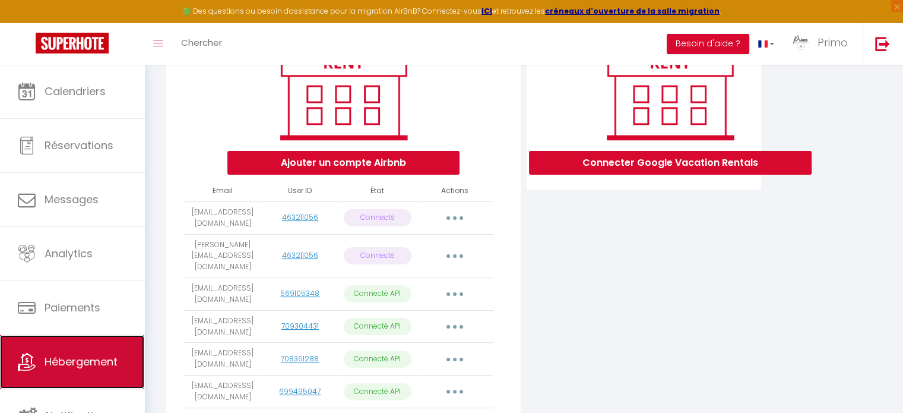
click at [78, 355] on span "Hébergement" at bounding box center [81, 361] width 73 height 15
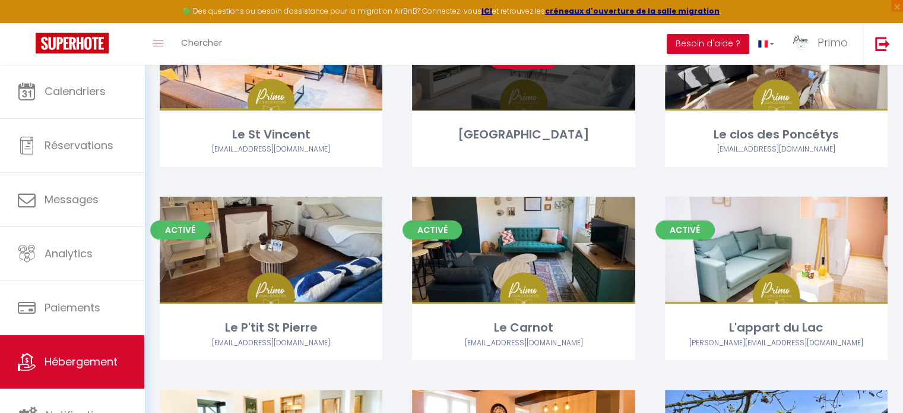
scroll to position [214, 0]
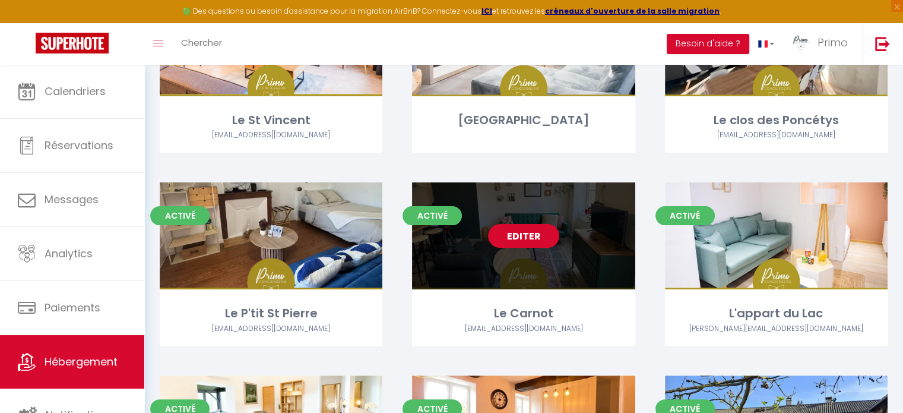
click at [540, 233] on link "Editer" at bounding box center [523, 236] width 71 height 24
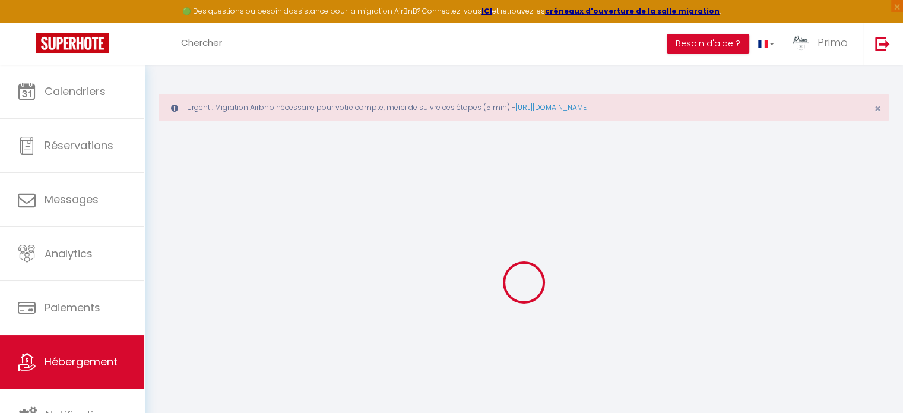
select select "11872-1381120539920268734"
select select "+ 18 %"
select select "+ 35 %"
checkbox input "true"
checkbox input "false"
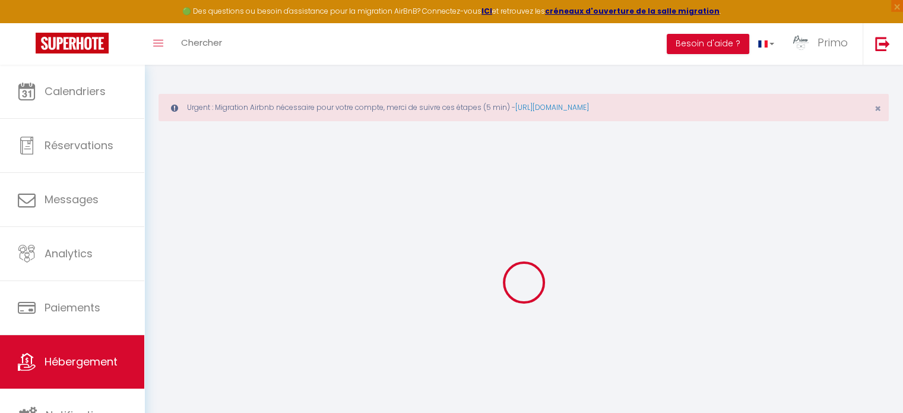
checkbox input "false"
select select "365"
select select "well_reviewed_guests"
select select "EUR"
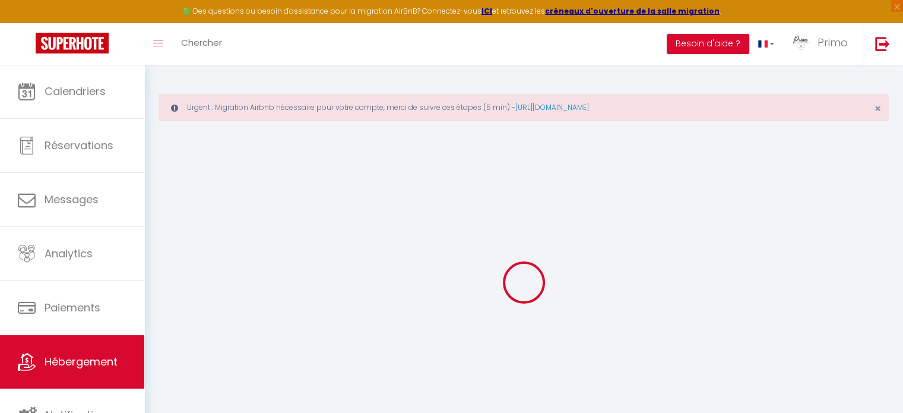
select select "9131"
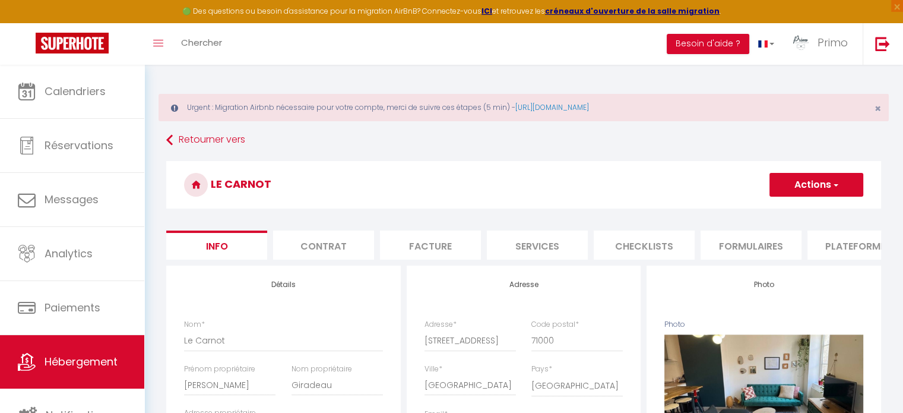
click at [841, 246] on li "Plateformes" at bounding box center [857, 244] width 101 height 29
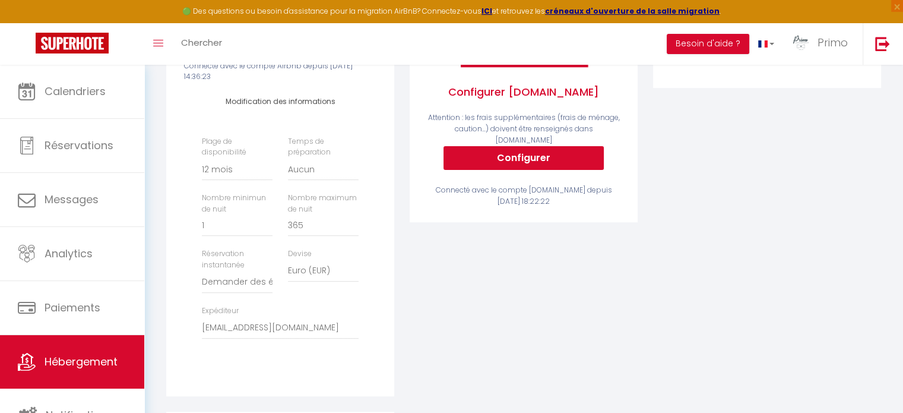
scroll to position [343, 0]
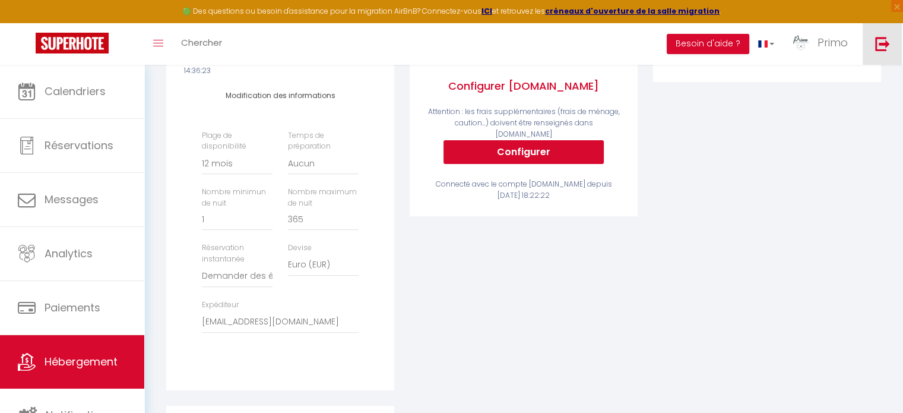
click at [883, 34] on link at bounding box center [882, 44] width 39 height 42
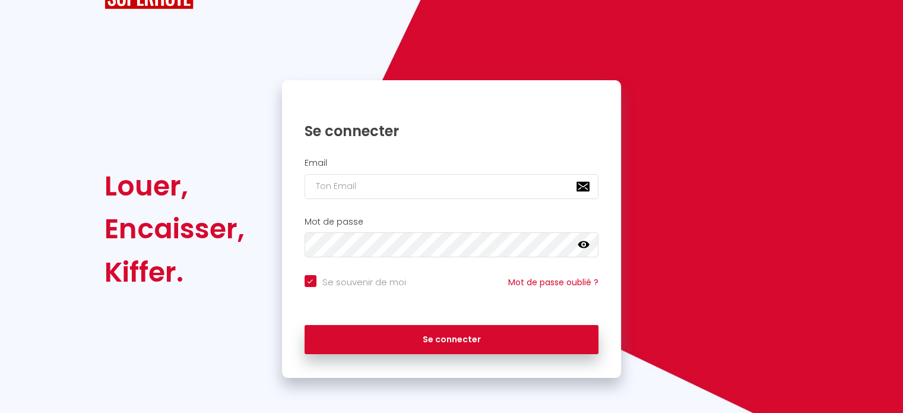
checkbox input "true"
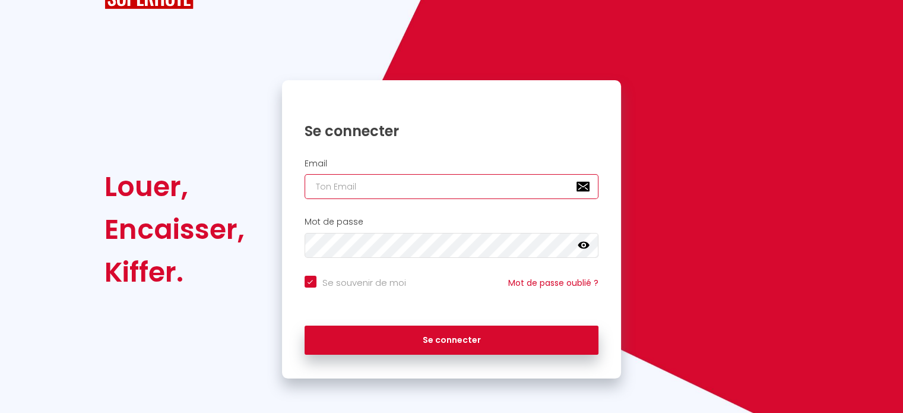
paste input "a.guilloteau86@gmail.com"
type input "a.guilloteau86@gmail.com"
checkbox input "true"
click at [442, 193] on input "a.guilloteau86@gmail.com" at bounding box center [452, 186] width 294 height 25
type input "a.guilloteau86@gmail.com"
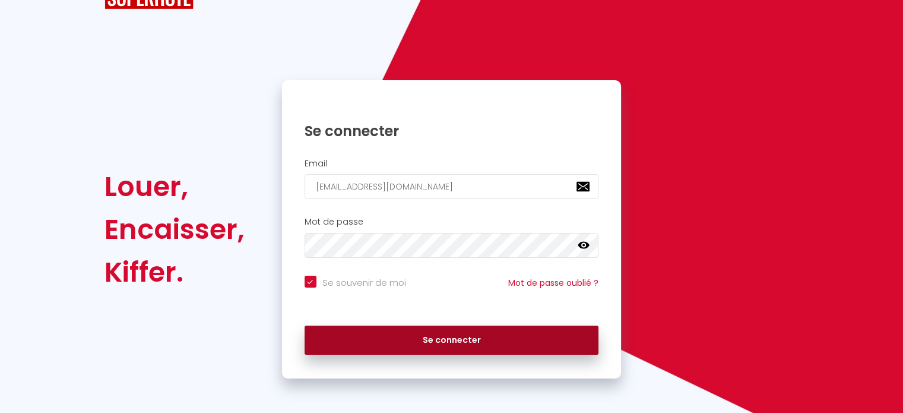
click at [449, 325] on button "Se connecter" at bounding box center [452, 340] width 294 height 30
checkbox input "true"
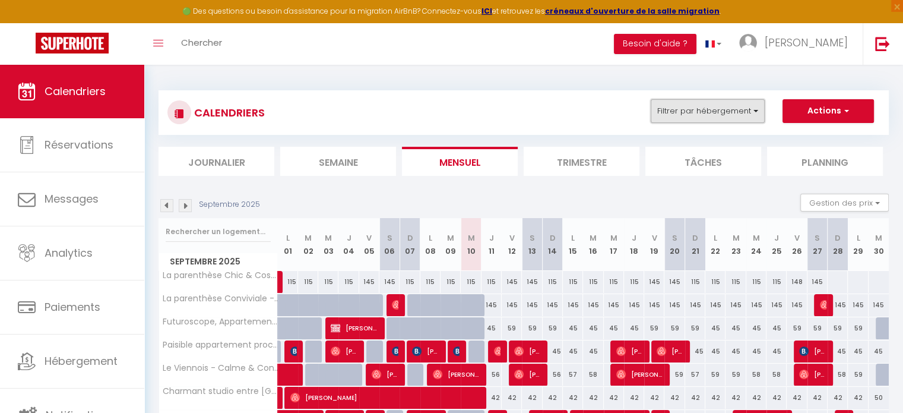
click at [736, 120] on button "Filtrer par hébergement" at bounding box center [708, 111] width 114 height 24
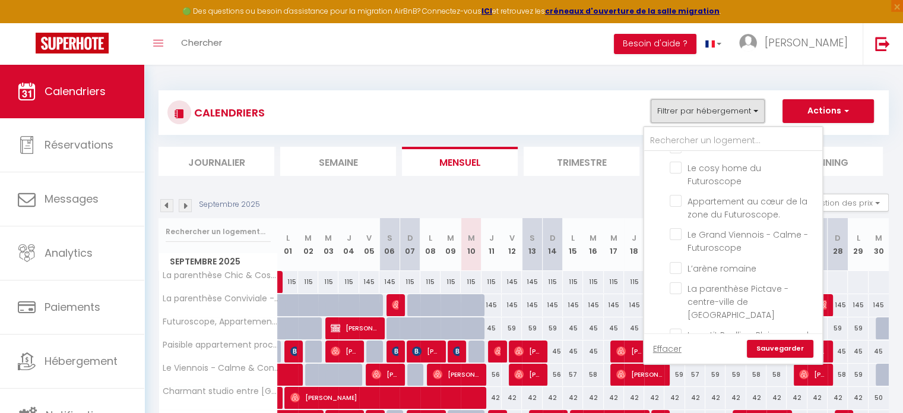
scroll to position [246, 0]
click at [719, 229] on span "Le Grand Viennois - Calme - Futuroscope" at bounding box center [747, 241] width 121 height 25
click at [719, 229] on input "Le Grand Viennois - Calme - Futuroscope" at bounding box center [744, 235] width 148 height 12
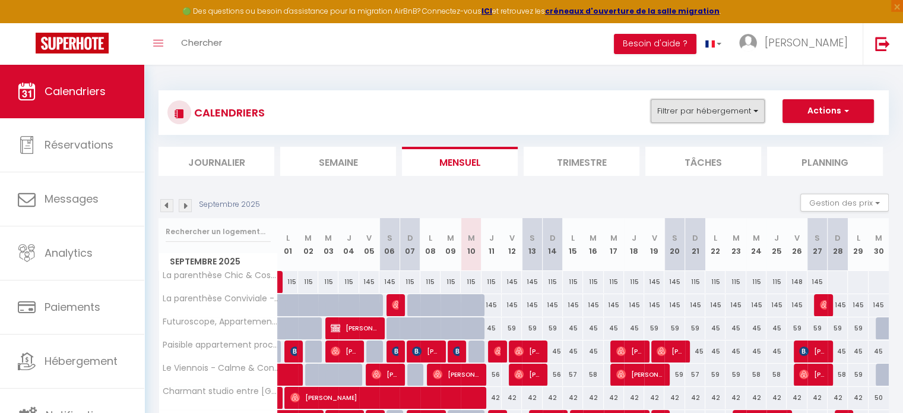
click at [731, 112] on button "Filtrer par hébergement" at bounding box center [708, 111] width 114 height 24
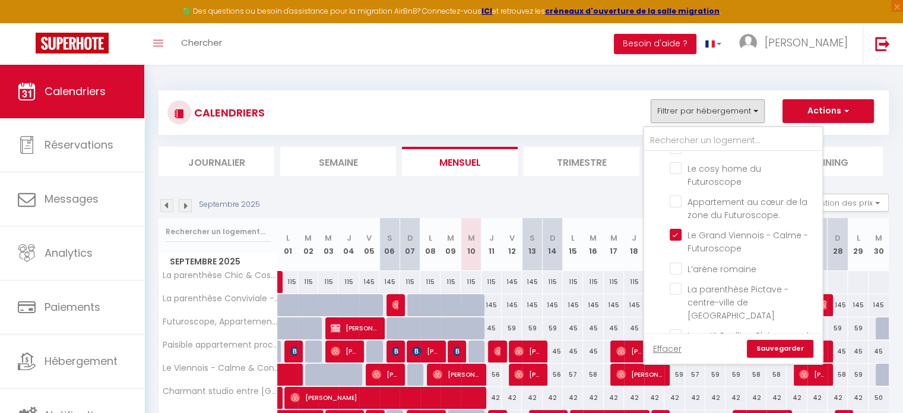
click at [793, 350] on link "Sauvegarder" at bounding box center [780, 349] width 66 height 18
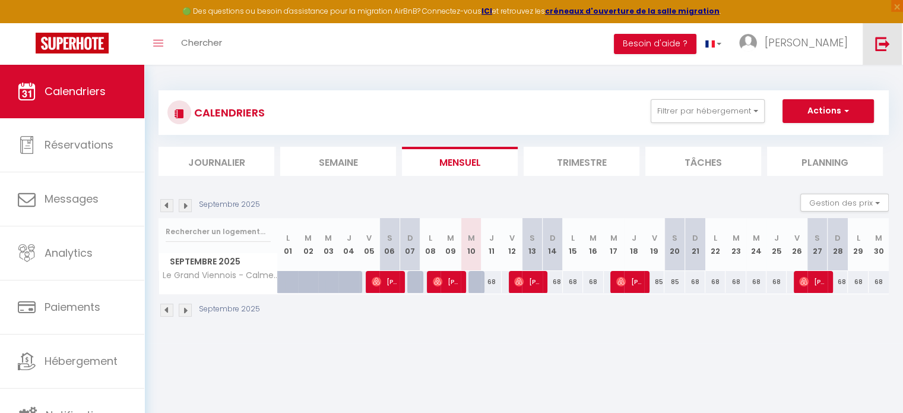
click at [887, 42] on img at bounding box center [882, 43] width 15 height 15
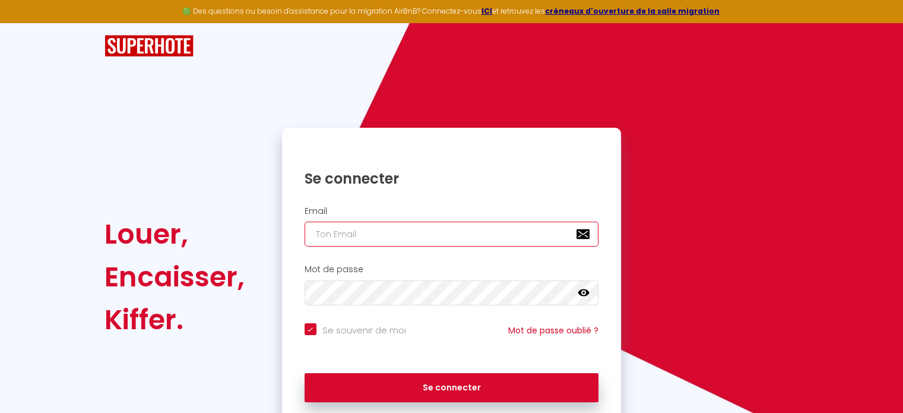
paste input "florian@distillerielagrange.com"
type input "florian@distillerielagrange.com"
checkbox input "true"
click at [419, 232] on input "florian@distillerielagrange.com" at bounding box center [452, 233] width 294 height 25
type input "florian@distillerielagrange.com"
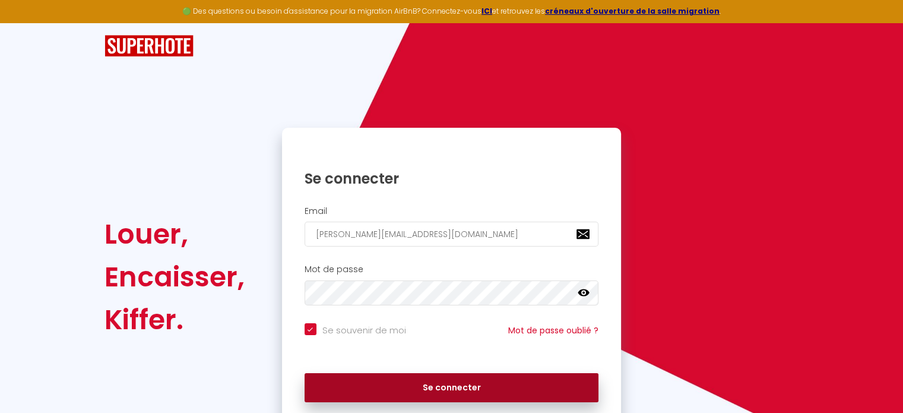
click at [431, 376] on button "Se connecter" at bounding box center [452, 388] width 294 height 30
click at [447, 396] on button "Se connecter" at bounding box center [452, 388] width 294 height 30
checkbox input "true"
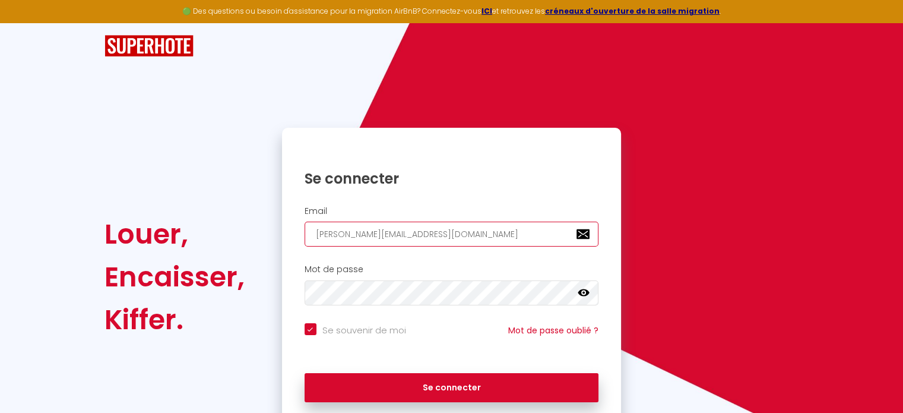
drag, startPoint x: 464, startPoint y: 229, endPoint x: 223, endPoint y: 239, distance: 240.6
click at [223, 239] on div "Louer, Encaisser, Kiffer. Se connecter Email florian@distillerielagrange.com Mo…" at bounding box center [451, 277] width 710 height 298
paste input "hello@yume-conciergeri"
type input "hello@yume-conciergerie.com"
checkbox input "true"
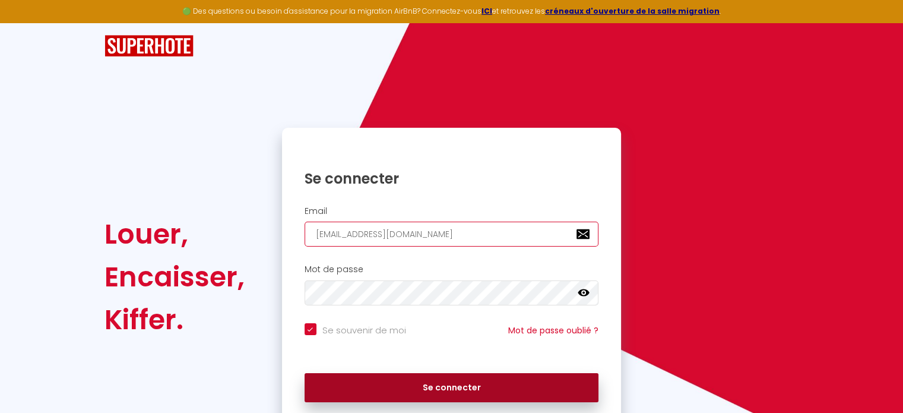
type input "hello@yume-conciergerie.com"
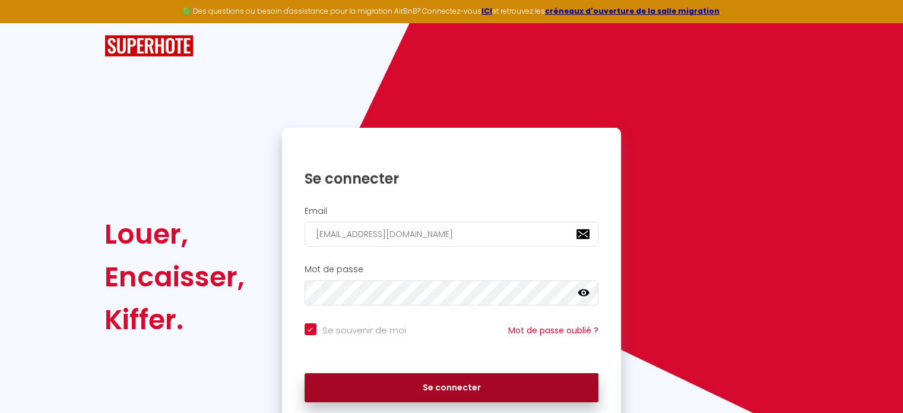
click at [414, 391] on button "Se connecter" at bounding box center [452, 388] width 294 height 30
checkbox input "true"
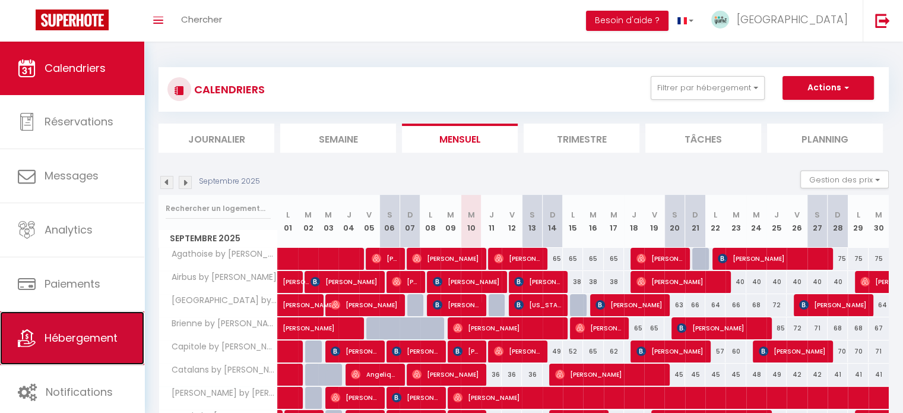
click at [61, 348] on link "Hébergement" at bounding box center [72, 337] width 144 height 53
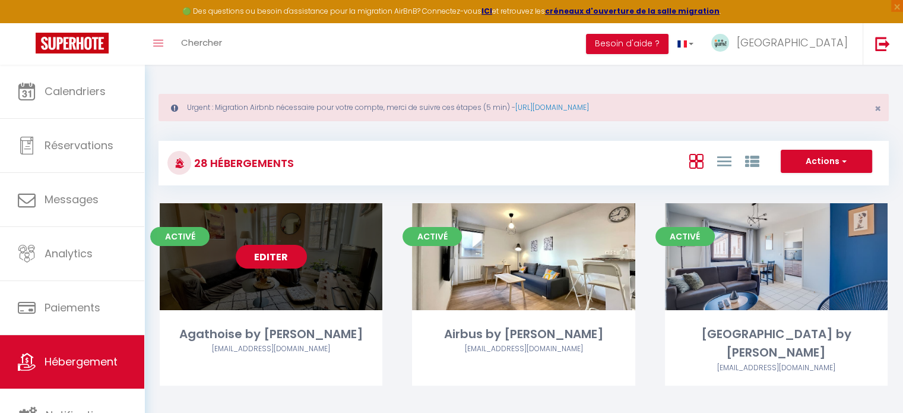
click at [285, 263] on link "Editer" at bounding box center [271, 257] width 71 height 24
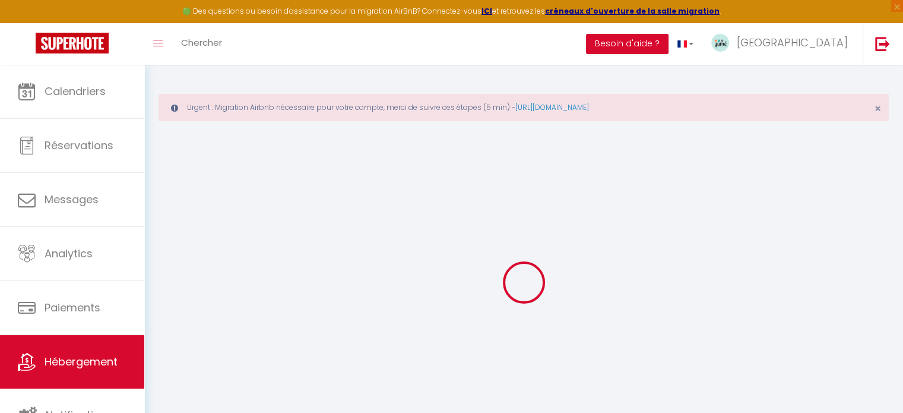
select select "18918-1194167632992302068"
select select "+ 22 %"
select select "+ 36 %"
select select
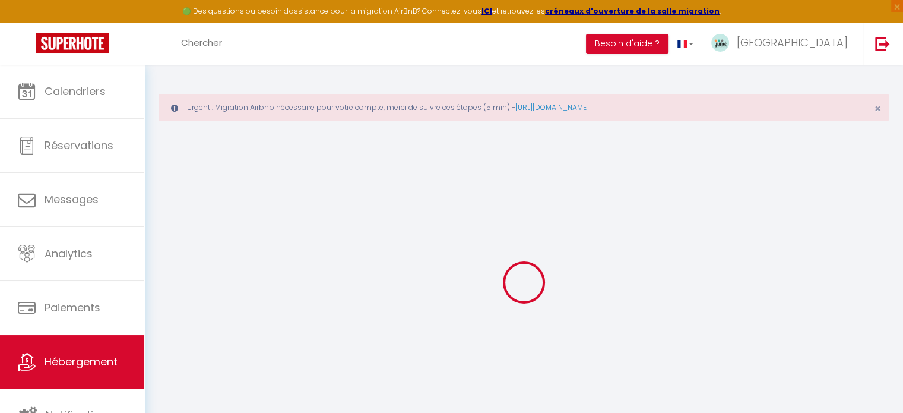
checkbox input "true"
checkbox input "false"
select select
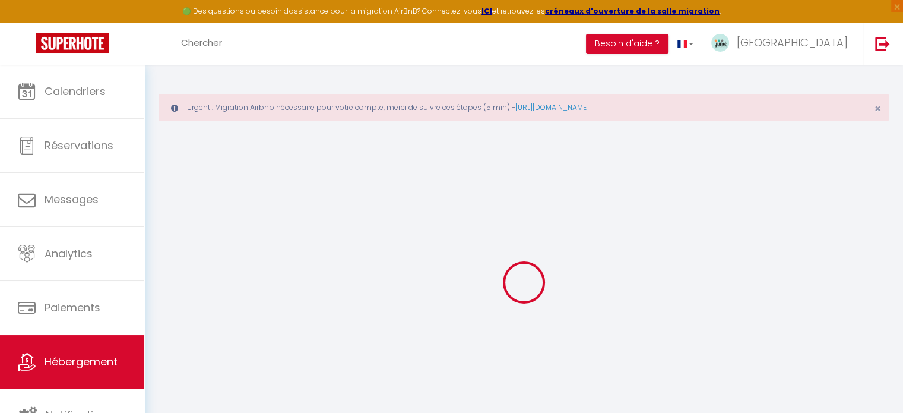
select select
checkbox input "true"
checkbox input "false"
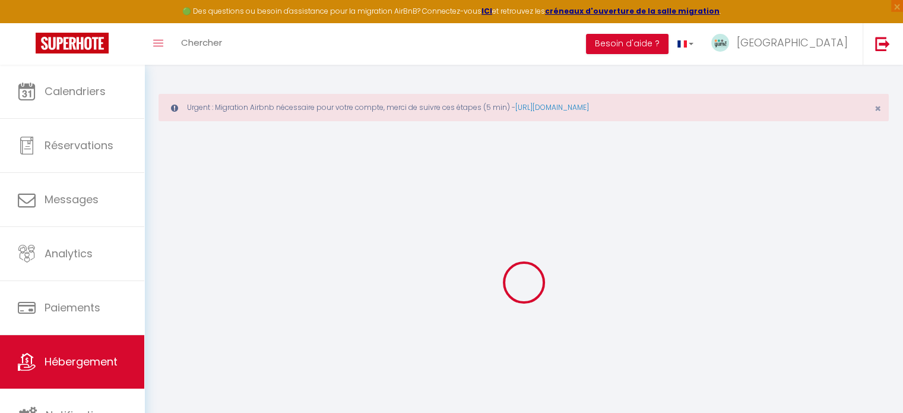
select select "180"
select select "EUR"
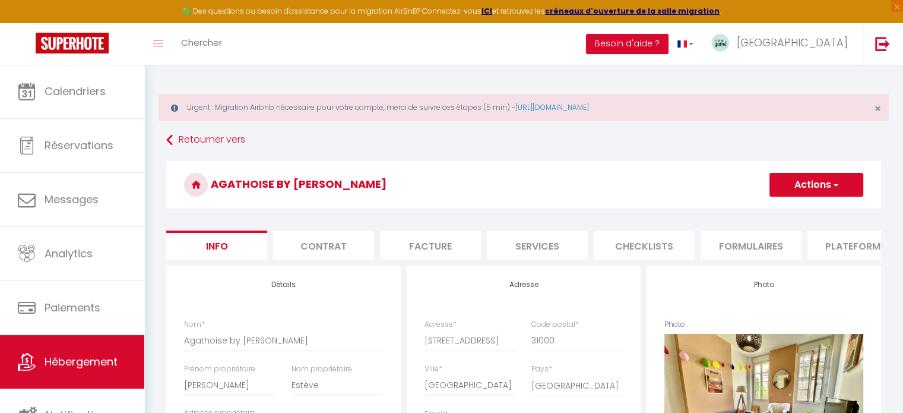
click at [854, 253] on li "Plateformes" at bounding box center [857, 244] width 101 height 29
select select
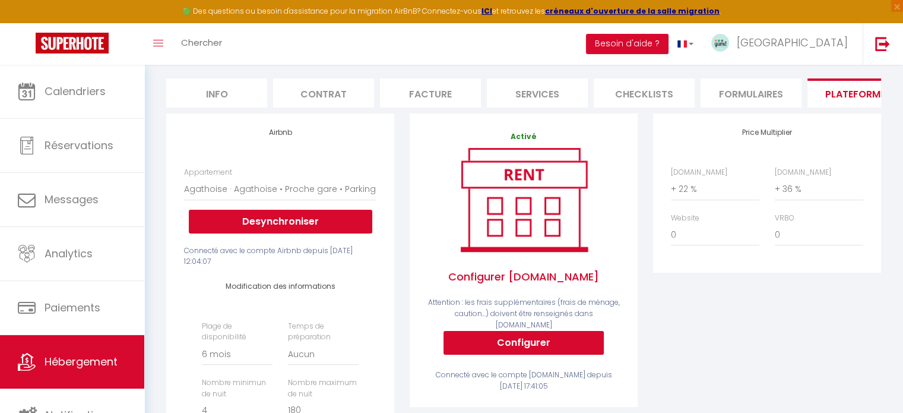
scroll to position [157, 0]
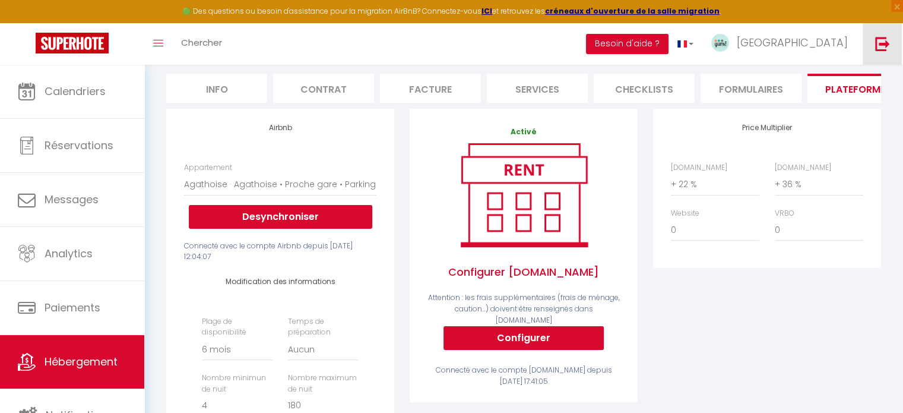
click at [882, 33] on link at bounding box center [882, 44] width 39 height 42
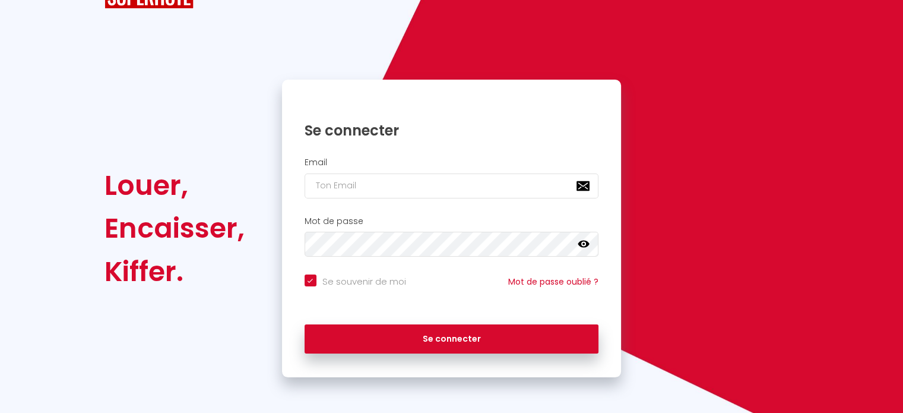
scroll to position [47, 0]
checkbox input "true"
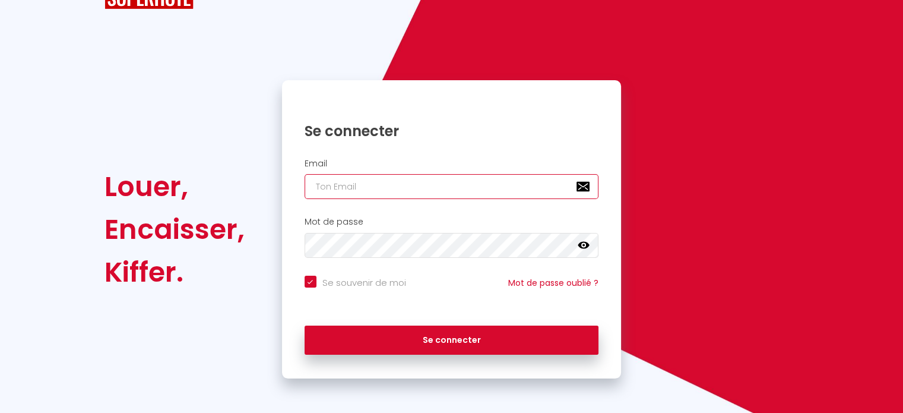
paste input "proleasyng@outlook.fr"
type input "proleasyng@outlook.fr"
checkbox input "true"
click at [465, 185] on input "proleasyng@outlook.fr" at bounding box center [452, 186] width 294 height 25
type input "proleasyng@outlook.fr"
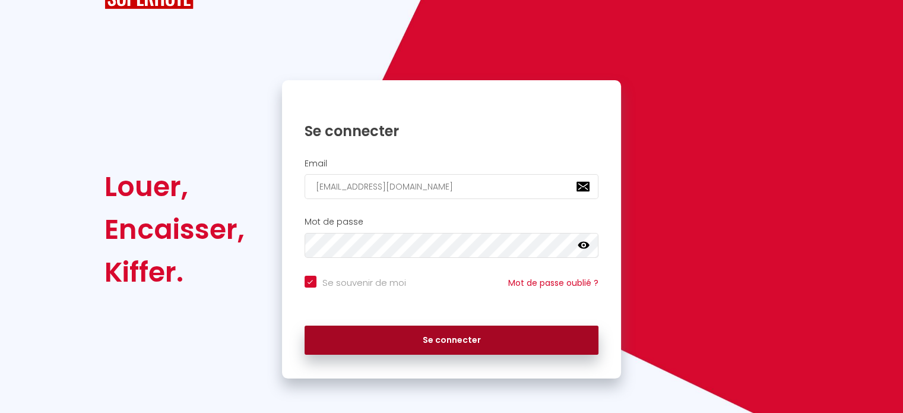
click at [460, 332] on button "Se connecter" at bounding box center [452, 340] width 294 height 30
checkbox input "true"
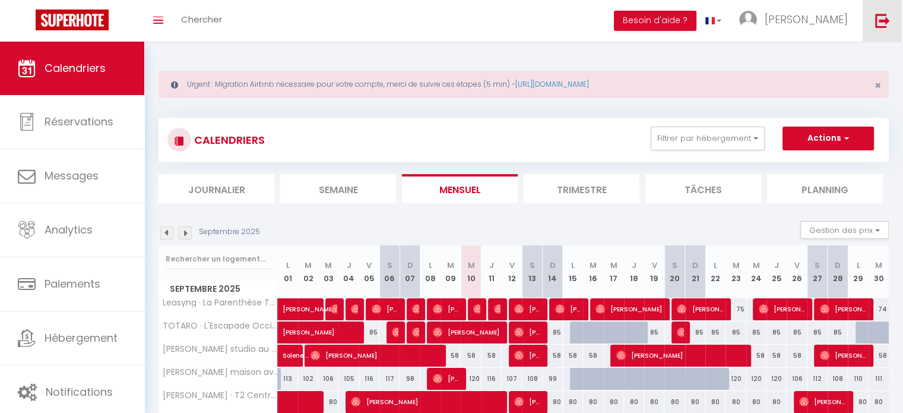
click at [880, 26] on img at bounding box center [882, 20] width 15 height 15
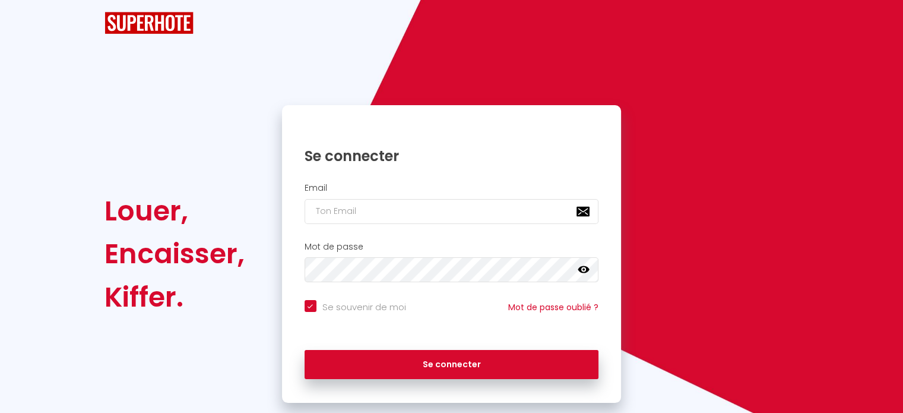
checkbox input "true"
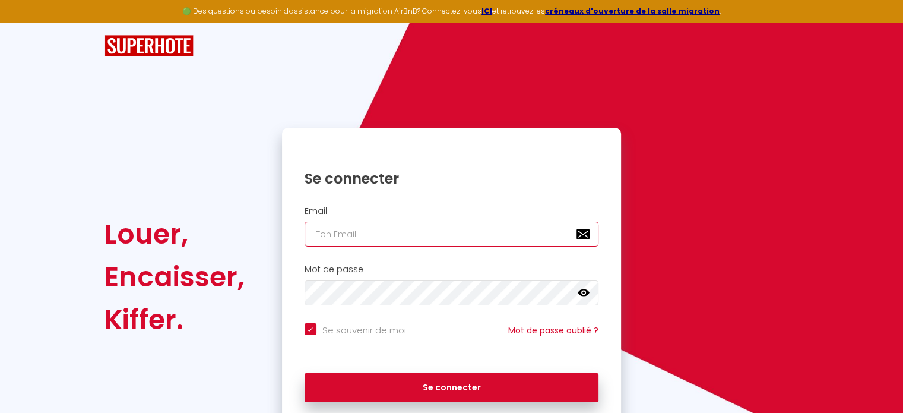
paste input "[EMAIL_ADDRESS][DOMAIN_NAME]"
type input "[EMAIL_ADDRESS][DOMAIN_NAME]"
checkbox input "true"
click at [399, 236] on input "[EMAIL_ADDRESS][DOMAIN_NAME]" at bounding box center [452, 233] width 294 height 25
type input "[EMAIL_ADDRESS][DOMAIN_NAME]"
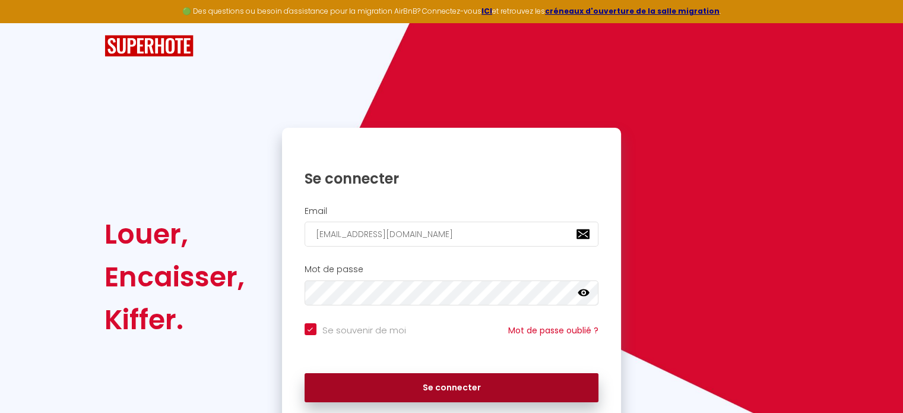
click at [416, 388] on button "Se connecter" at bounding box center [452, 388] width 294 height 30
checkbox input "true"
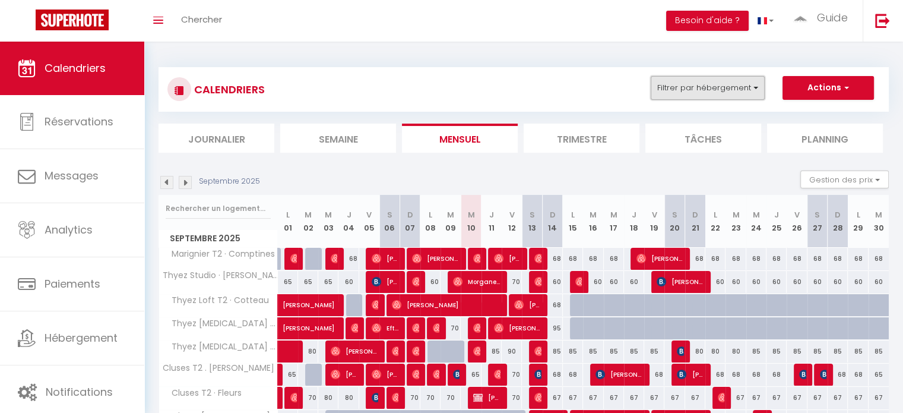
click at [715, 92] on button "Filtrer par hébergement" at bounding box center [708, 88] width 114 height 24
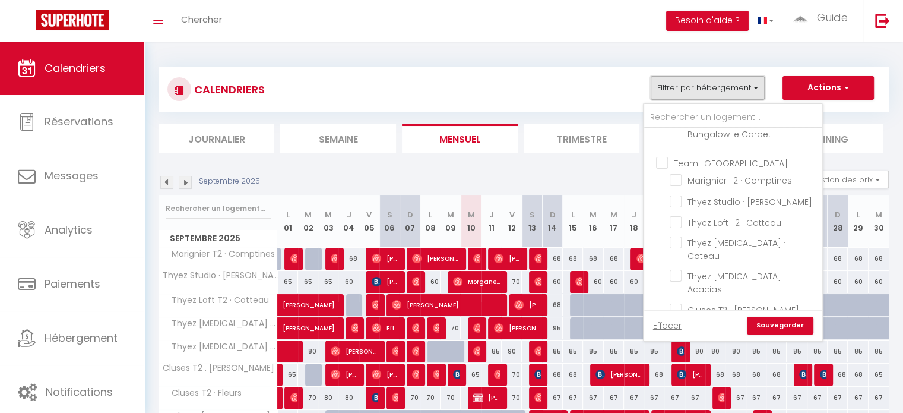
scroll to position [281, 0]
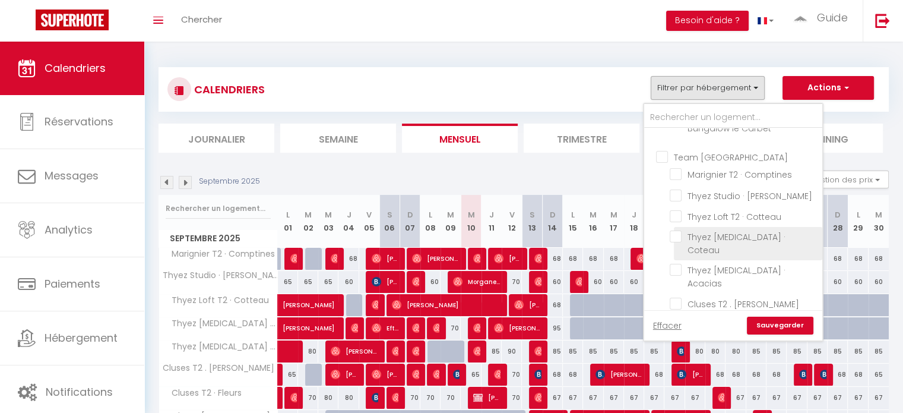
click at [721, 230] on input "Thyez [MEDICAL_DATA] · Coteau" at bounding box center [744, 236] width 148 height 12
checkbox input "true"
checkbox input "false"
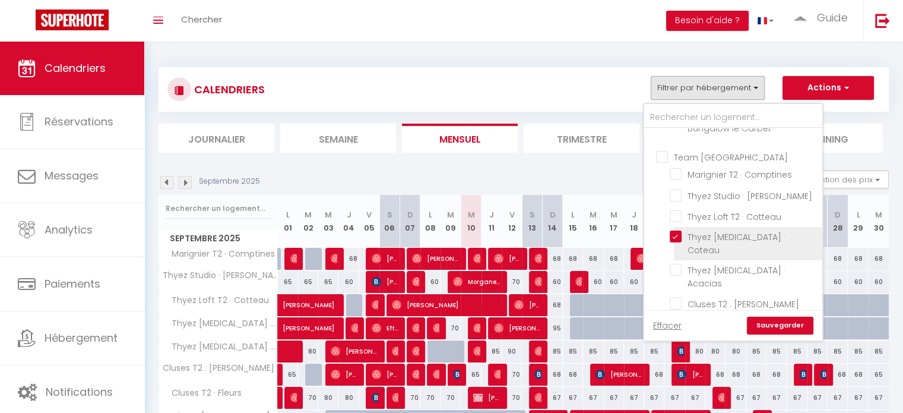
checkbox input "false"
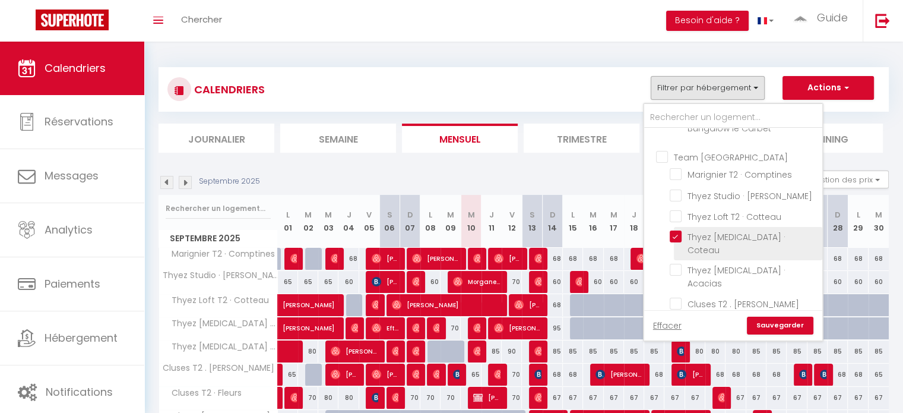
checkbox input "false"
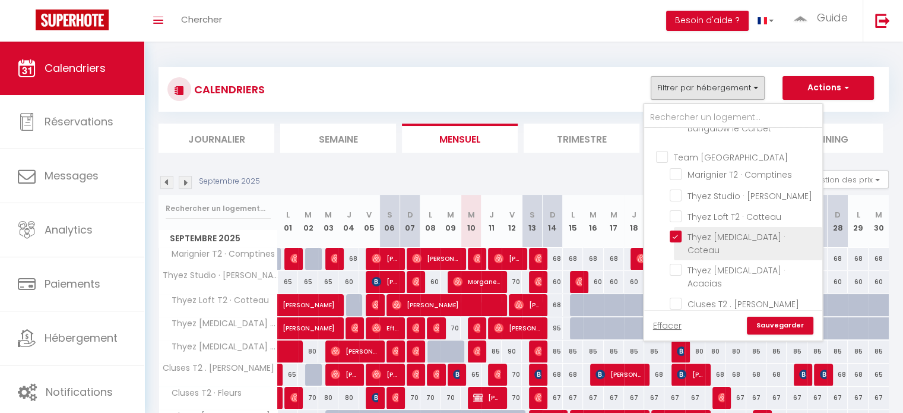
checkbox input "false"
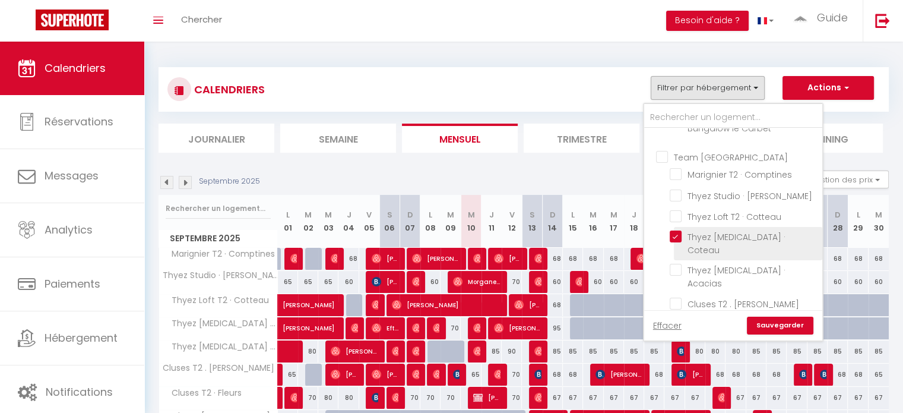
checkbox input "false"
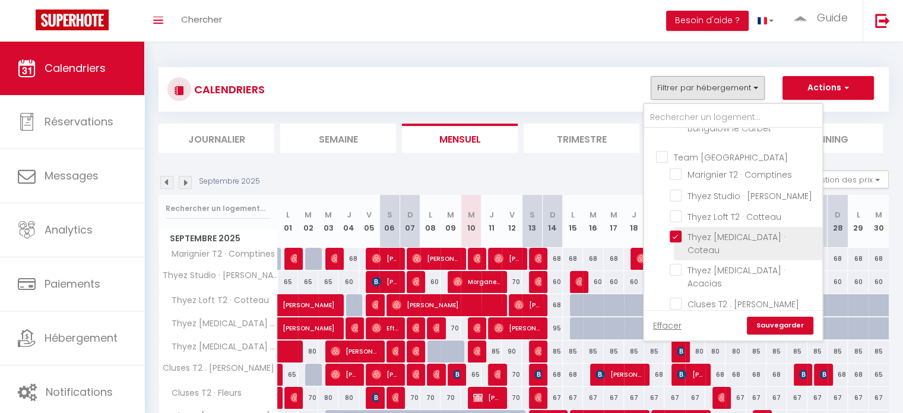
checkbox input "false"
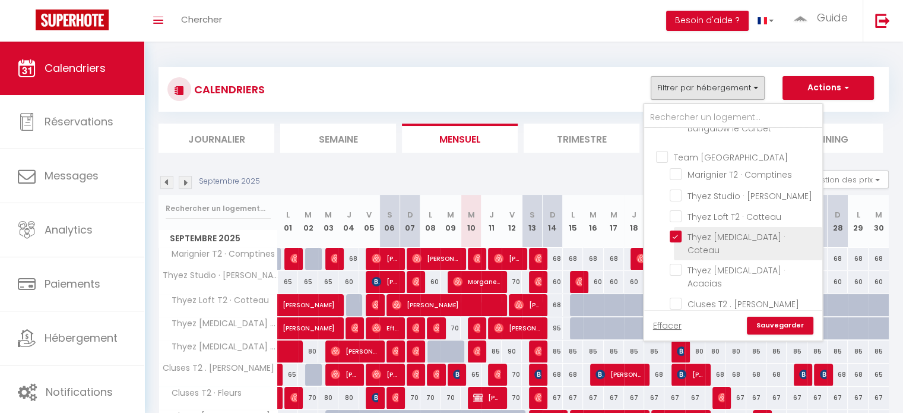
checkbox input "false"
click at [786, 326] on link "Sauvegarder" at bounding box center [780, 325] width 66 height 18
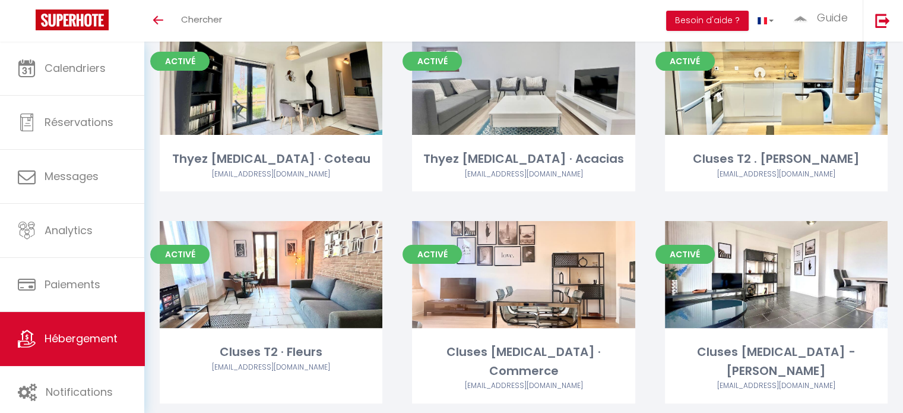
scroll to position [296, 0]
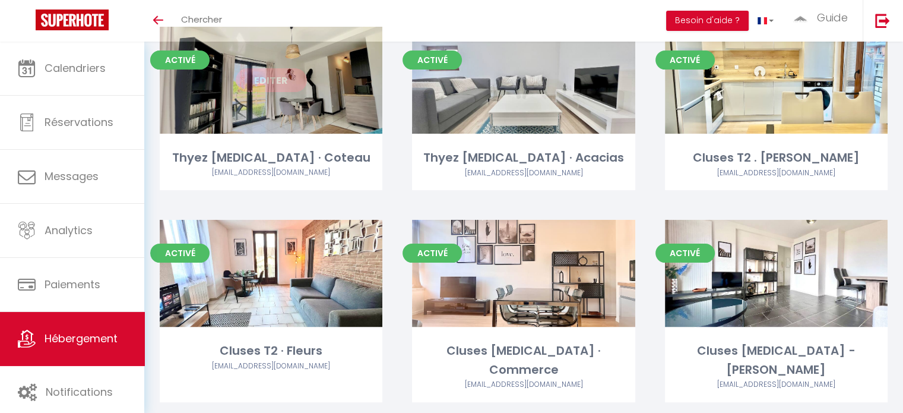
click at [259, 91] on link "Editer" at bounding box center [271, 80] width 71 height 24
click at [255, 79] on link "Editer" at bounding box center [271, 80] width 71 height 24
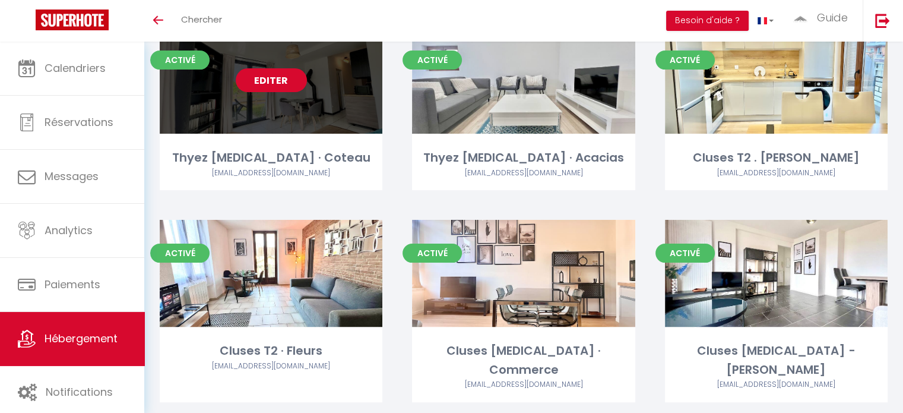
click at [255, 79] on link "Editer" at bounding box center [271, 80] width 71 height 24
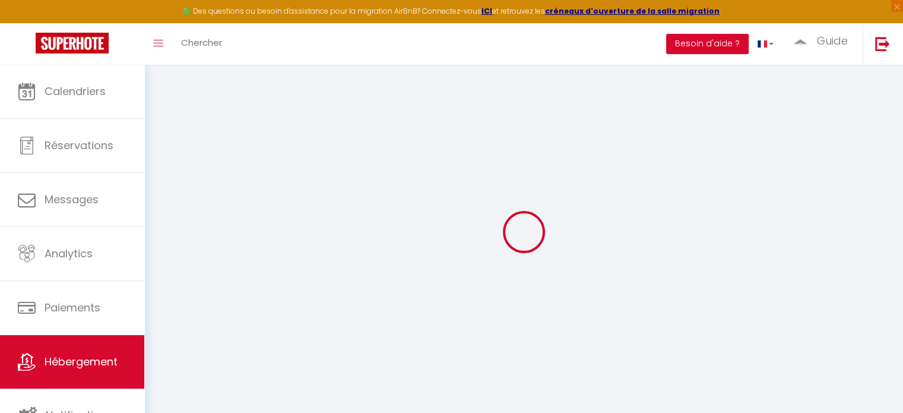
select select "+ 15 %"
select select "+ 18 %"
select select "+ 5 %"
select select
checkbox input "false"
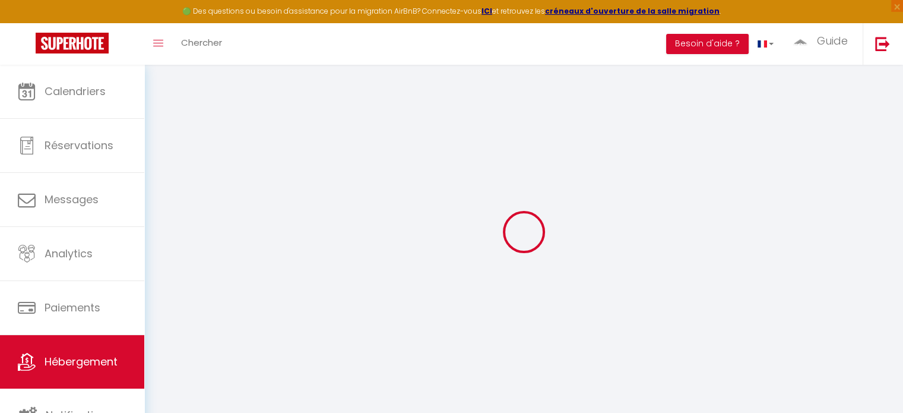
checkbox input "false"
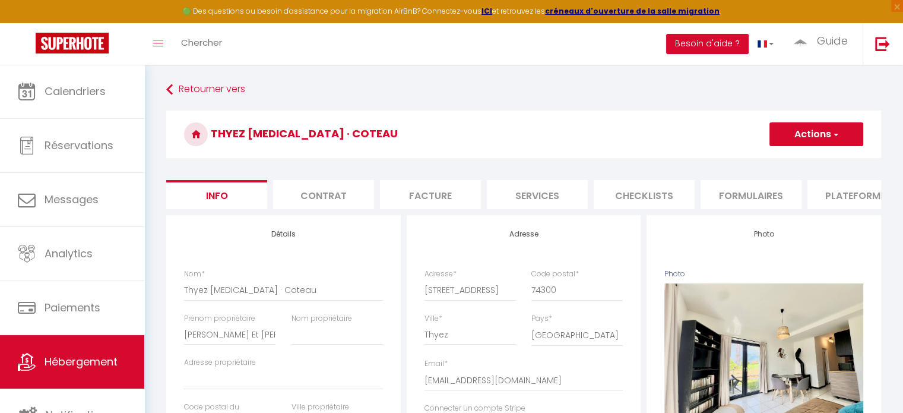
select select
checkbox input "false"
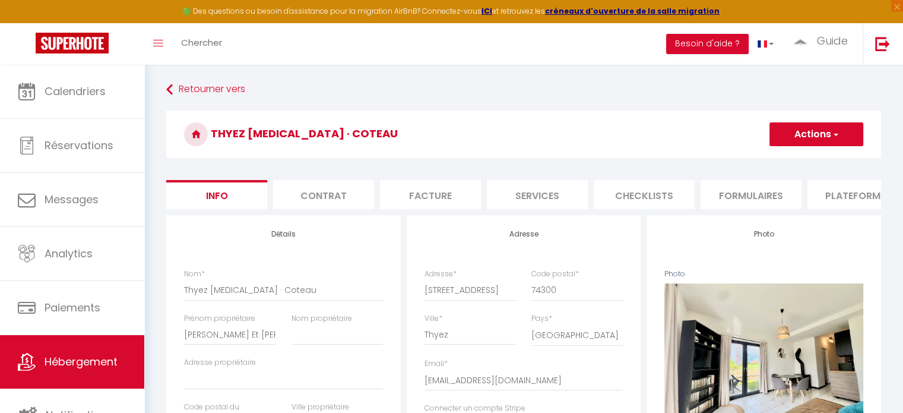
click at [840, 191] on li "Plateformes" at bounding box center [857, 194] width 101 height 29
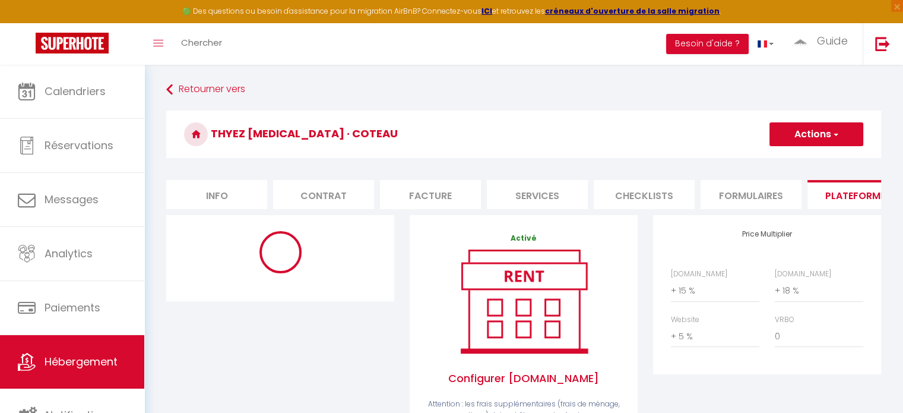
select select "365"
select select
select select "EUR"
select select
select select "4574-1438447482983693469"
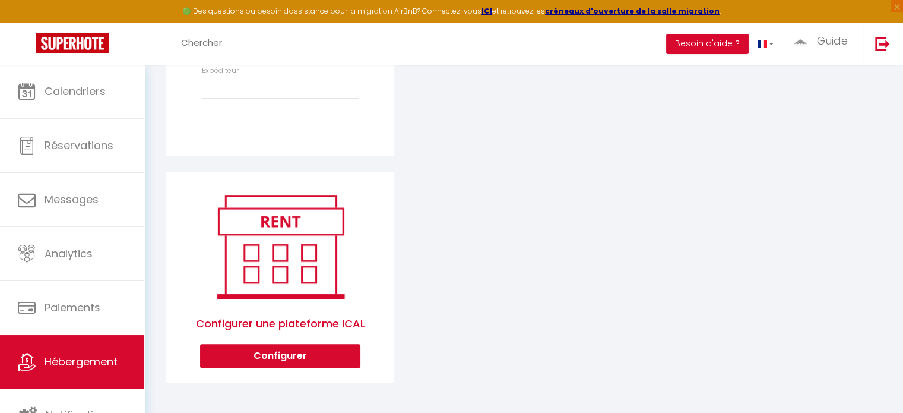
scroll to position [209, 0]
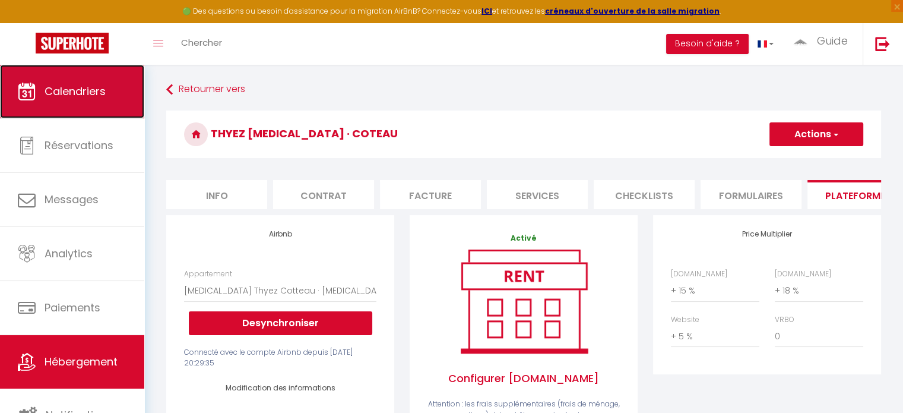
click at [92, 106] on link "Calendriers" at bounding box center [72, 91] width 144 height 53
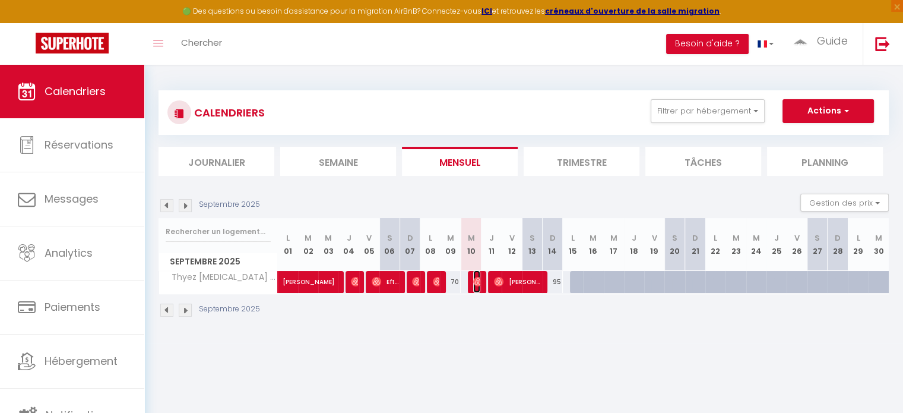
click at [476, 281] on img at bounding box center [477, 281] width 9 height 9
select select "OK"
select select "0"
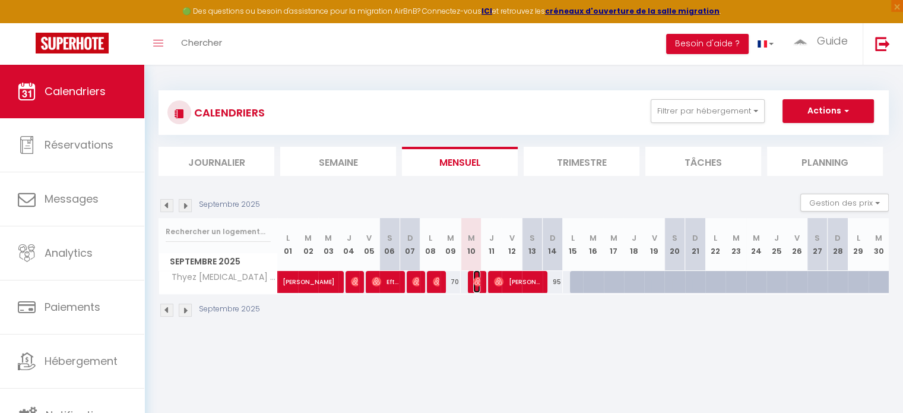
select select "1"
select select
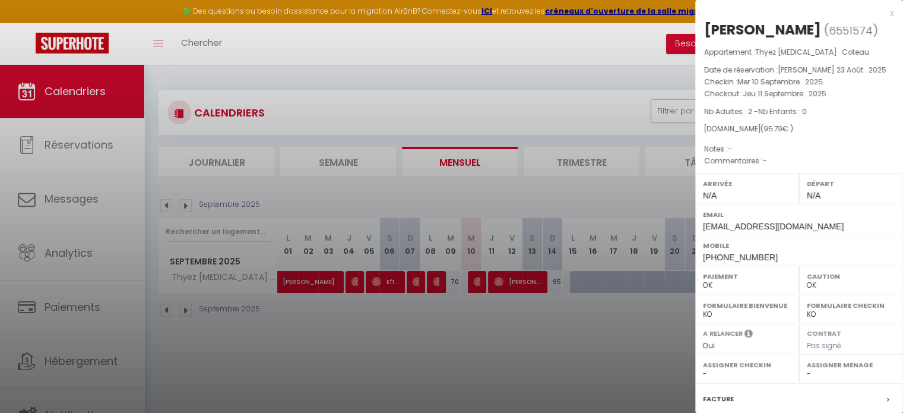
click at [829, 38] on span "6551574" at bounding box center [851, 30] width 44 height 15
copy span "6551574"
